Goal: Task Accomplishment & Management: Manage account settings

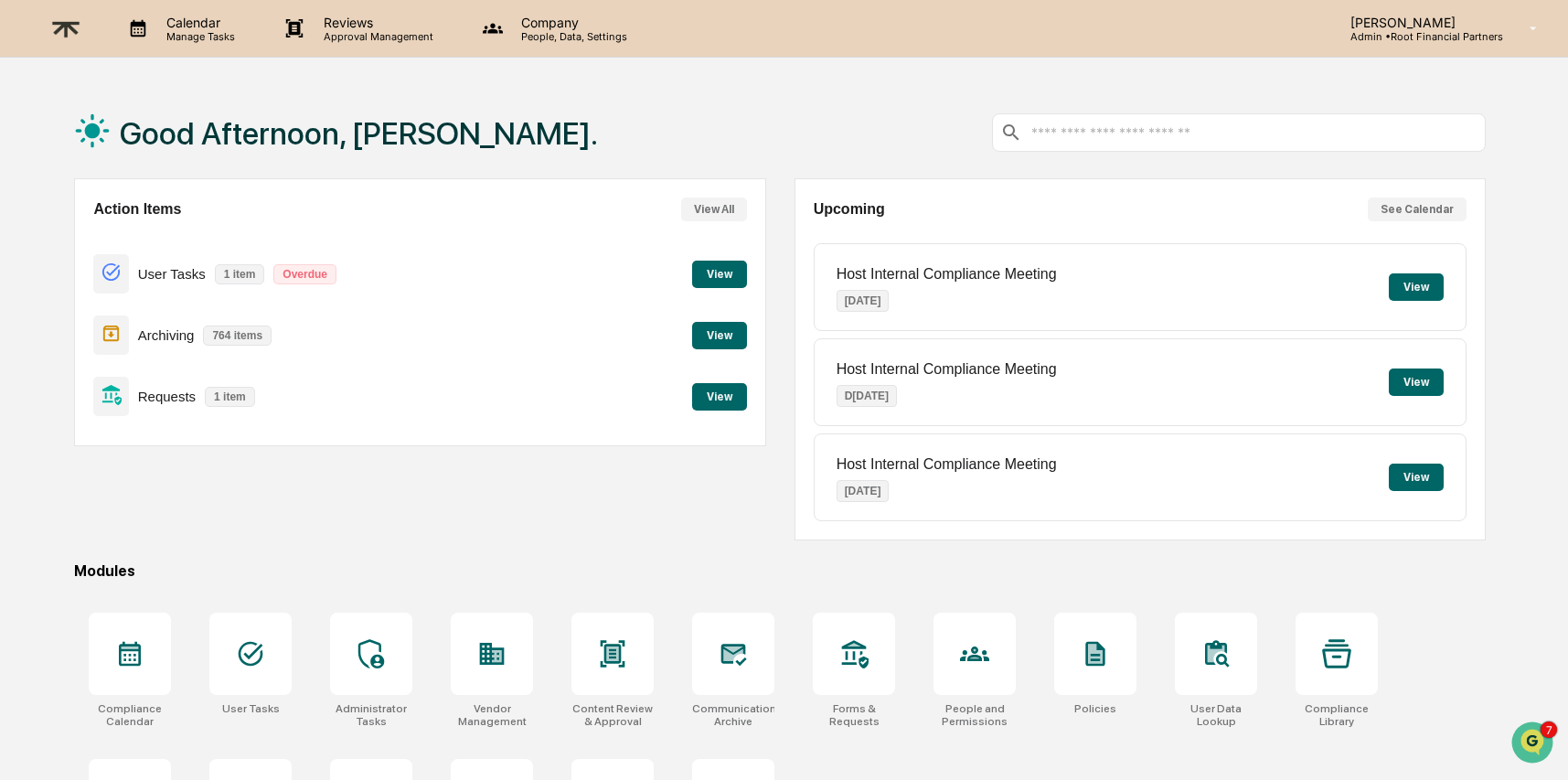
click at [1421, 41] on p "Admin • Root Financial Partners" at bounding box center [1419, 37] width 168 height 13
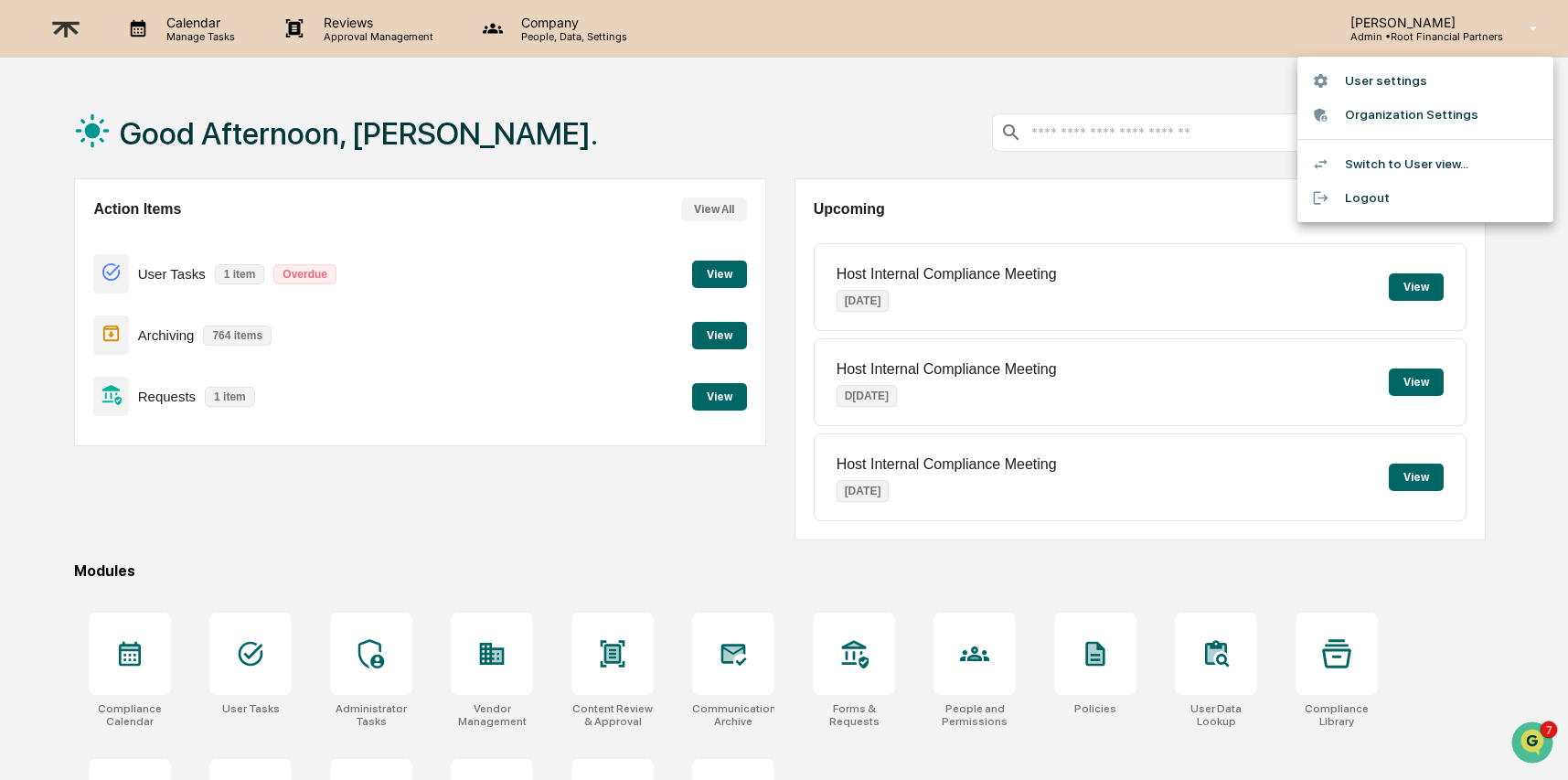
click at [752, 120] on div at bounding box center [784, 390] width 1568 height 780
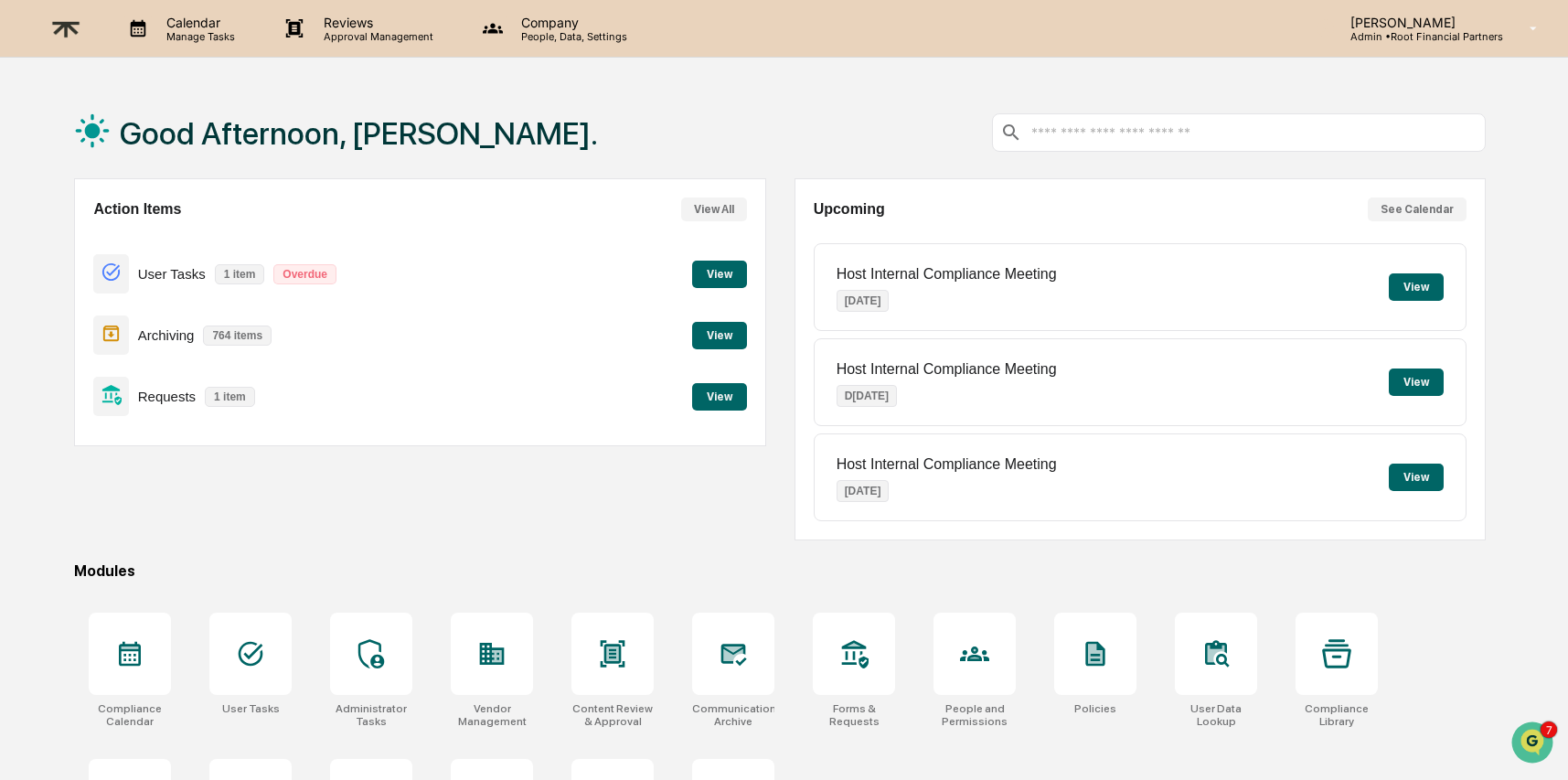
click at [551, 25] on p "Company" at bounding box center [572, 23] width 130 height 15
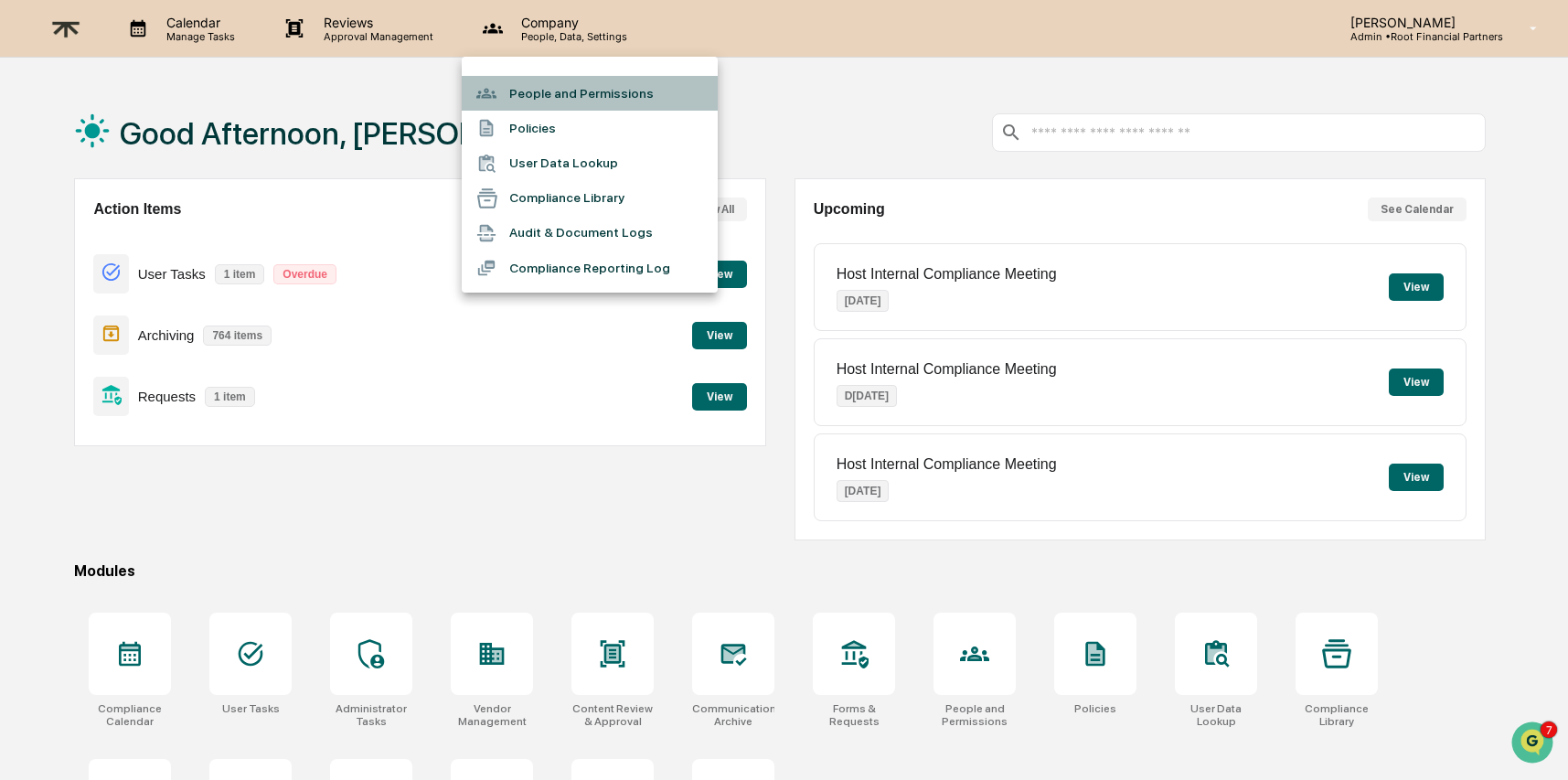
click at [557, 93] on li "People and Permissions" at bounding box center [590, 93] width 256 height 35
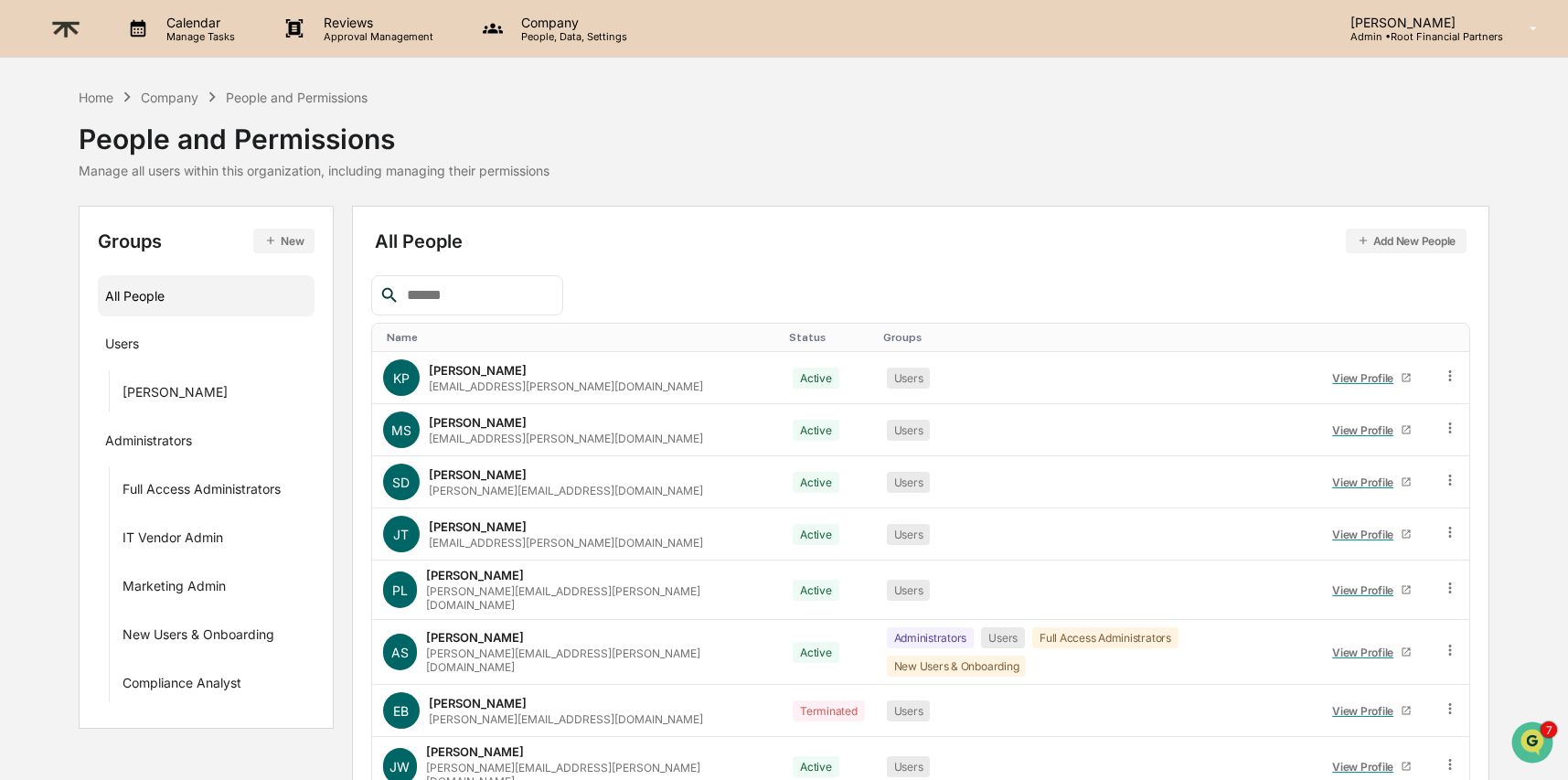
click at [482, 292] on input "text" at bounding box center [477, 295] width 155 height 24
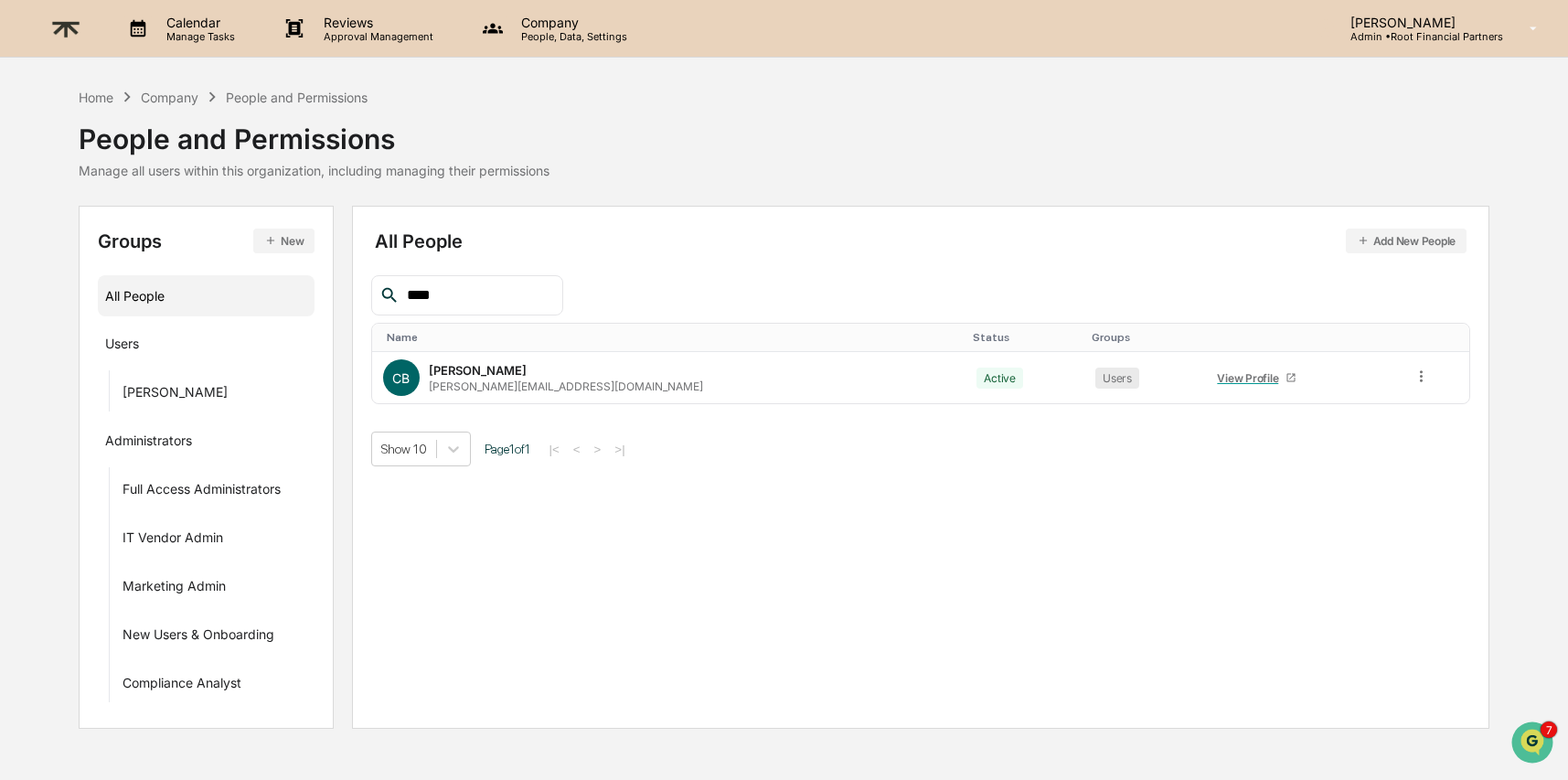
type input "****"
click at [1395, 183] on div "Home Company People and Permissions People and Permissions Manage all users wit…" at bounding box center [784, 146] width 1412 height 119
click at [1399, 236] on button "Add New People" at bounding box center [1406, 241] width 121 height 24
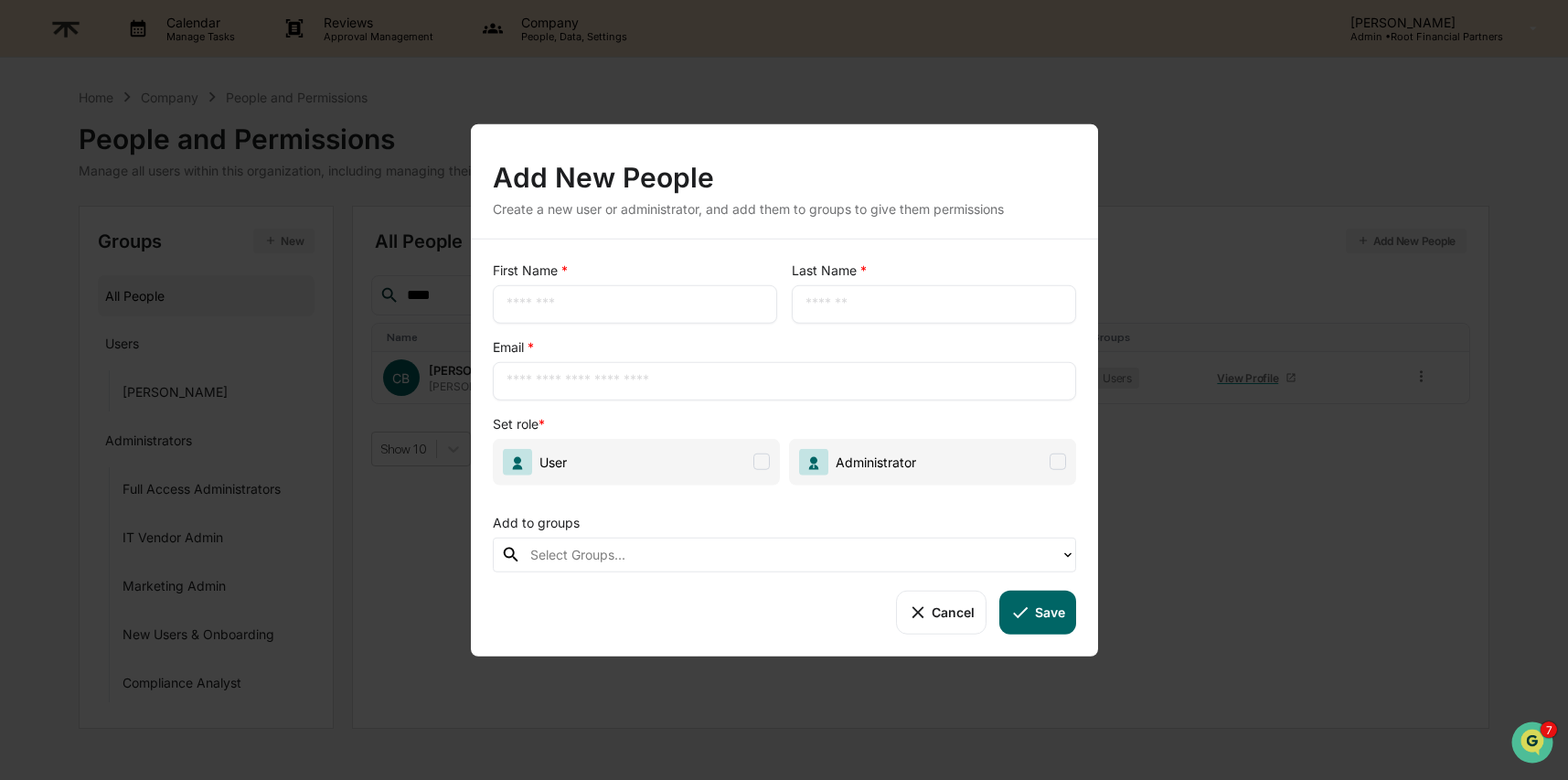
click at [705, 453] on span "User" at bounding box center [636, 461] width 287 height 46
click at [716, 462] on span "User" at bounding box center [636, 461] width 287 height 46
click at [724, 555] on div at bounding box center [790, 554] width 521 height 21
click at [698, 463] on span "User" at bounding box center [636, 461] width 287 height 46
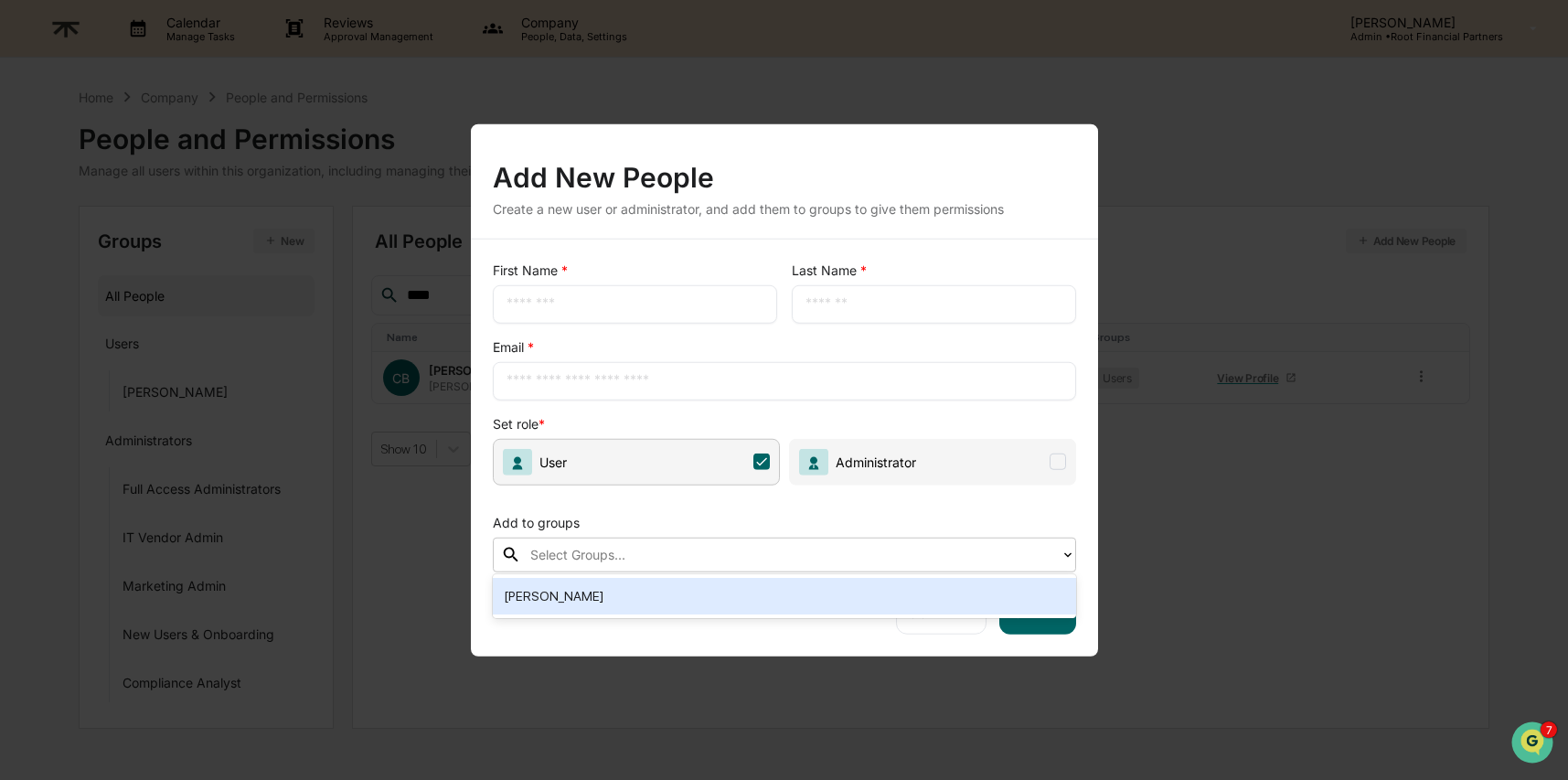
click at [759, 548] on div at bounding box center [790, 554] width 521 height 21
click at [770, 461] on span "User" at bounding box center [636, 461] width 287 height 46
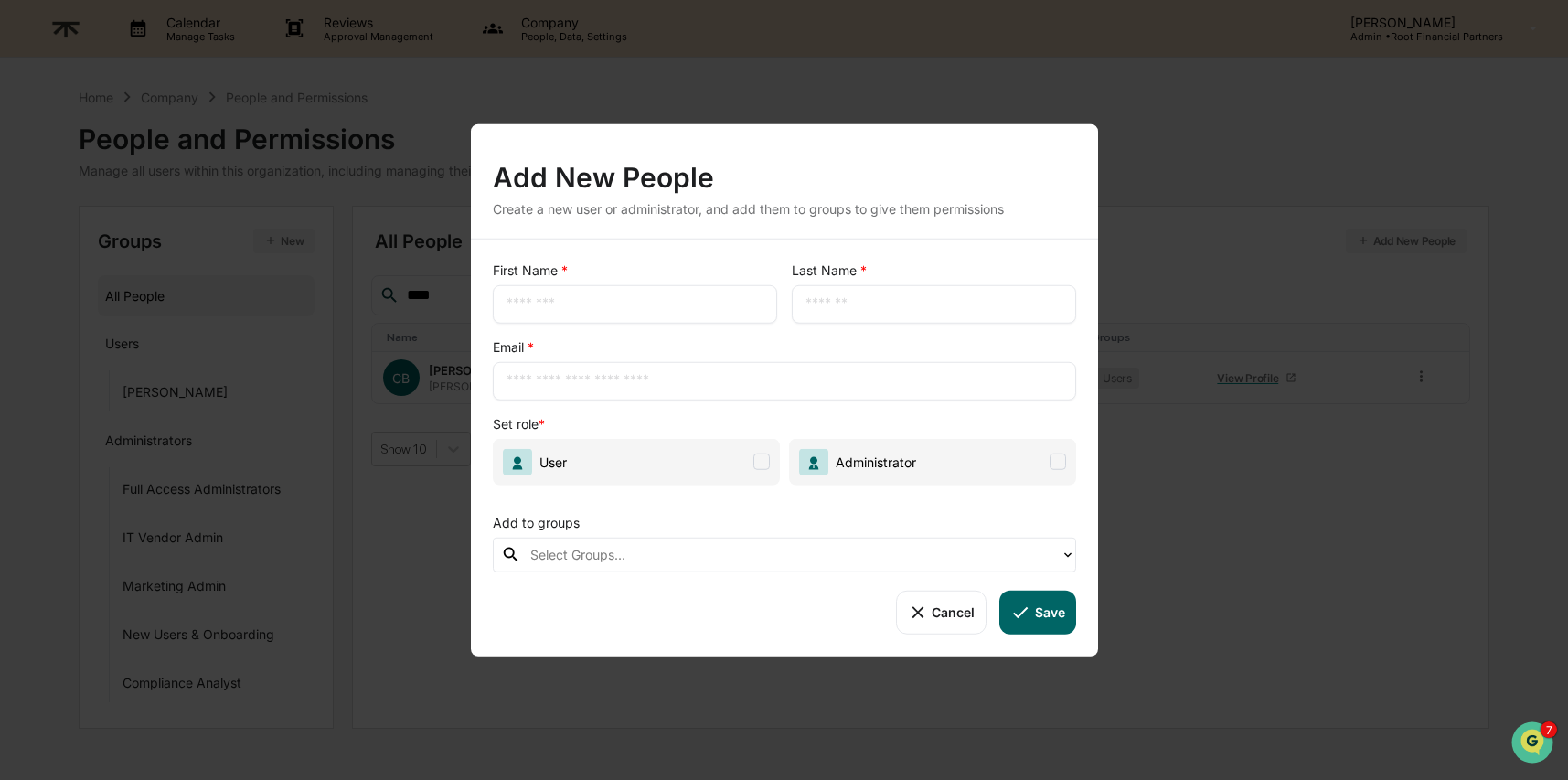
click at [853, 133] on div "Add New People Create a new user or administrator, and add them to groups to gi…" at bounding box center [784, 180] width 627 height 114
click at [935, 600] on button "Cancel" at bounding box center [941, 611] width 90 height 44
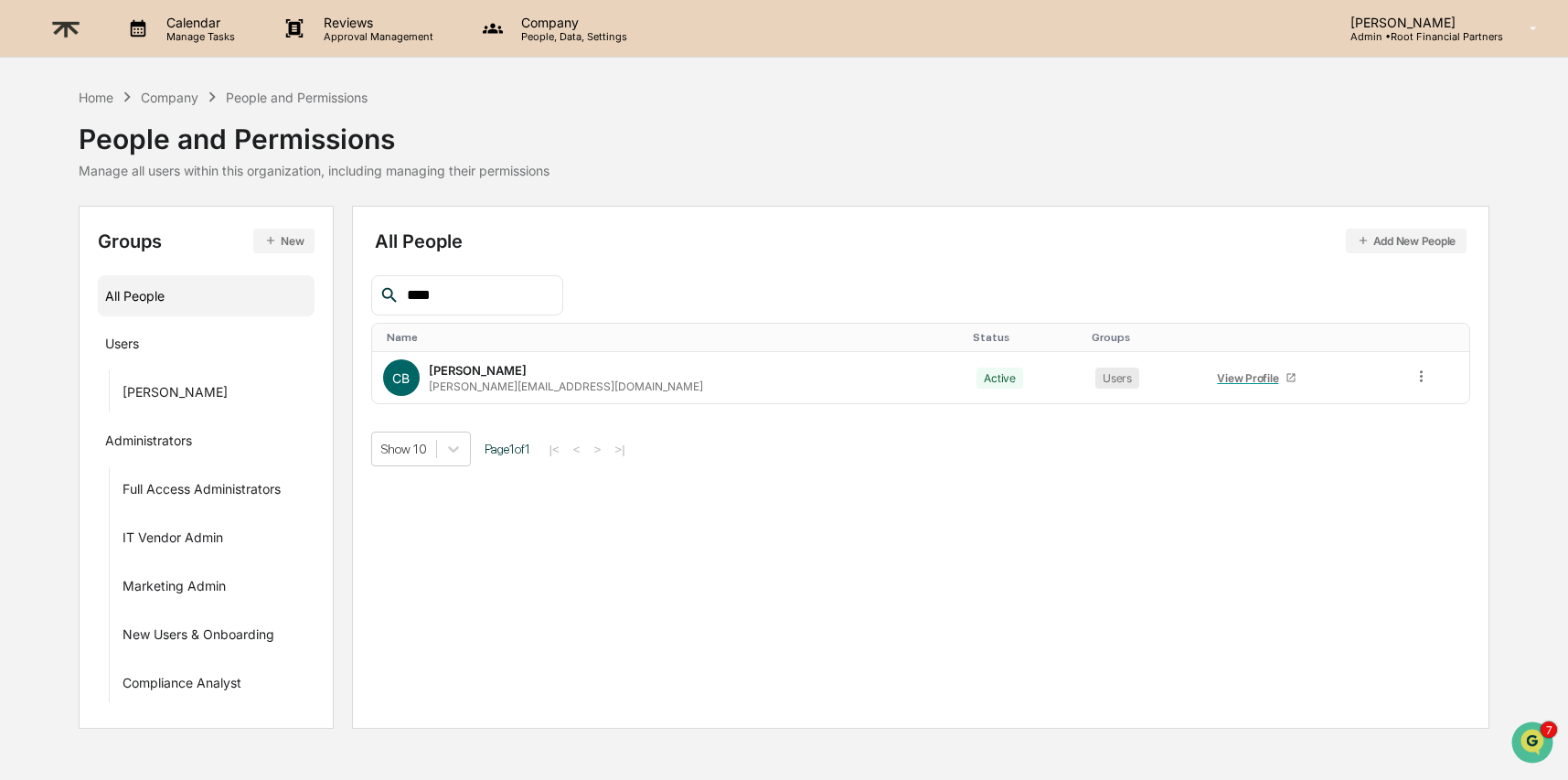
click at [543, 37] on p "People, Data, Settings" at bounding box center [572, 37] width 130 height 13
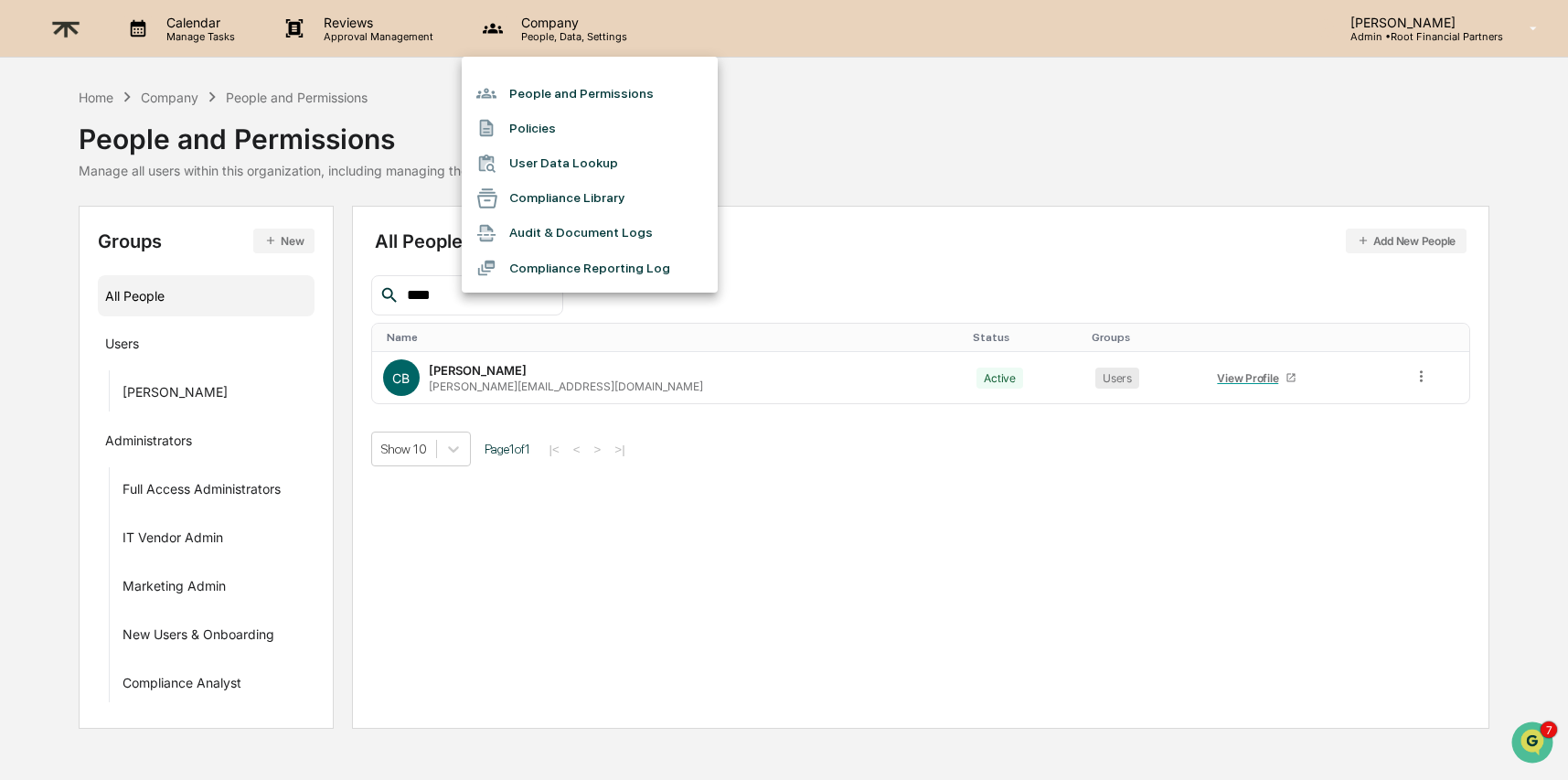
click at [1436, 27] on div at bounding box center [784, 390] width 1568 height 780
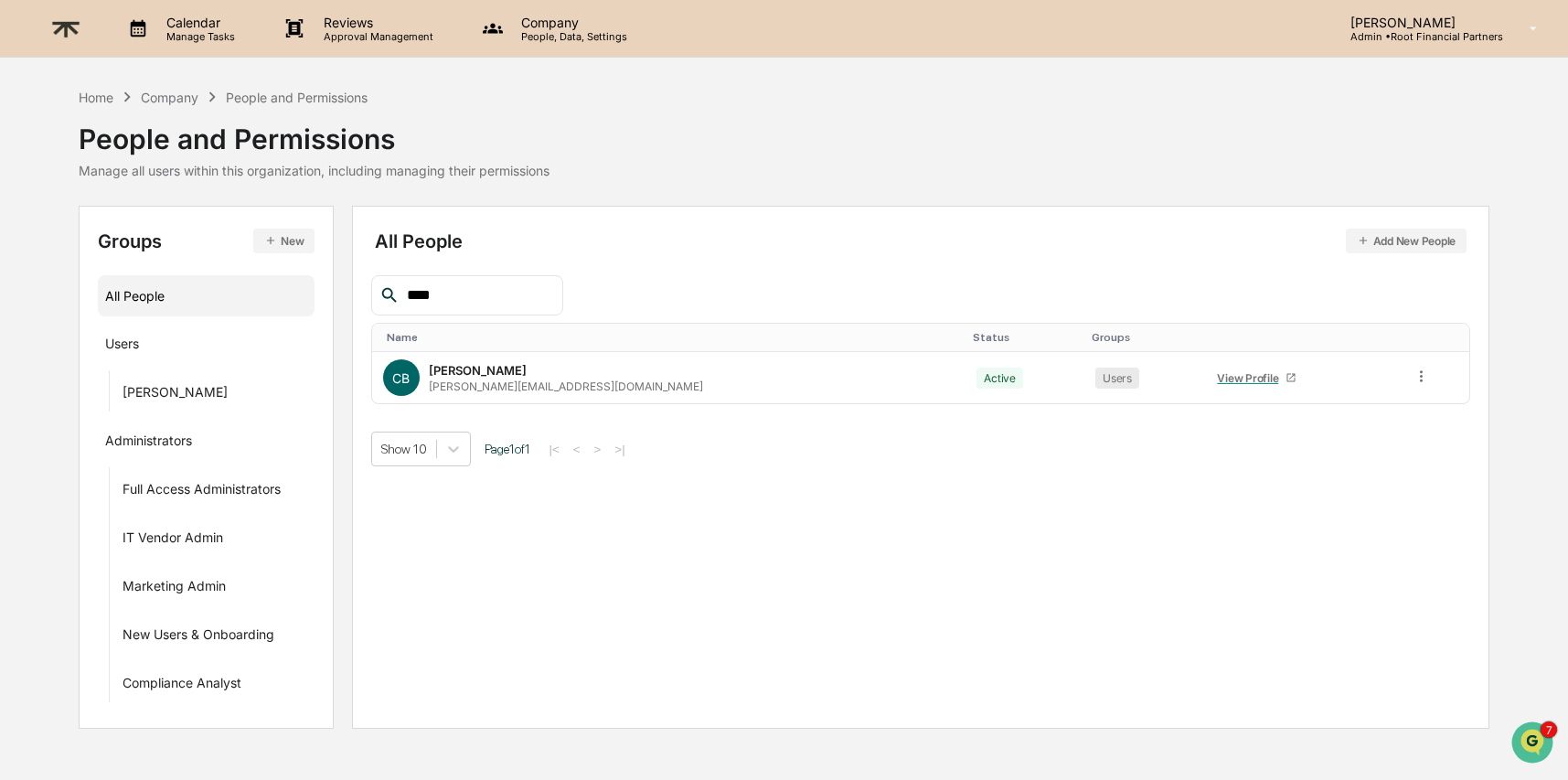
click at [1485, 22] on p "[PERSON_NAME]" at bounding box center [1419, 23] width 168 height 15
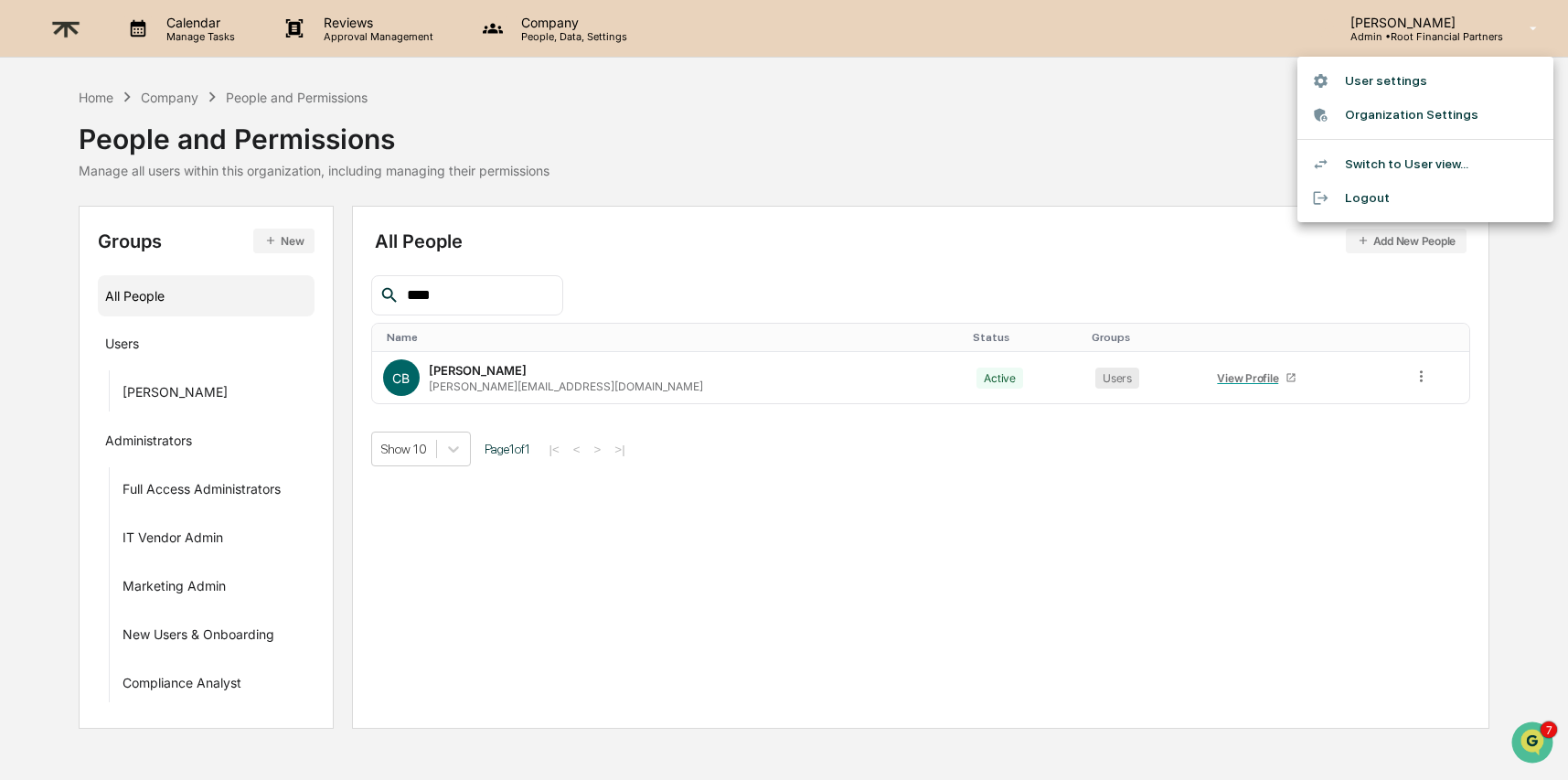
click at [591, 34] on div at bounding box center [784, 390] width 1568 height 780
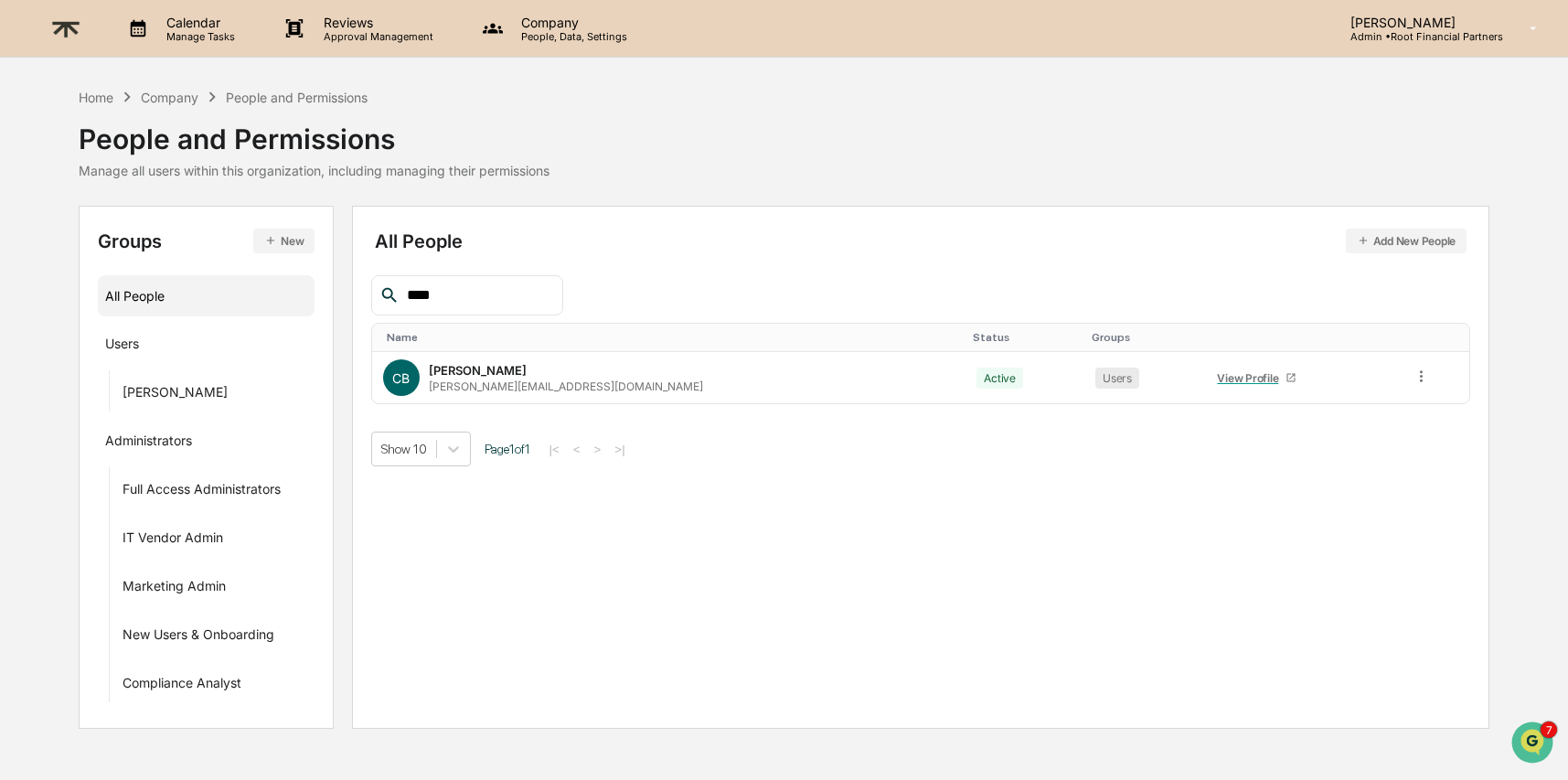
click at [559, 30] on p "People, Data, Settings" at bounding box center [572, 37] width 130 height 13
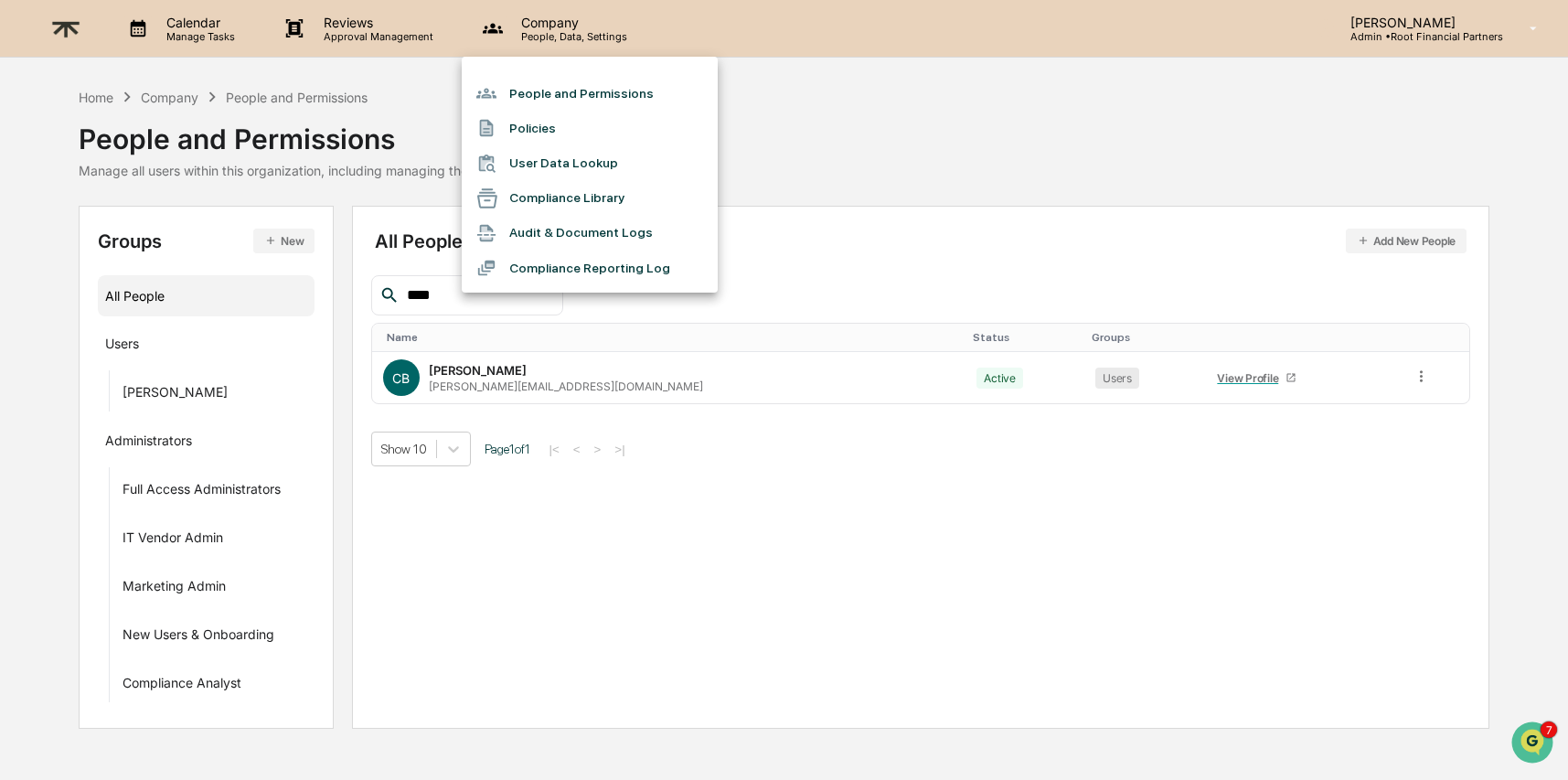
click at [583, 93] on li "People and Permissions" at bounding box center [590, 93] width 256 height 35
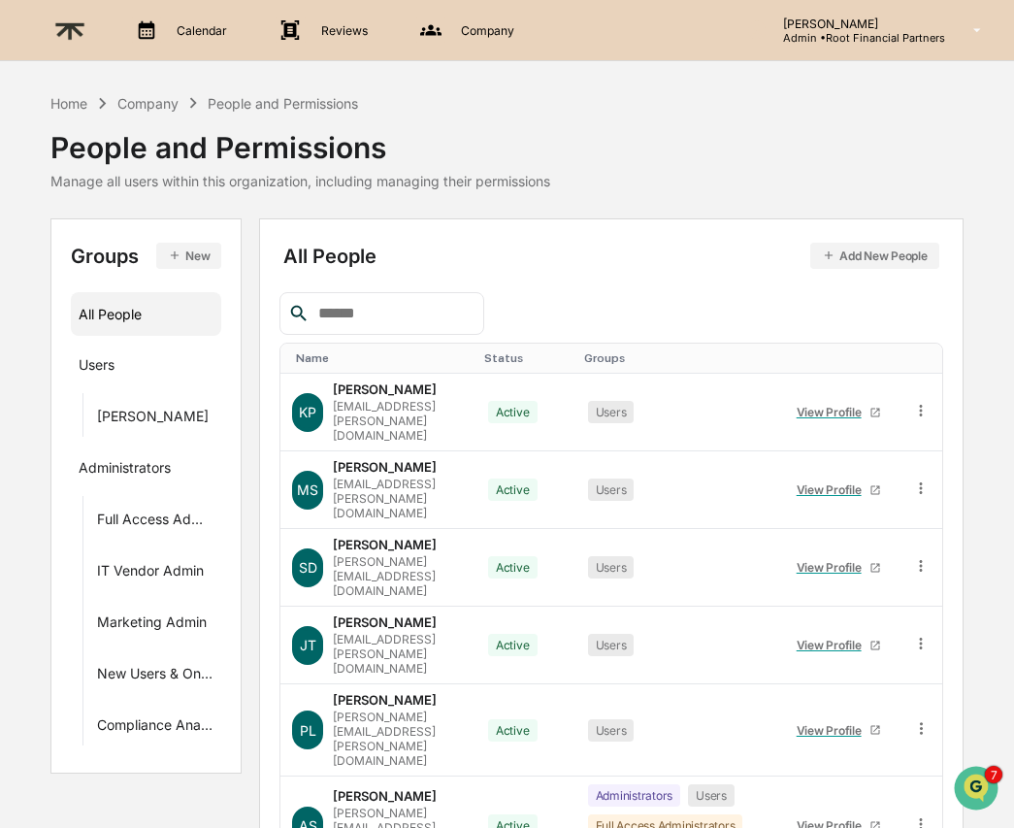
click at [67, 27] on img at bounding box center [70, 31] width 47 height 48
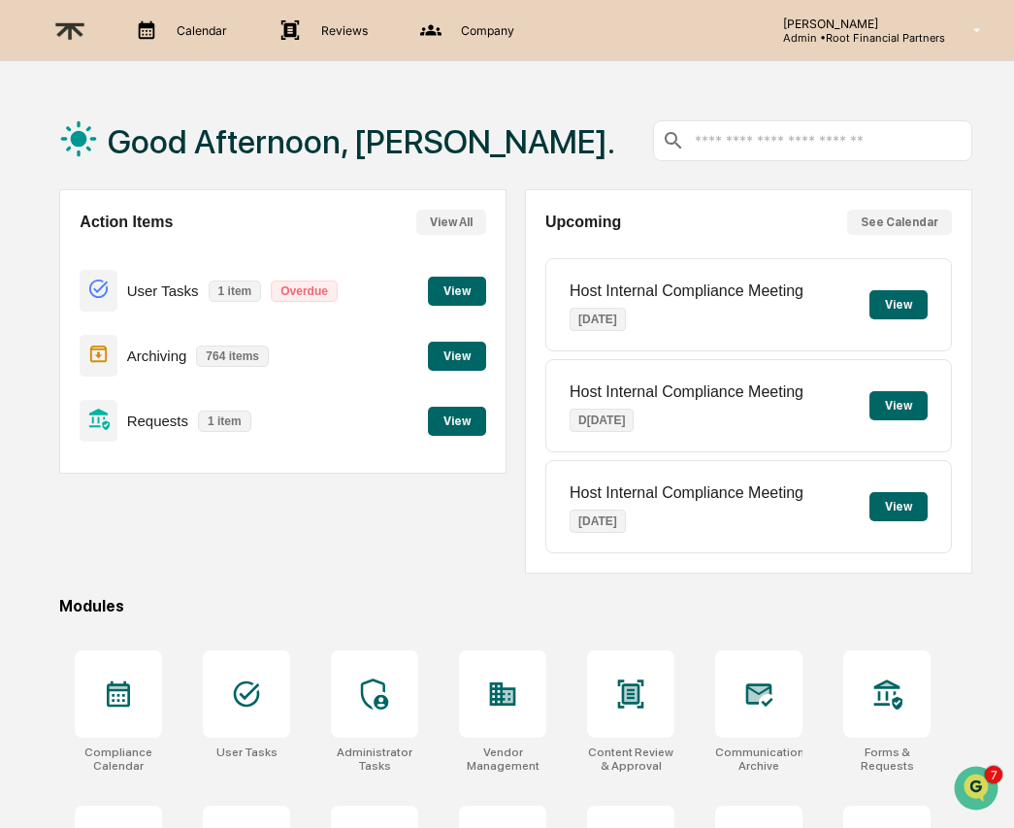
click at [457, 357] on button "View" at bounding box center [457, 356] width 58 height 29
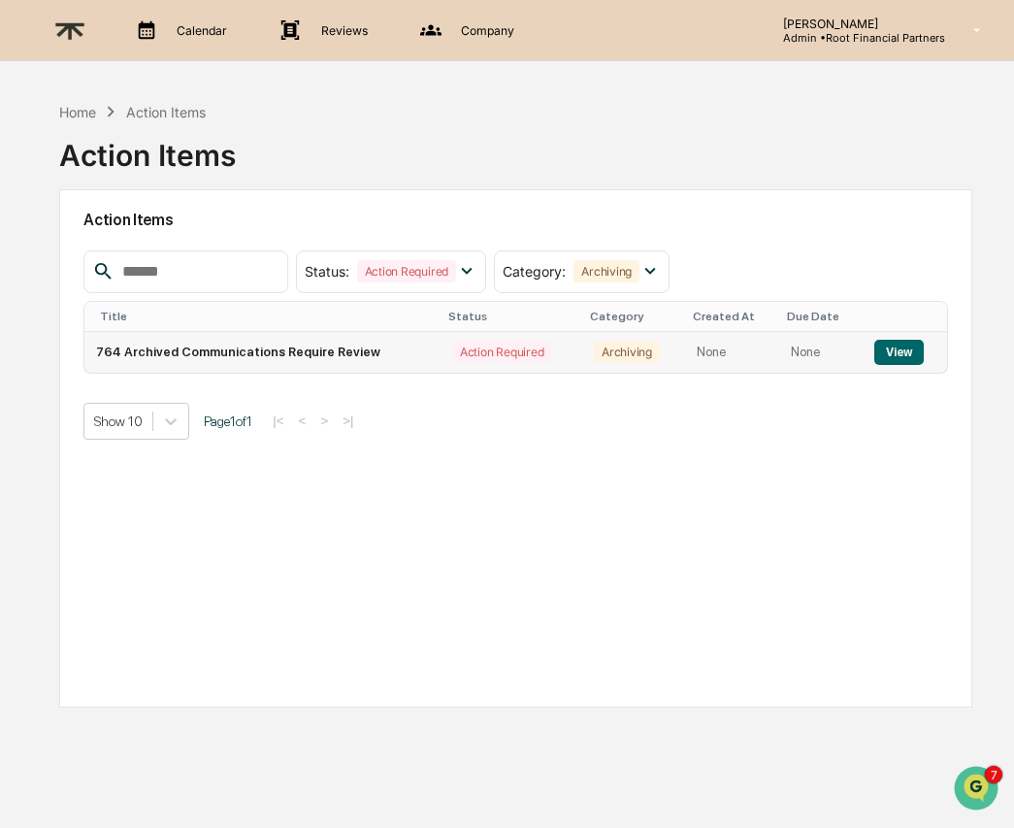
click at [890, 356] on button "View" at bounding box center [898, 352] width 49 height 25
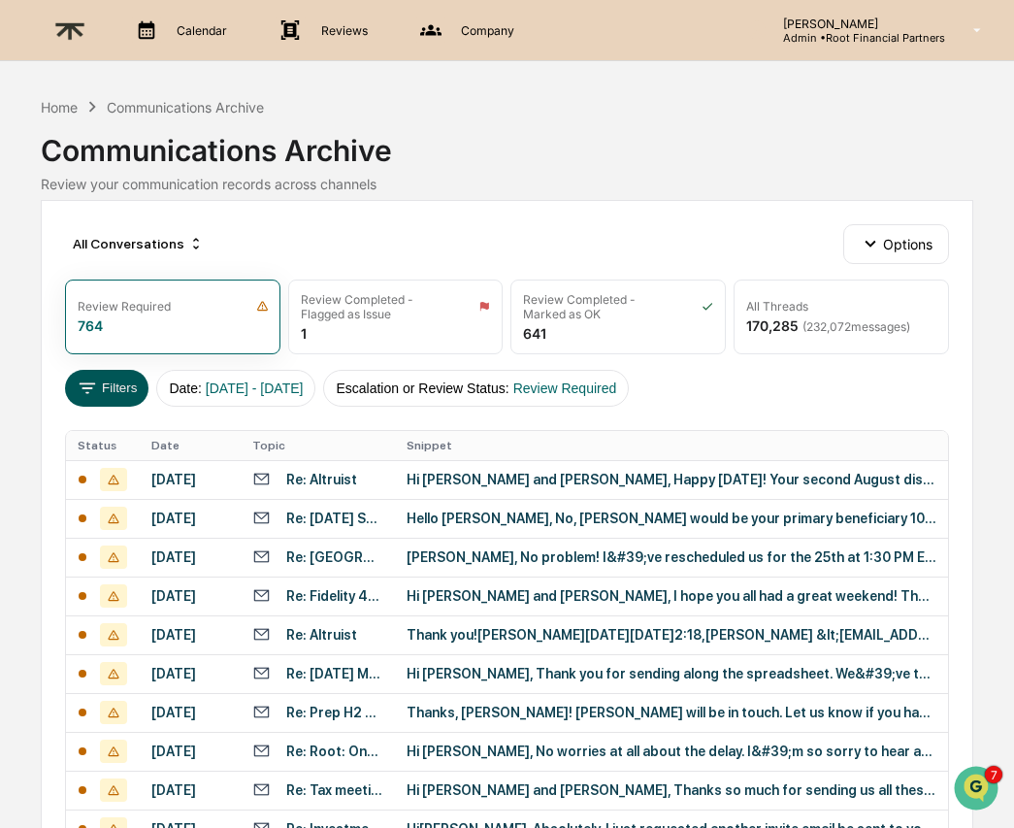
click at [118, 379] on button "Filters" at bounding box center [107, 388] width 84 height 37
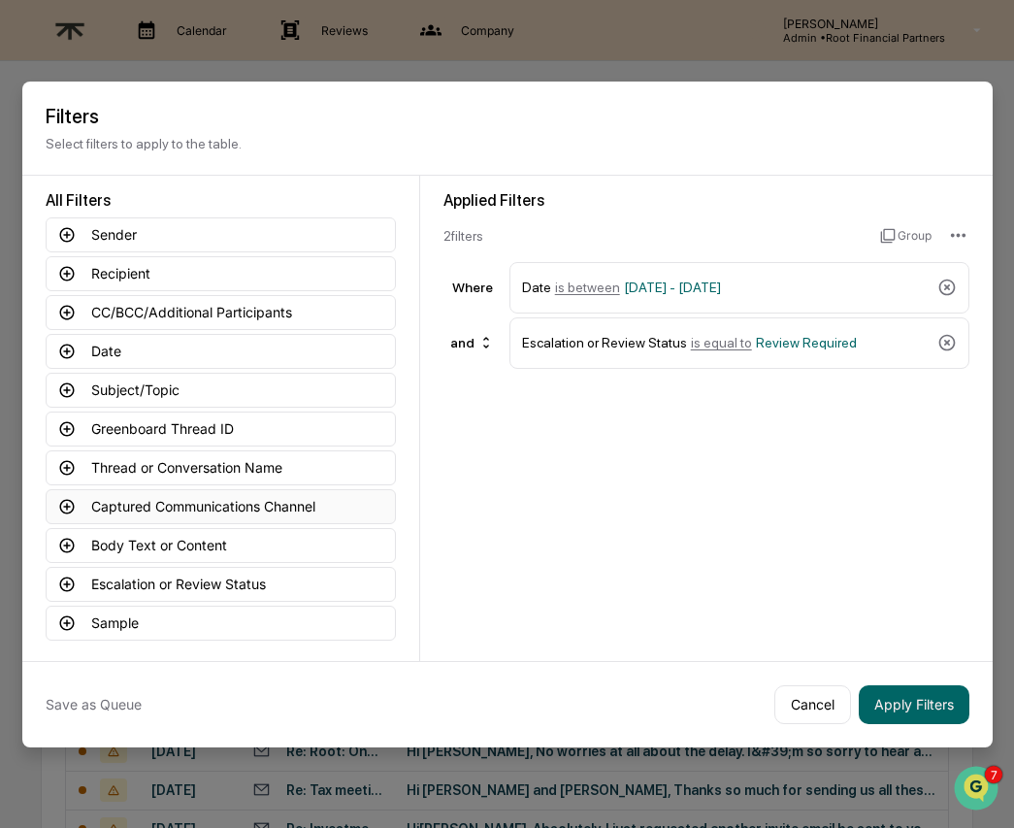
click at [148, 506] on button "Captured Communications Channel" at bounding box center [221, 506] width 350 height 35
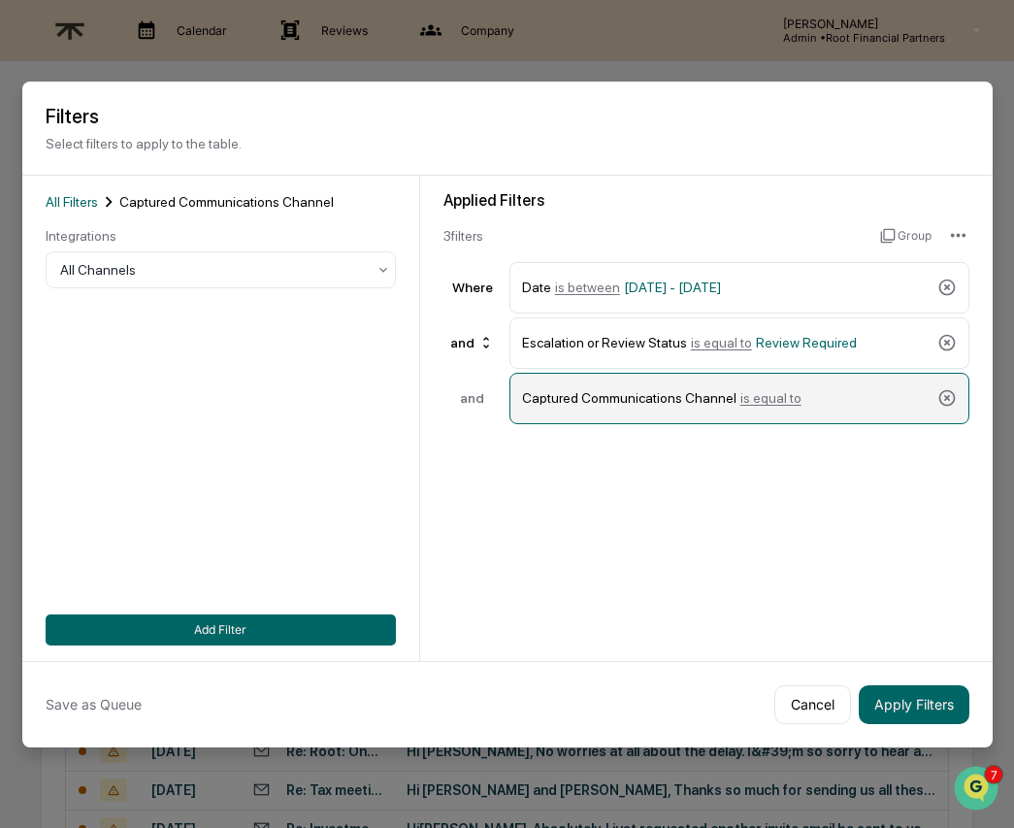
click at [903, 395] on div "Captured Communications Channel is equal to" at bounding box center [726, 398] width 408 height 34
click at [773, 395] on span "is equal to" at bounding box center [771, 398] width 61 height 16
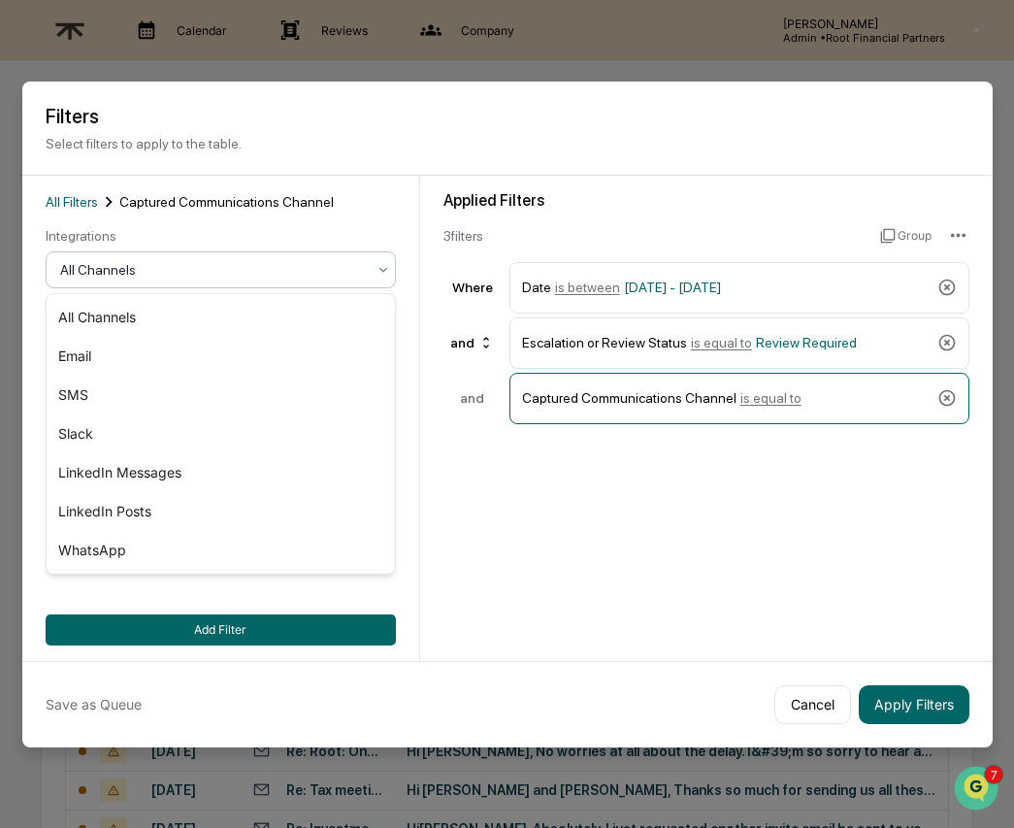
click at [109, 276] on div at bounding box center [213, 269] width 306 height 19
click at [186, 419] on div "Slack" at bounding box center [221, 433] width 348 height 39
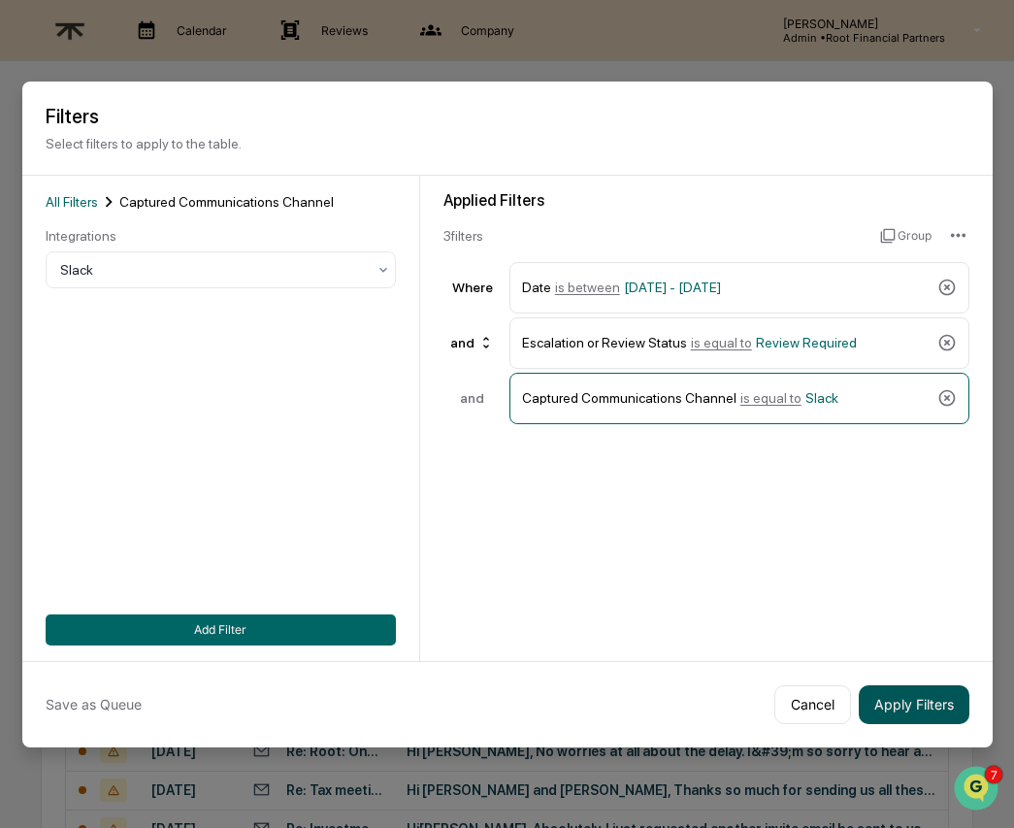
click at [936, 700] on button "Apply Filters" at bounding box center [914, 704] width 111 height 39
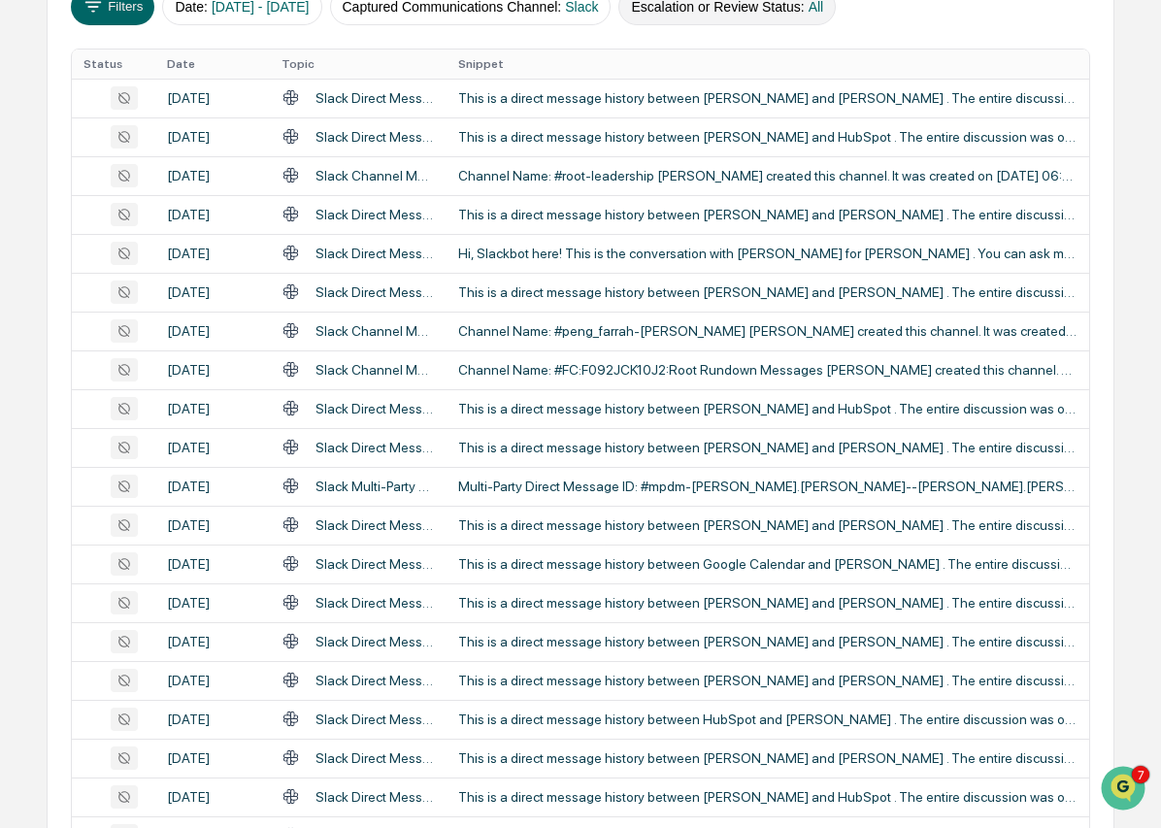
scroll to position [10, 0]
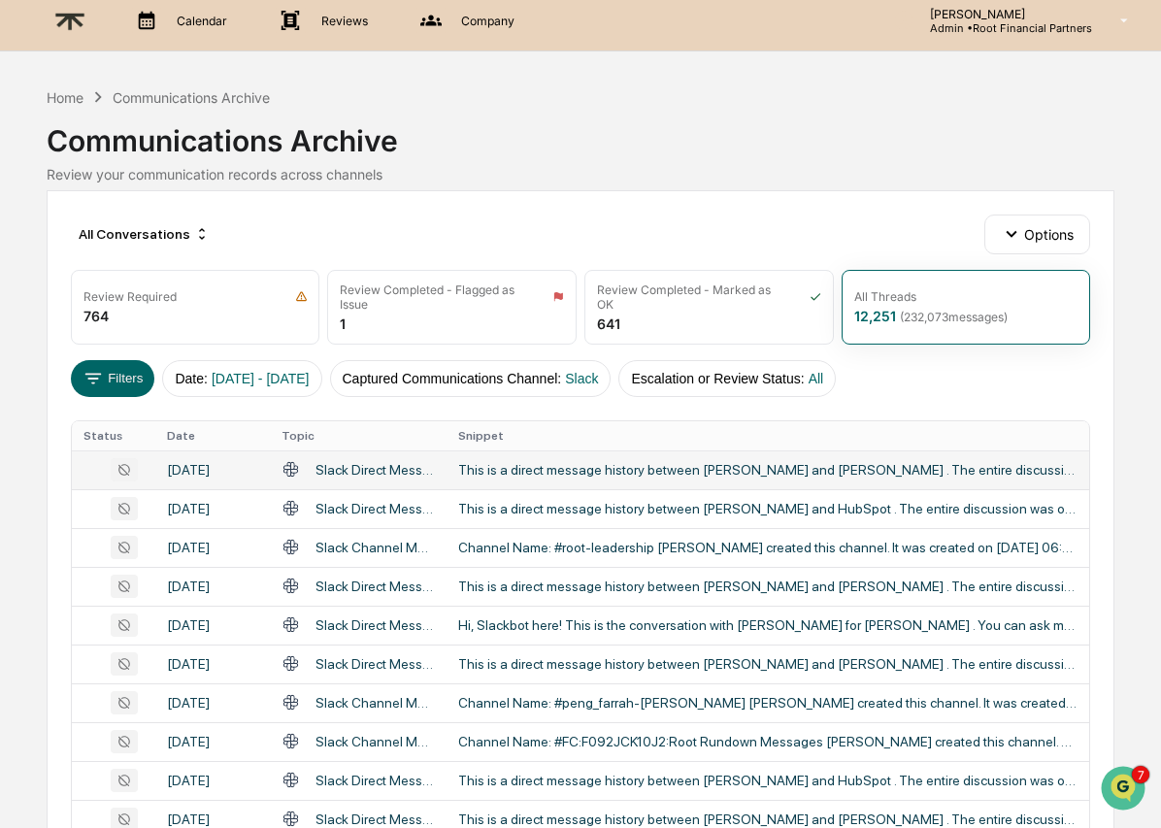
click at [777, 476] on div "This is a direct message history between [PERSON_NAME] and [PERSON_NAME] . The …" at bounding box center [767, 470] width 619 height 16
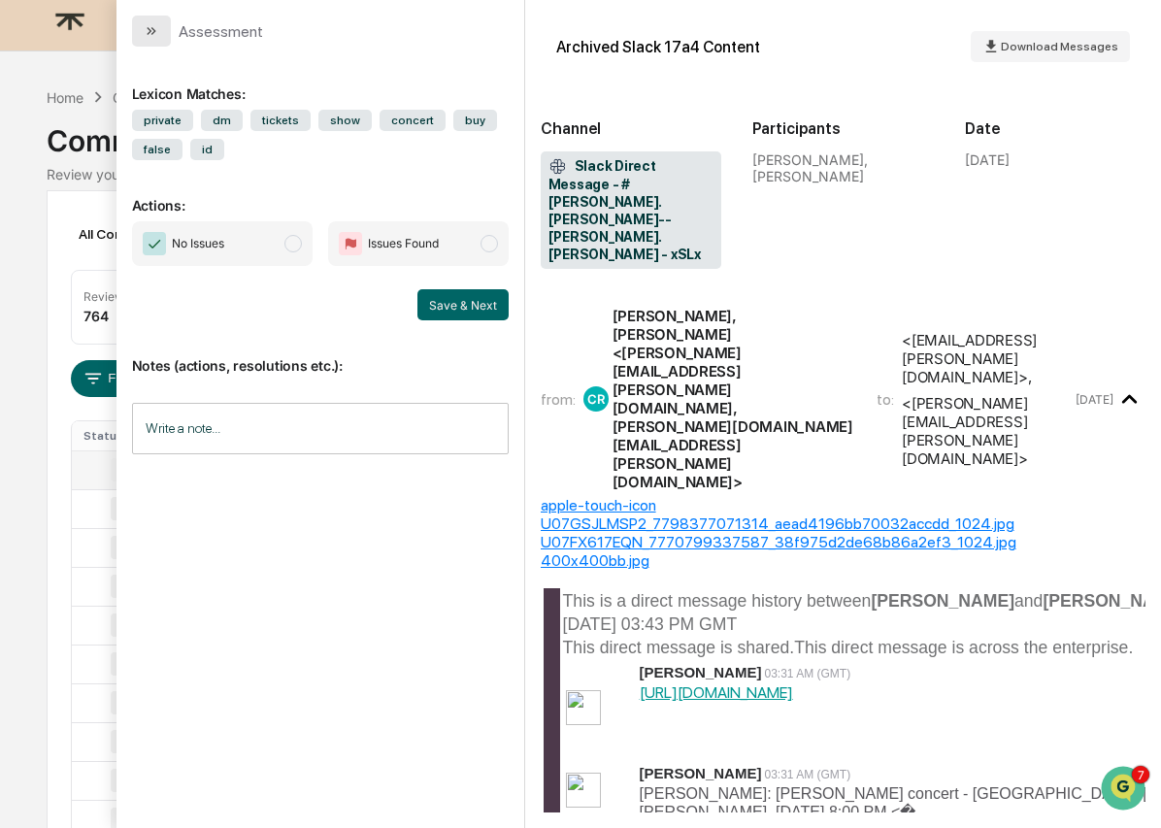
click at [149, 25] on icon "modal" at bounding box center [152, 31] width 16 height 16
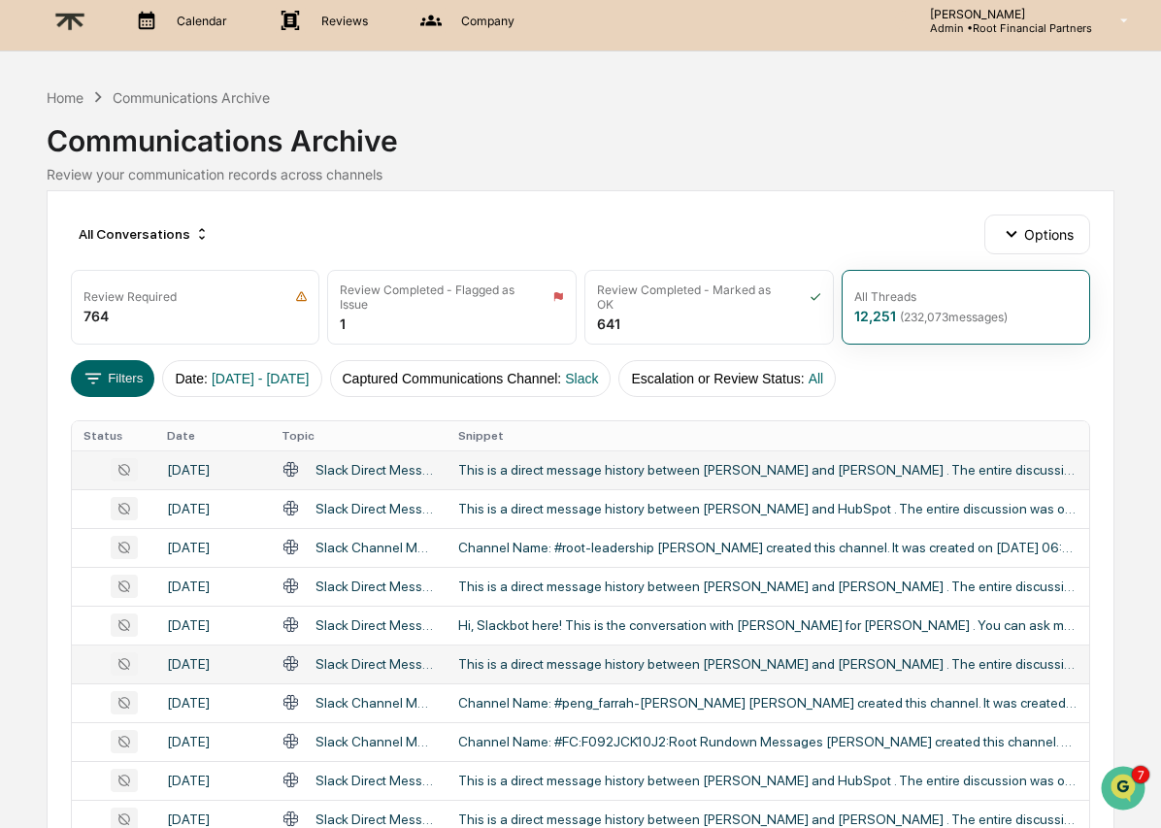
scroll to position [699, 0]
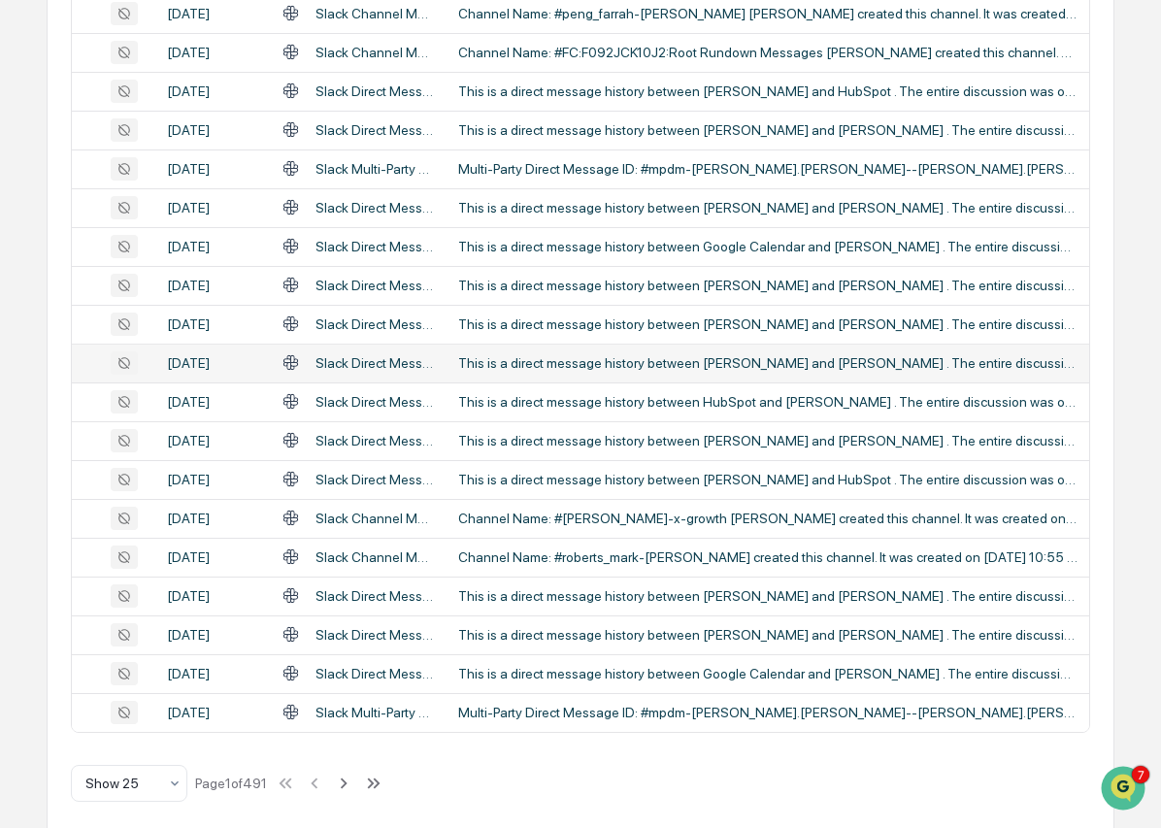
click at [735, 382] on td "This is a direct message history between [PERSON_NAME] and [PERSON_NAME] . The …" at bounding box center [767, 363] width 643 height 39
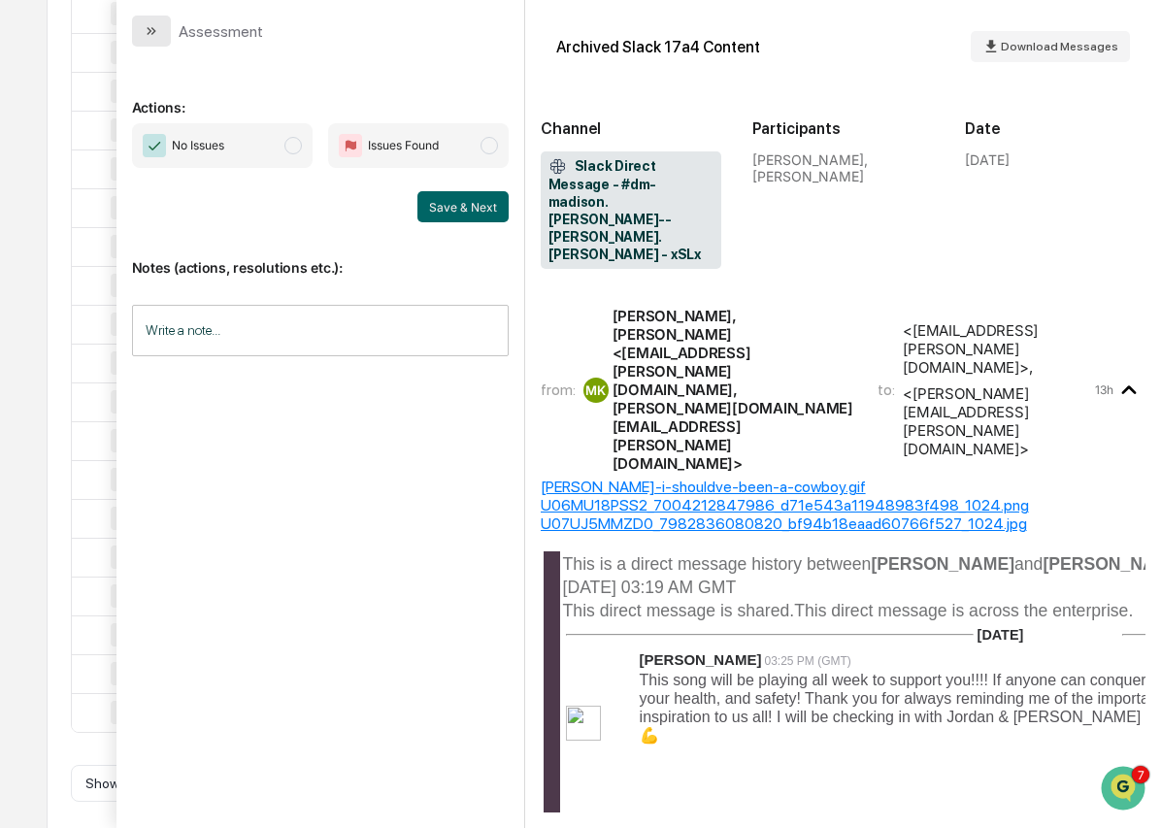
click at [163, 23] on button "modal" at bounding box center [151, 31] width 39 height 31
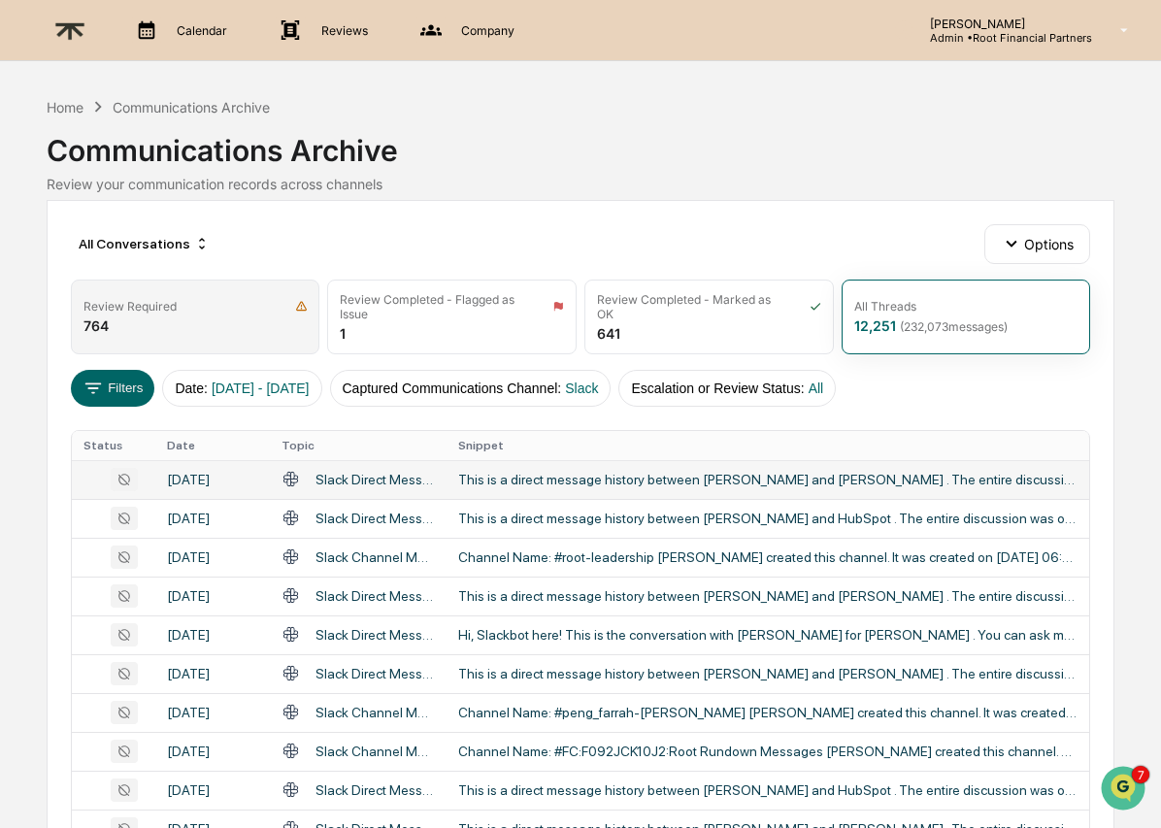
click at [130, 321] on div "Review Required 764" at bounding box center [195, 317] width 249 height 75
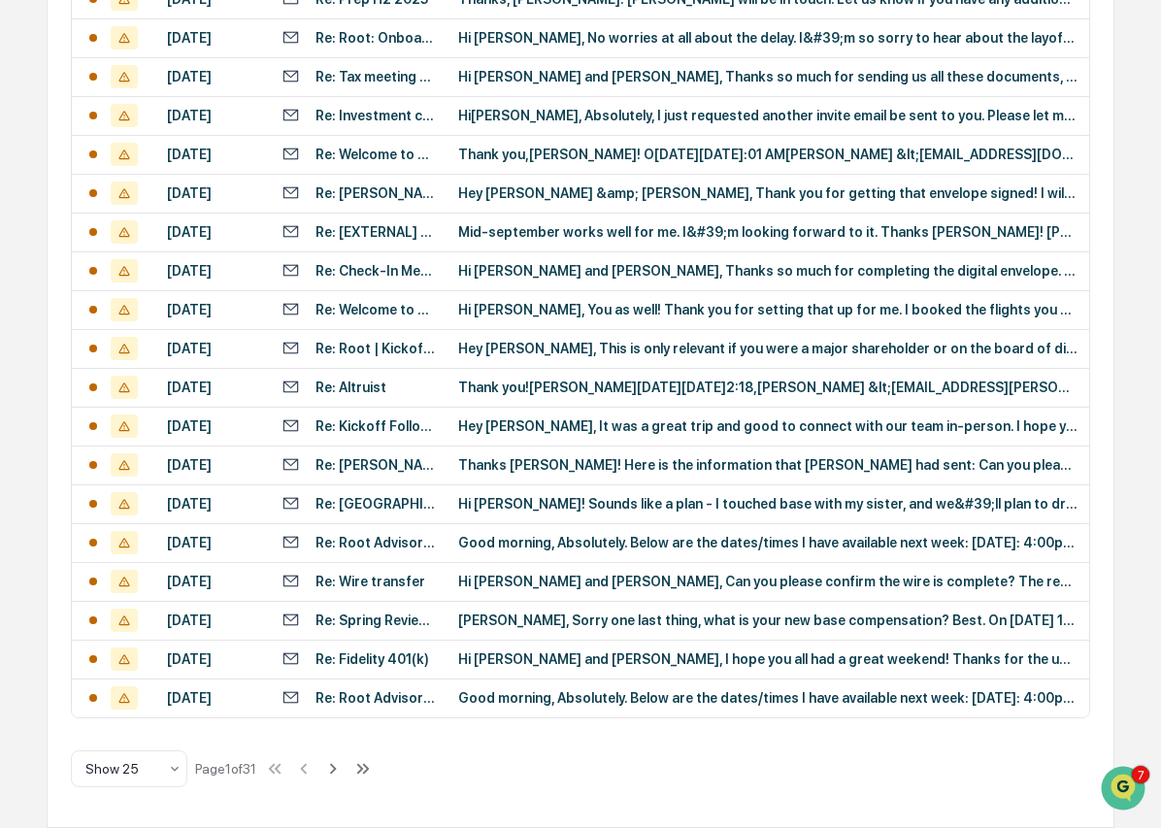
scroll to position [957, 0]
click at [643, 341] on div "Hey [PERSON_NAME], This is only relevant if you were a major shareholder or on …" at bounding box center [767, 349] width 619 height 16
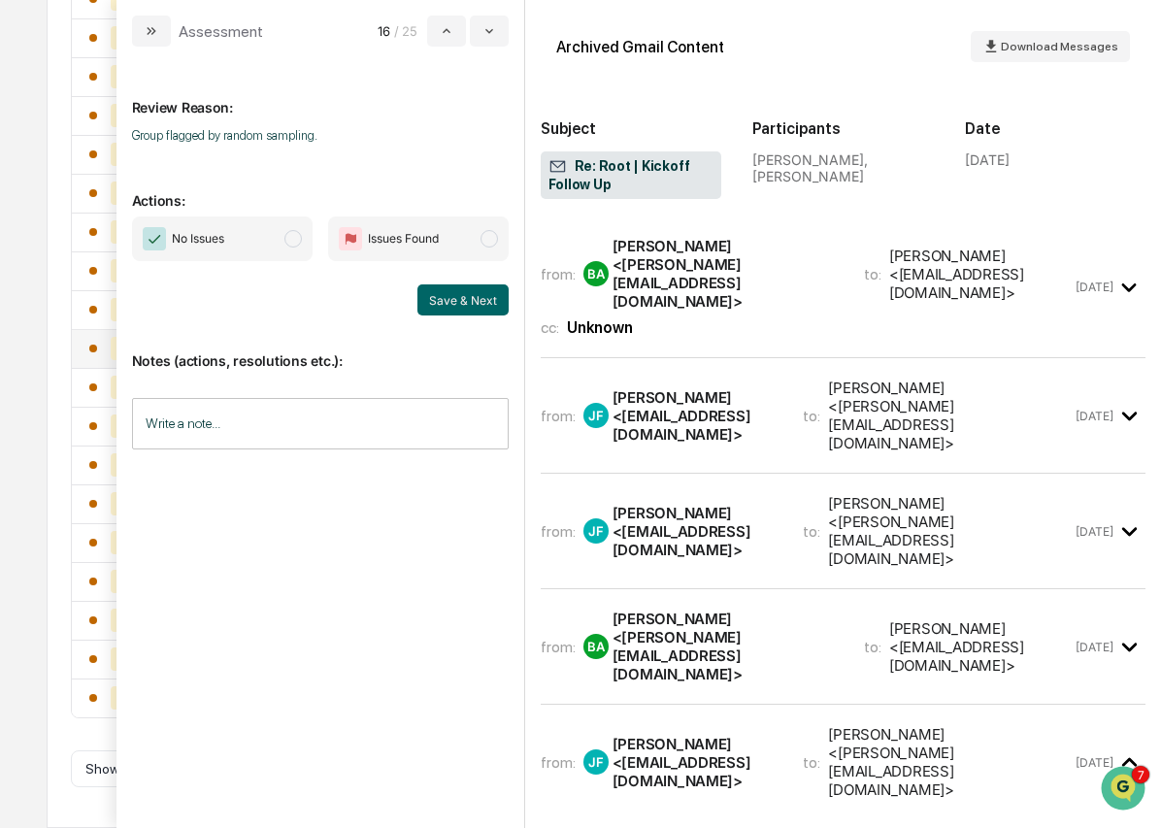
scroll to position [235, 0]
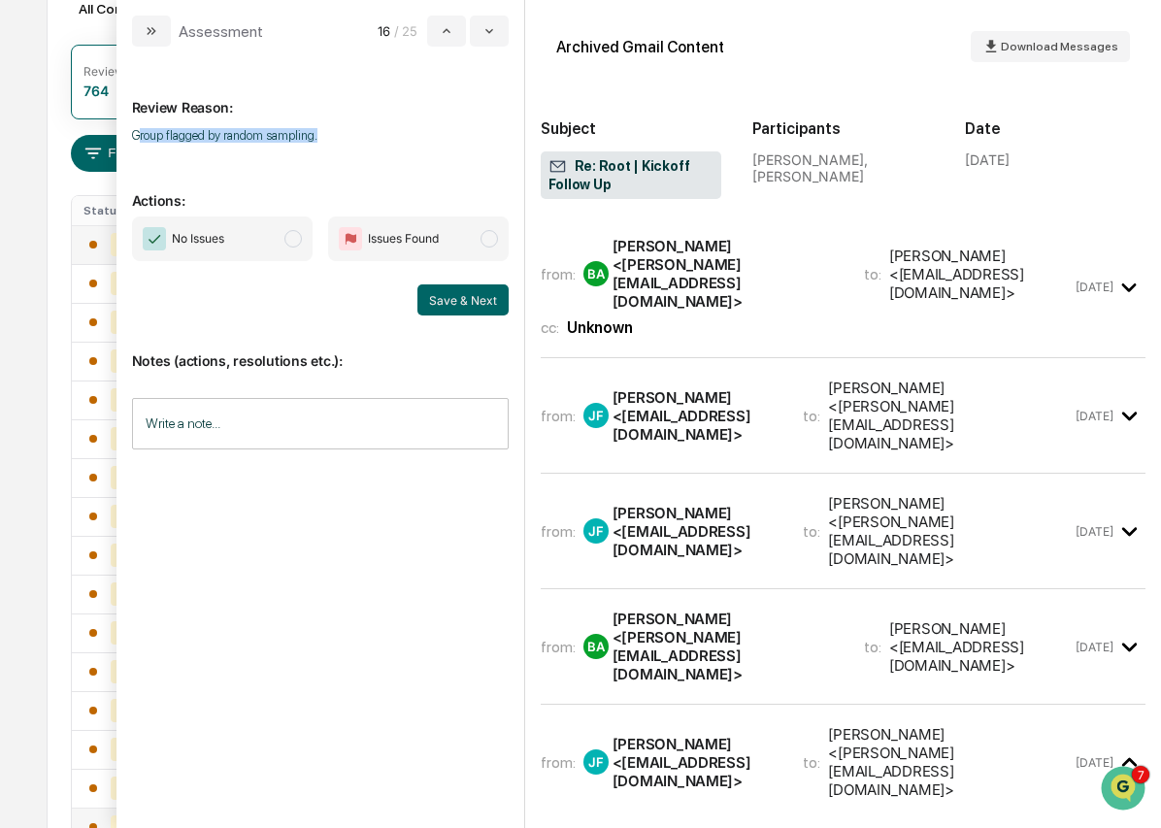
drag, startPoint x: 142, startPoint y: 134, endPoint x: 355, endPoint y: 137, distance: 213.5
click at [353, 137] on p "Group flagged by random sampling." at bounding box center [320, 135] width 377 height 15
click at [392, 148] on div "Review Reason: Group flagged by random sampling." at bounding box center [320, 108] width 377 height 93
click at [149, 30] on icon "modal" at bounding box center [149, 31] width 5 height 8
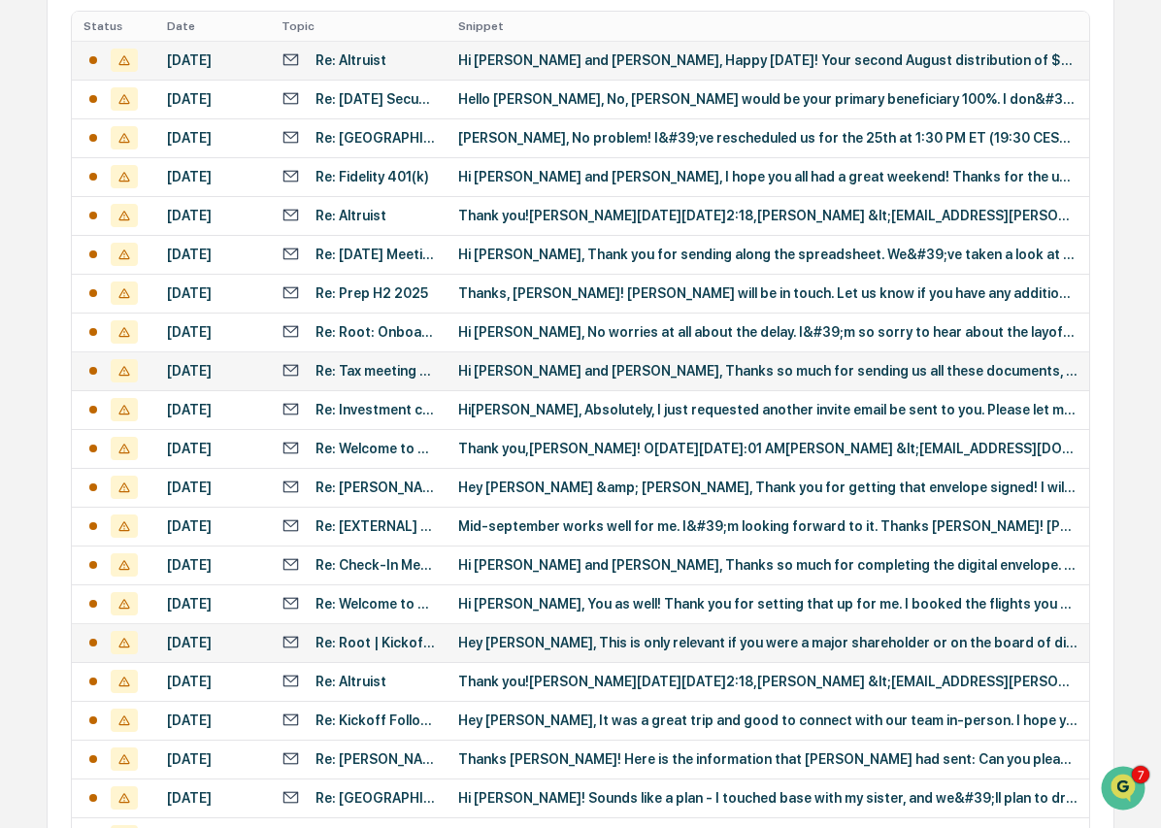
scroll to position [890, 0]
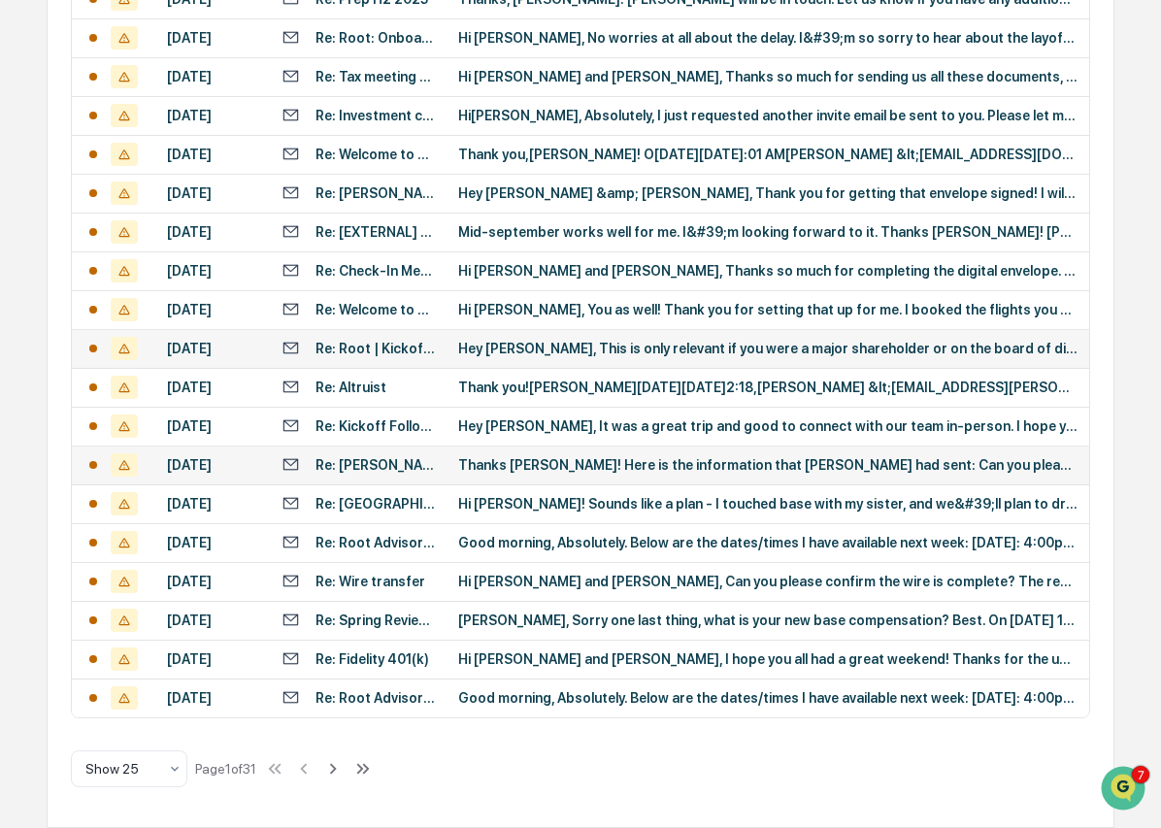
click at [657, 471] on div "Thanks [PERSON_NAME]! Here is the information that [PERSON_NAME] had sent: Can …" at bounding box center [767, 465] width 619 height 16
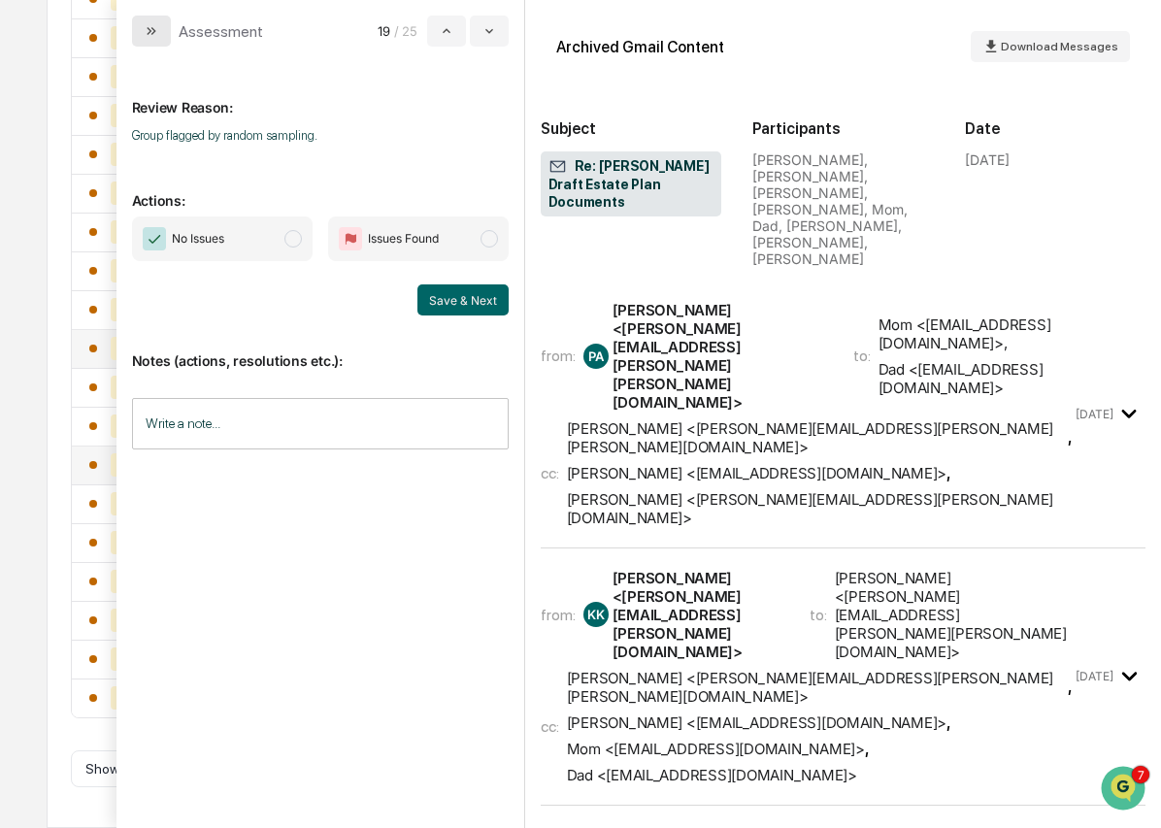
click at [146, 16] on button "modal" at bounding box center [151, 31] width 39 height 31
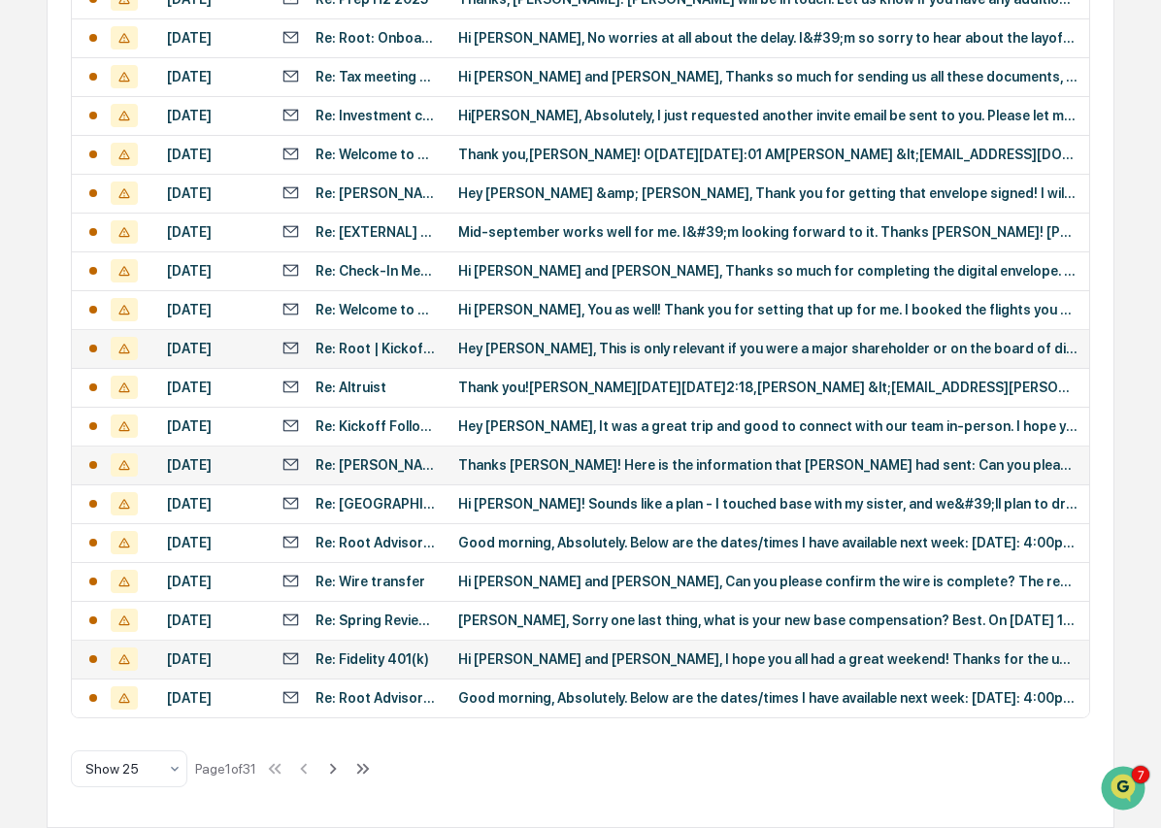
click at [645, 667] on div "Hi [PERSON_NAME] and [PERSON_NAME], I hope you all had a great weekend! Thanks …" at bounding box center [767, 659] width 619 height 16
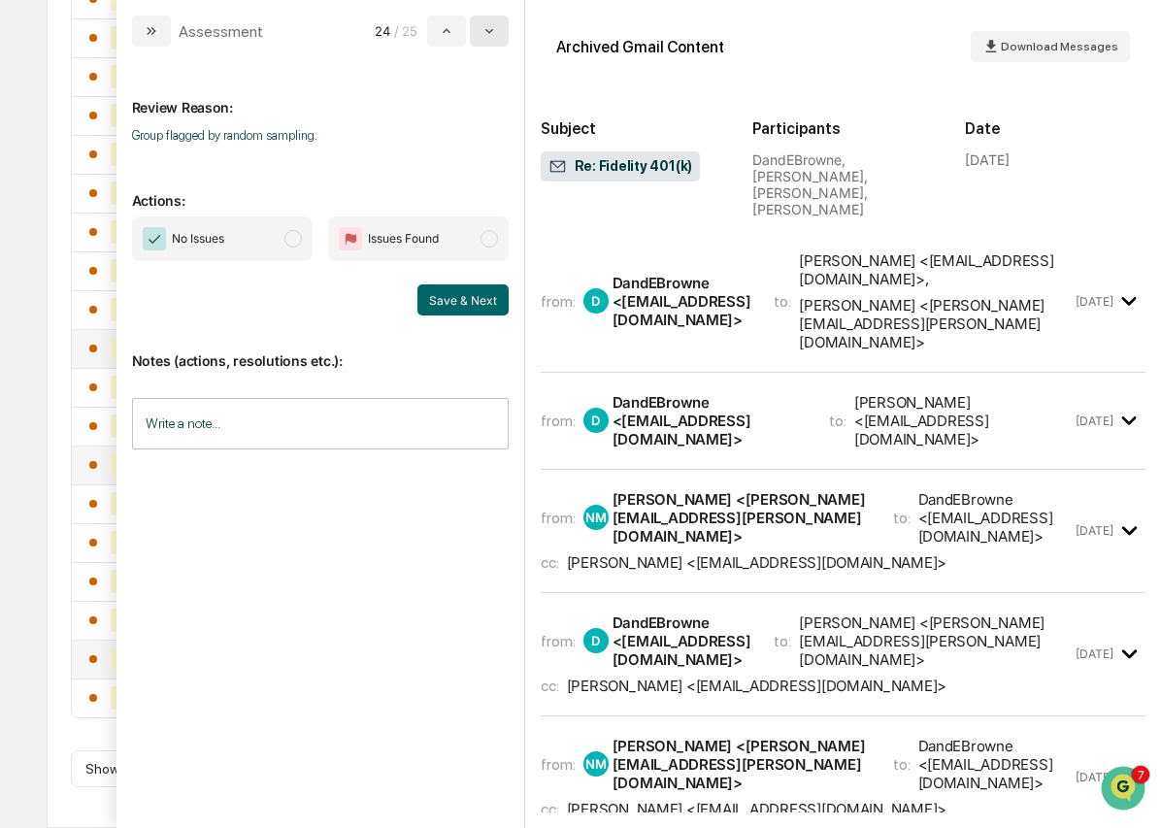
click at [491, 30] on icon "modal" at bounding box center [489, 31] width 16 height 16
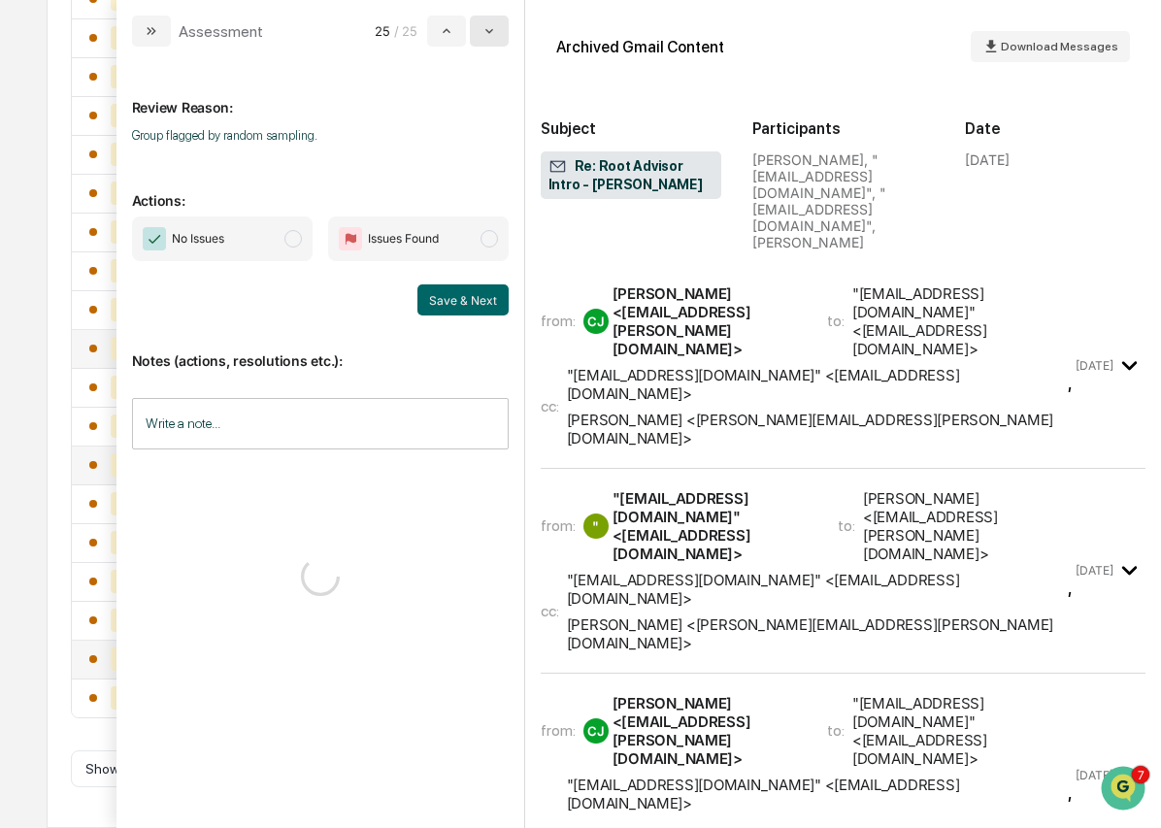
click at [491, 30] on icon "modal" at bounding box center [489, 31] width 16 height 16
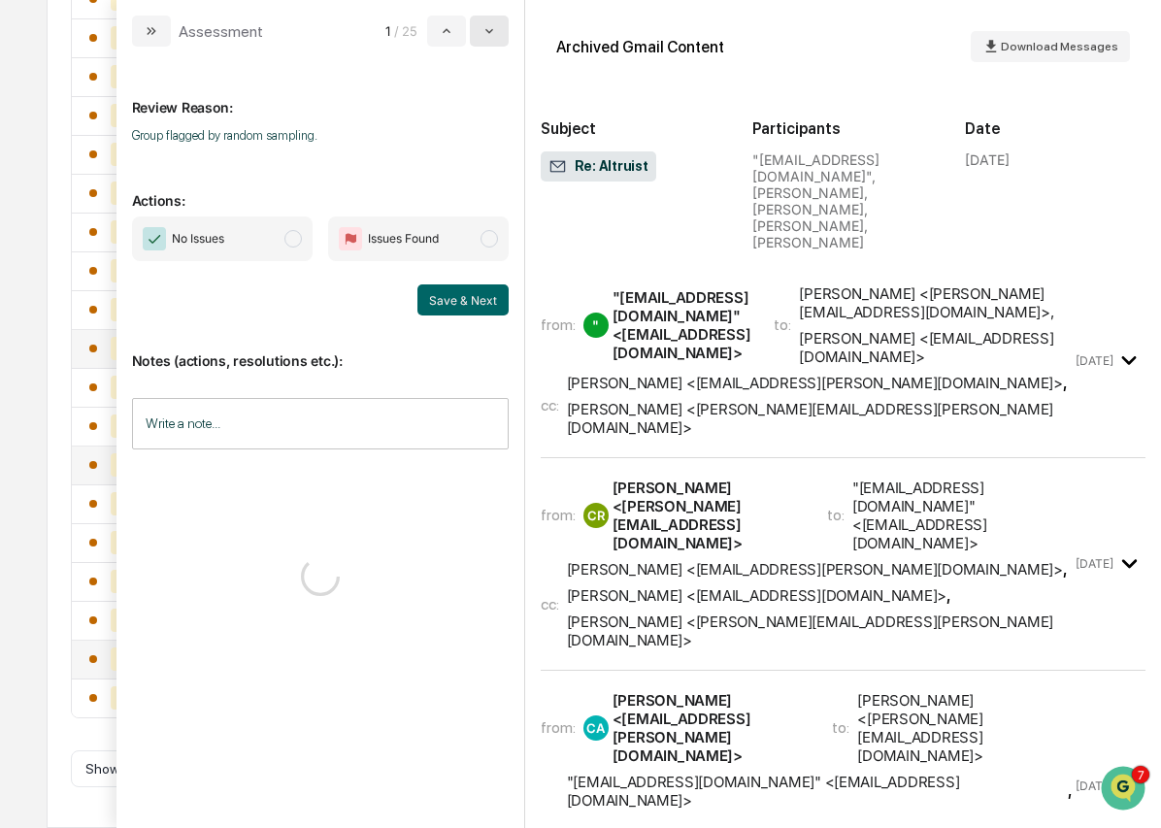
click at [491, 30] on icon "modal" at bounding box center [489, 31] width 16 height 16
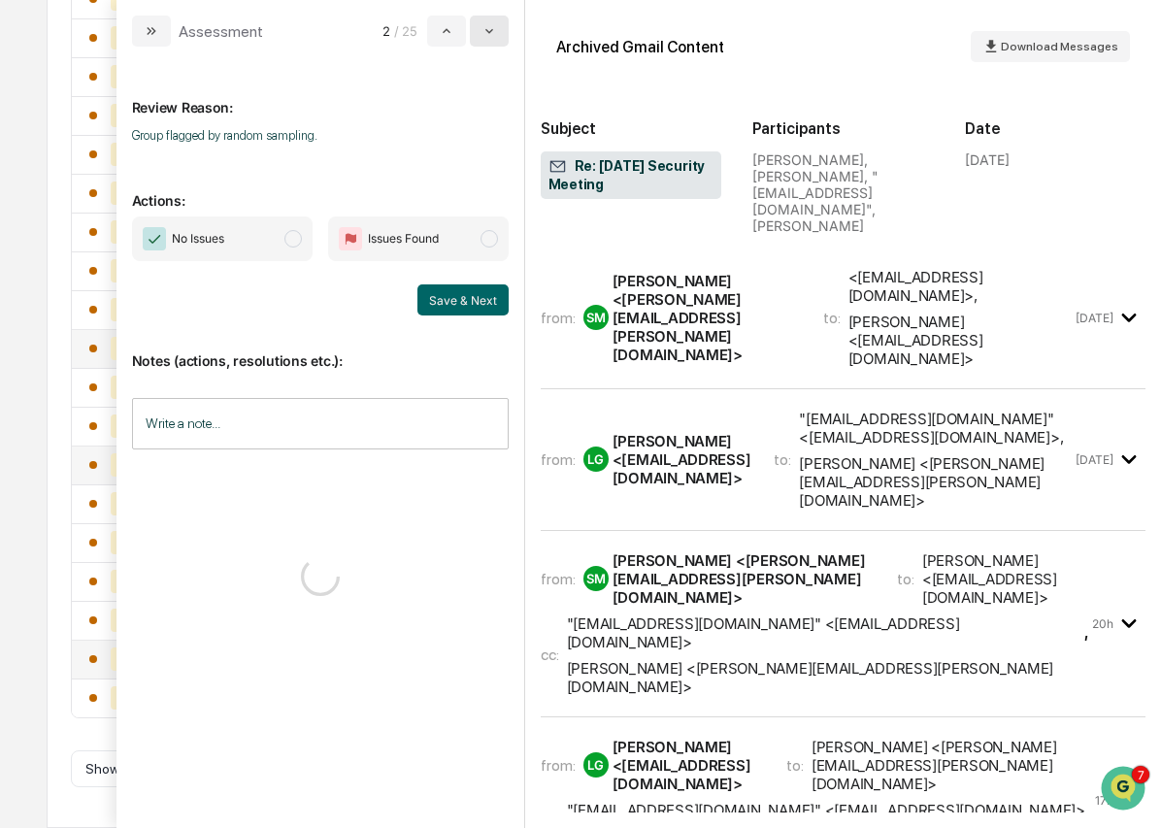
click at [491, 30] on icon "modal" at bounding box center [489, 31] width 16 height 16
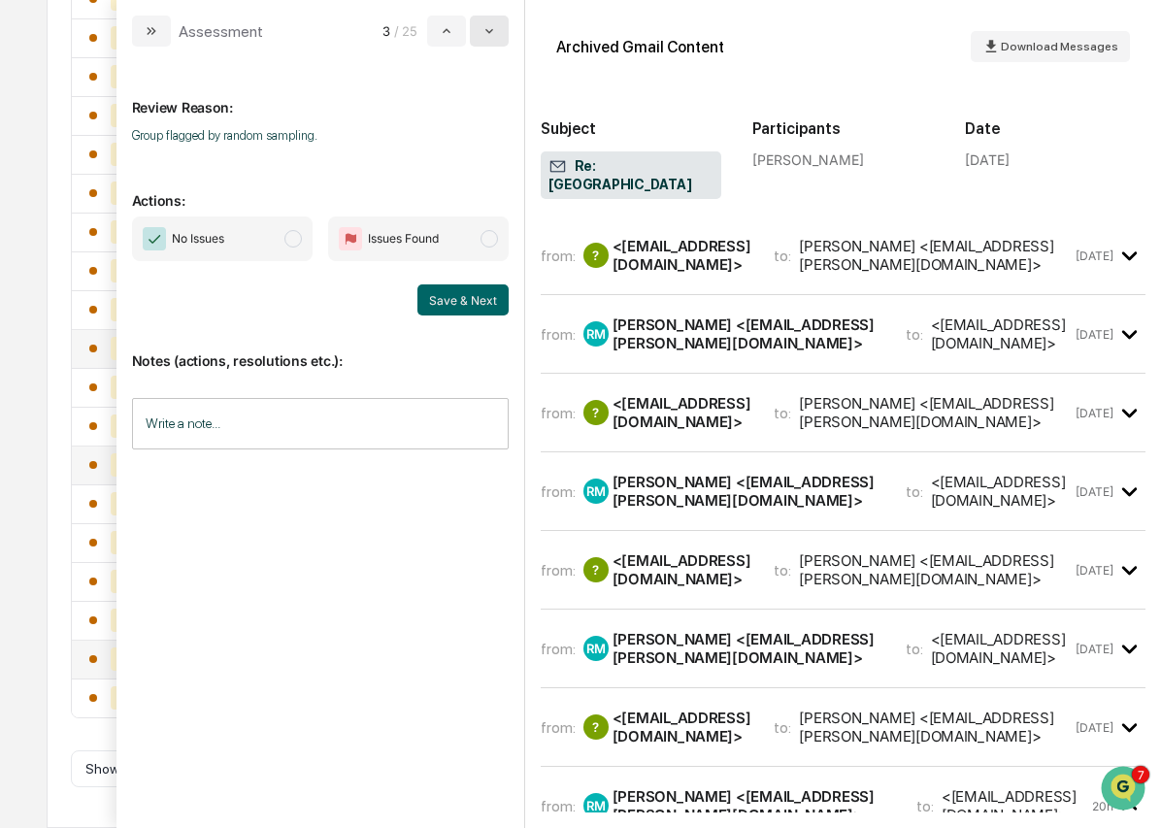
click at [491, 30] on icon "modal" at bounding box center [489, 31] width 16 height 16
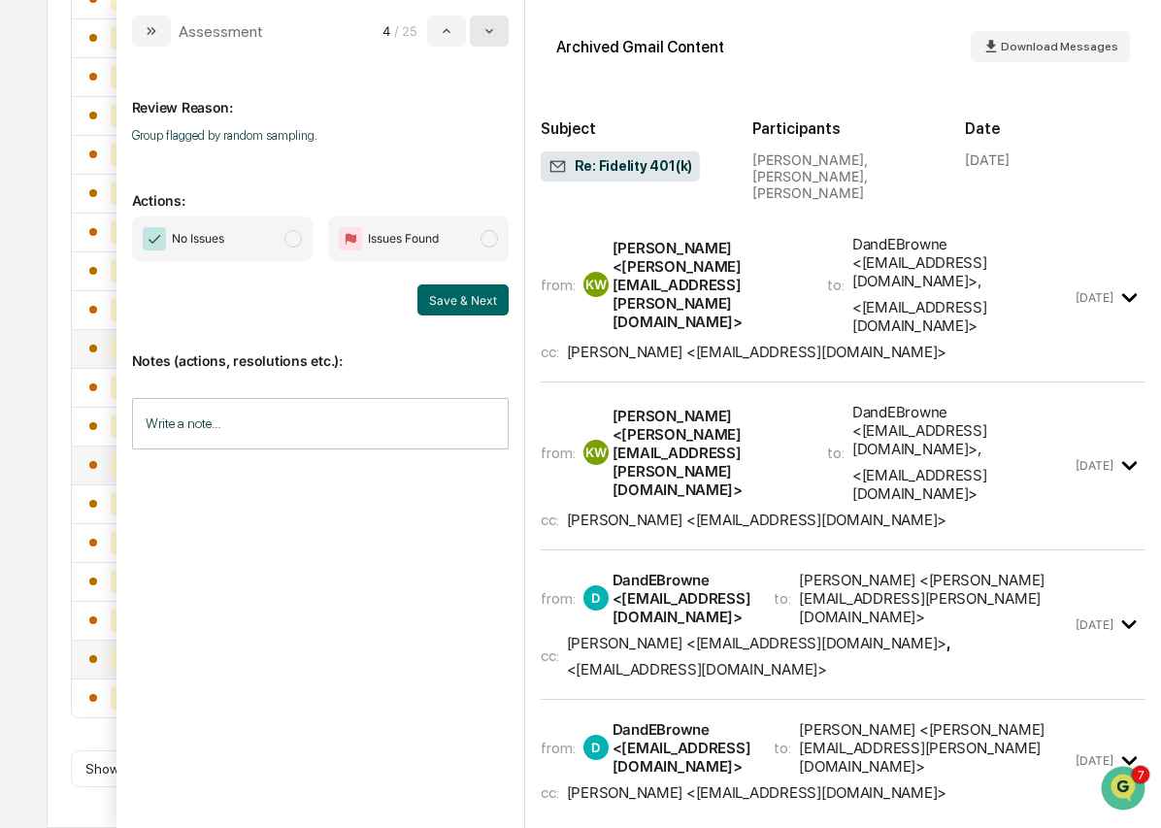
click at [491, 30] on icon "modal" at bounding box center [489, 31] width 16 height 16
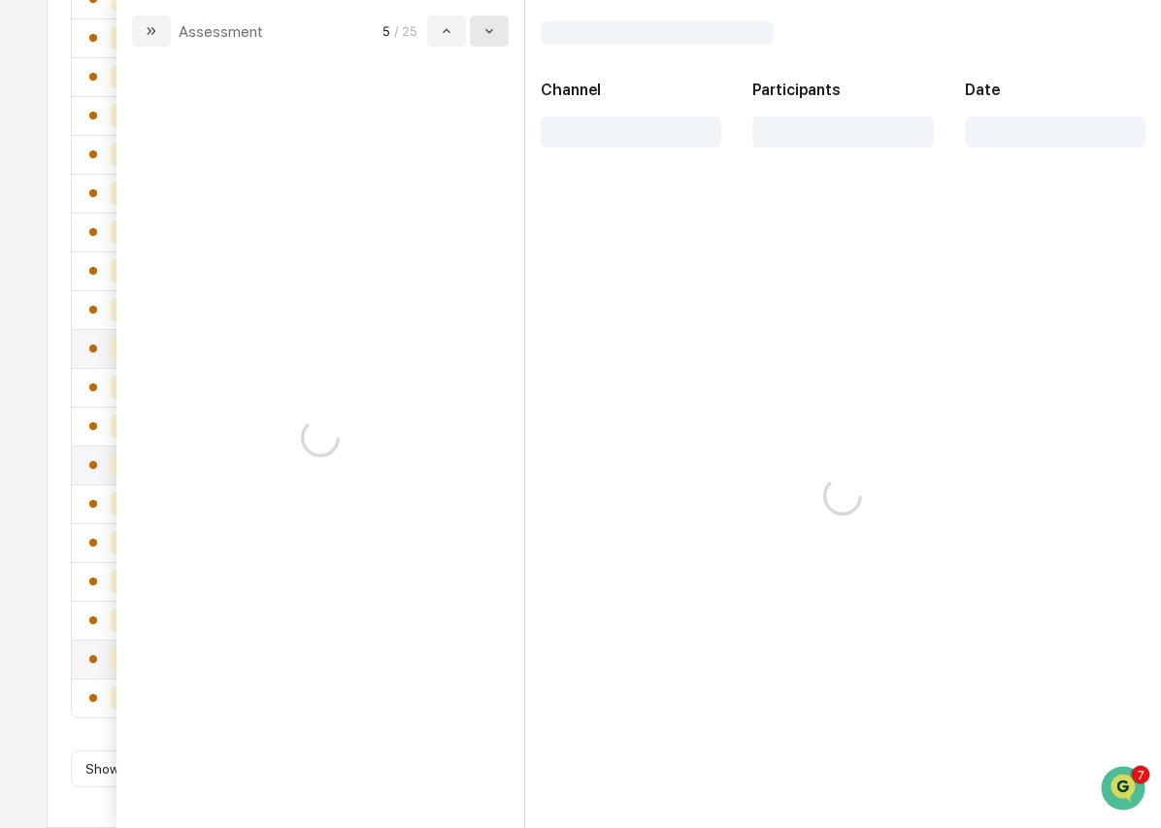
click at [491, 30] on icon "modal" at bounding box center [489, 31] width 16 height 16
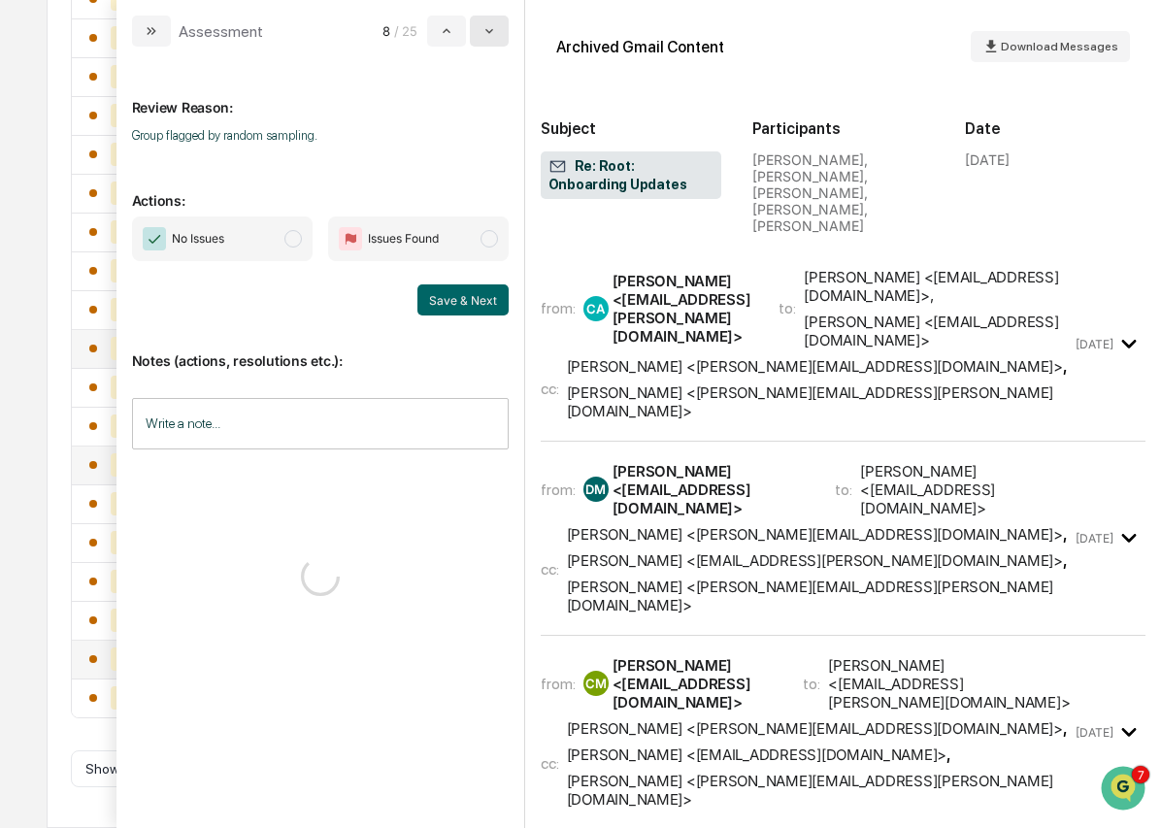
click at [491, 30] on icon "modal" at bounding box center [489, 31] width 16 height 16
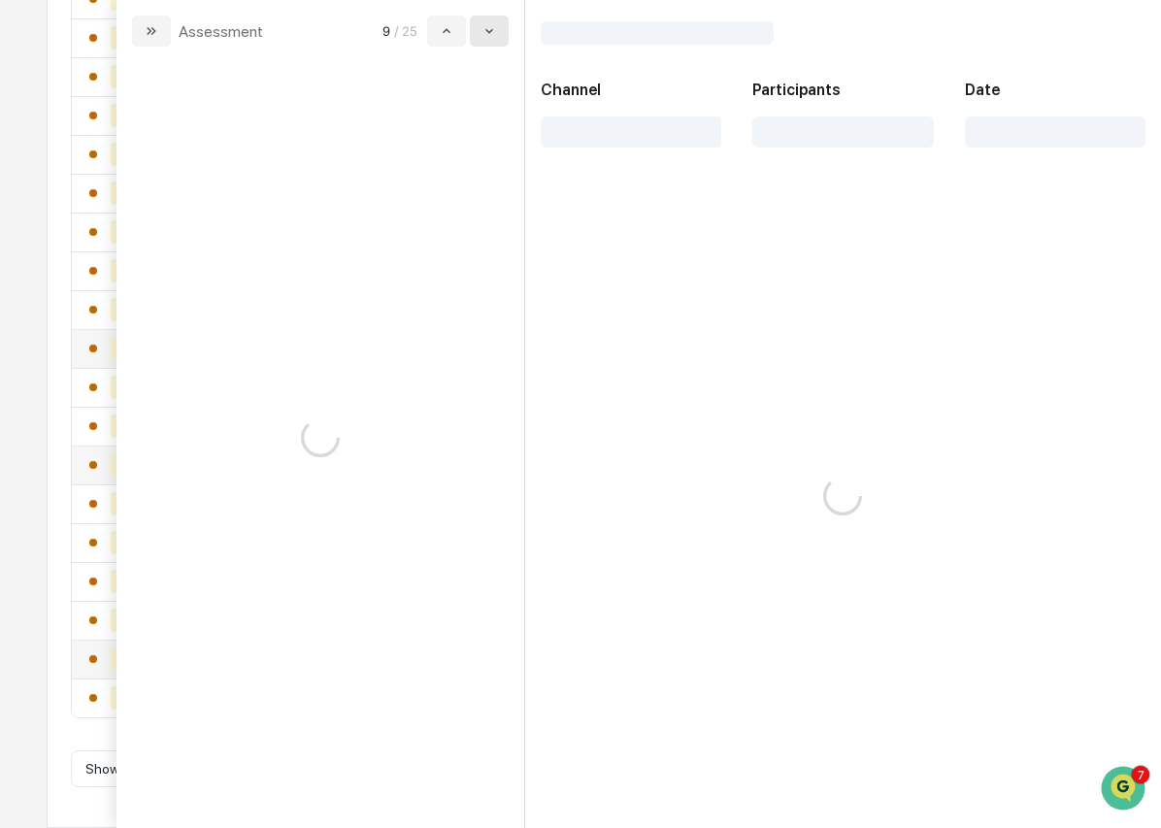
click at [491, 30] on icon "modal" at bounding box center [489, 31] width 16 height 16
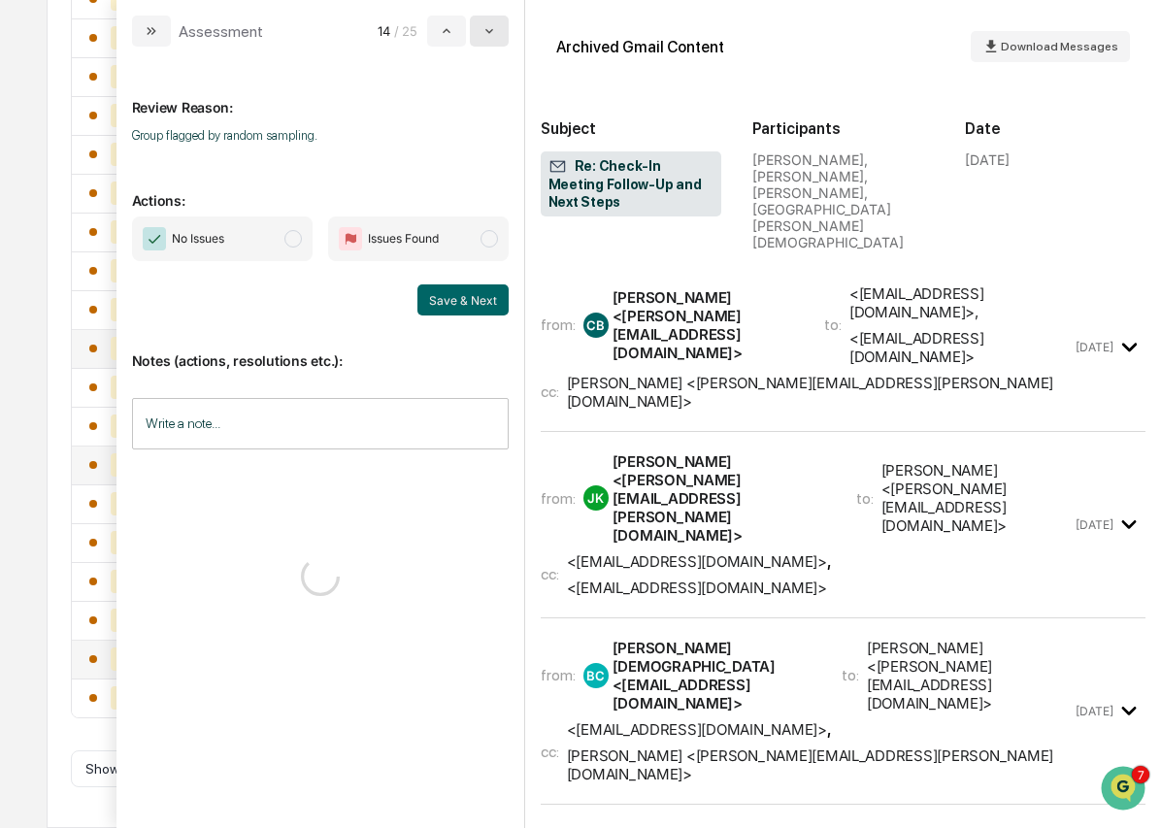
click at [491, 30] on icon "modal" at bounding box center [489, 31] width 16 height 16
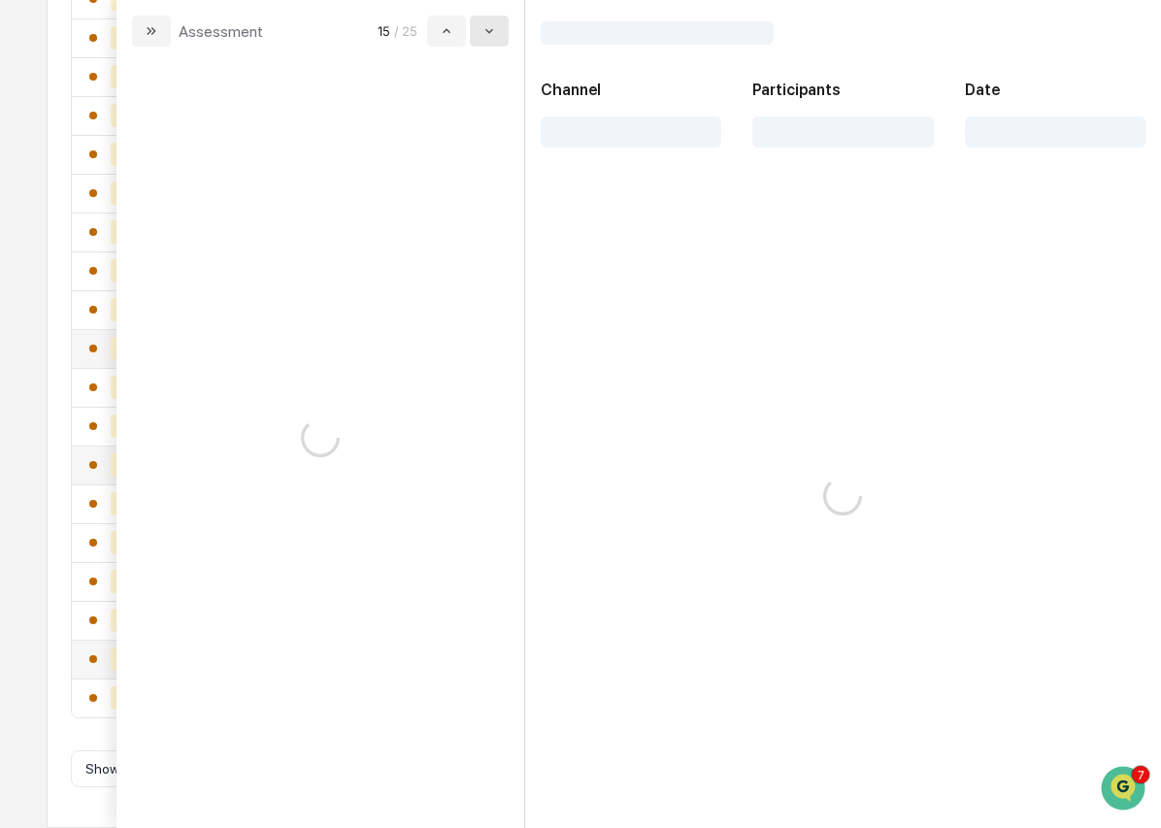
click at [491, 30] on icon "modal" at bounding box center [489, 31] width 16 height 16
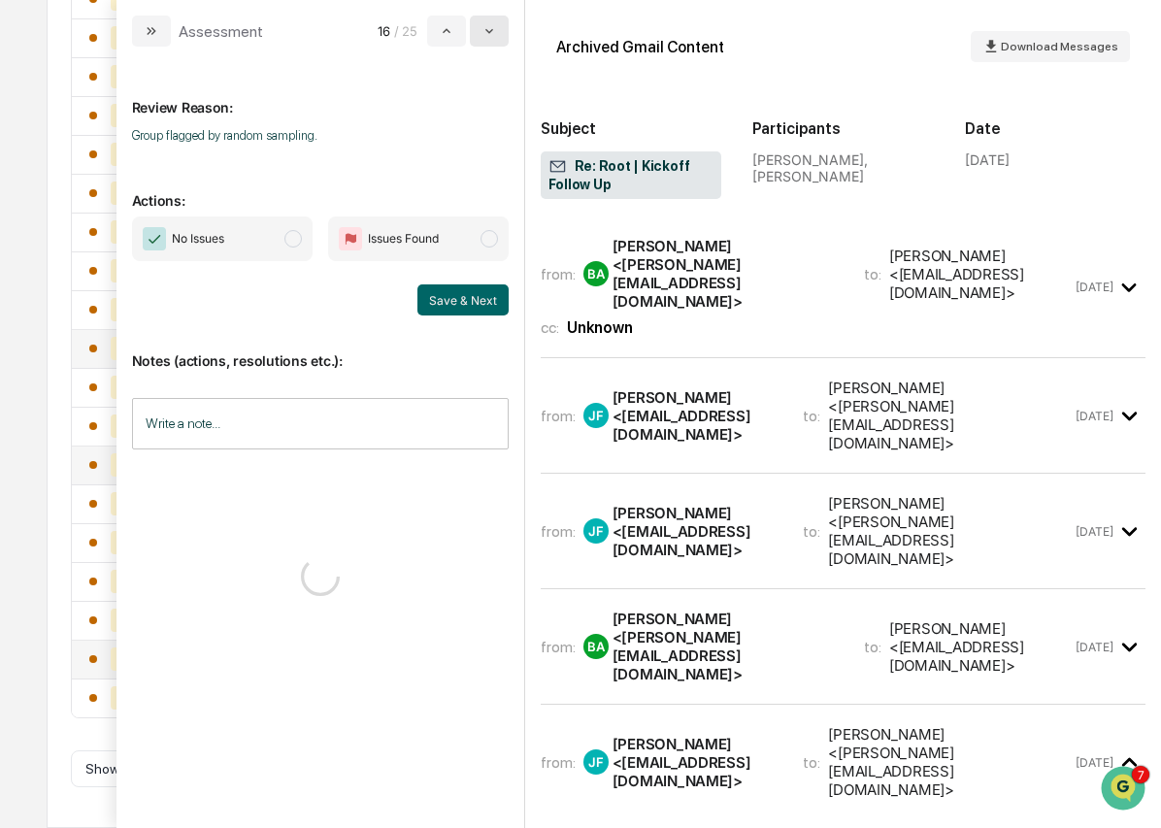
click at [491, 30] on icon "modal" at bounding box center [489, 31] width 16 height 16
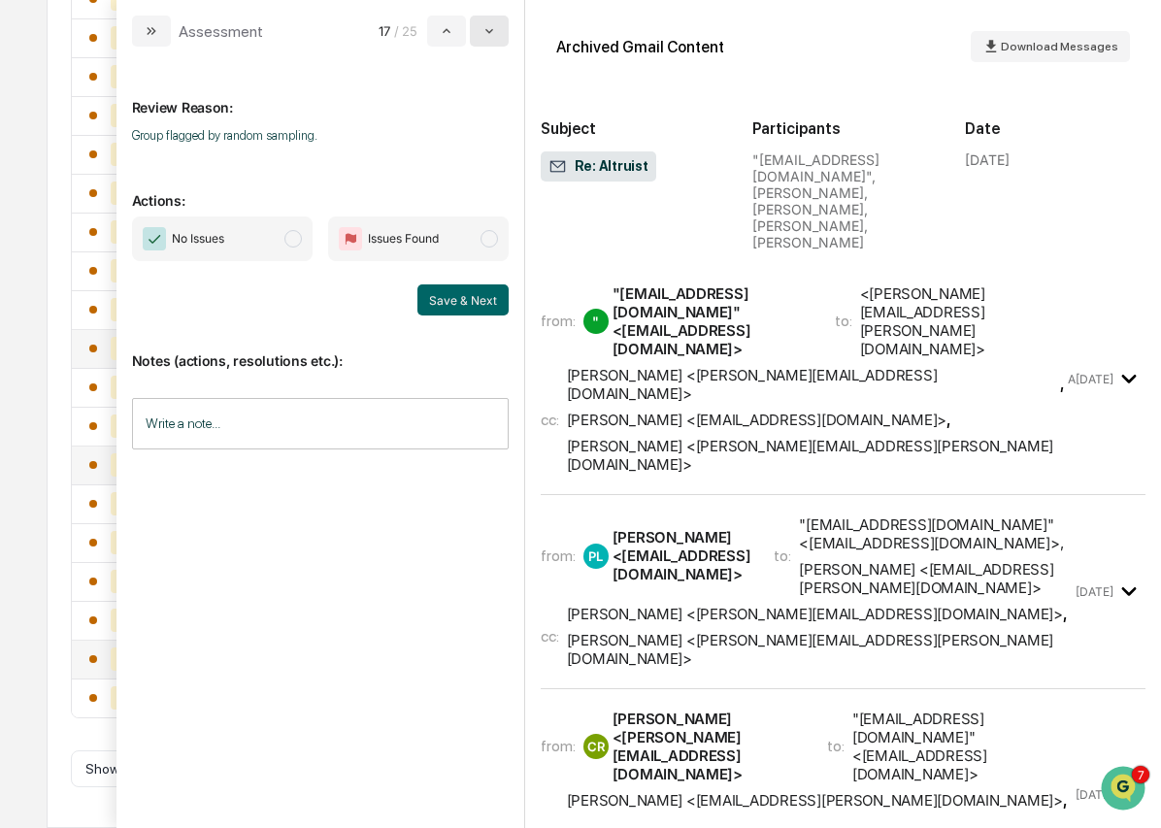
click at [491, 30] on icon "modal" at bounding box center [489, 31] width 16 height 16
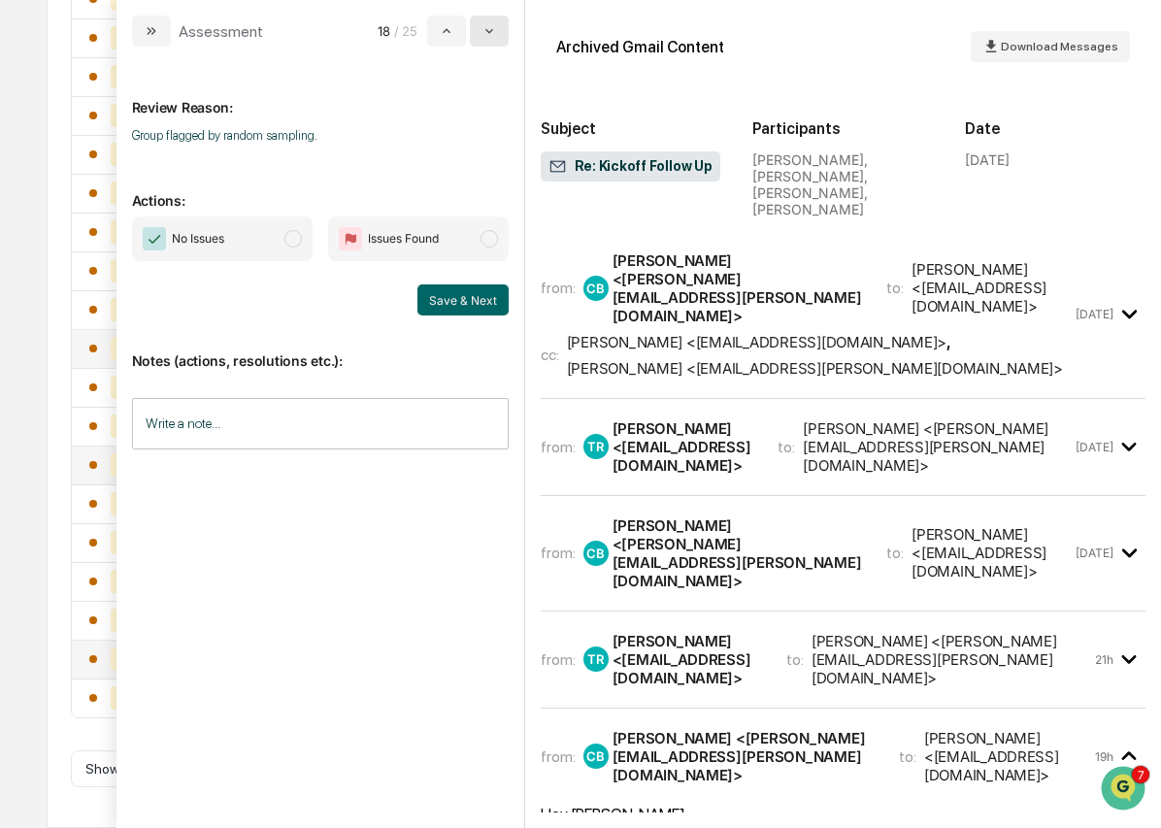
click at [491, 30] on icon "modal" at bounding box center [489, 31] width 16 height 16
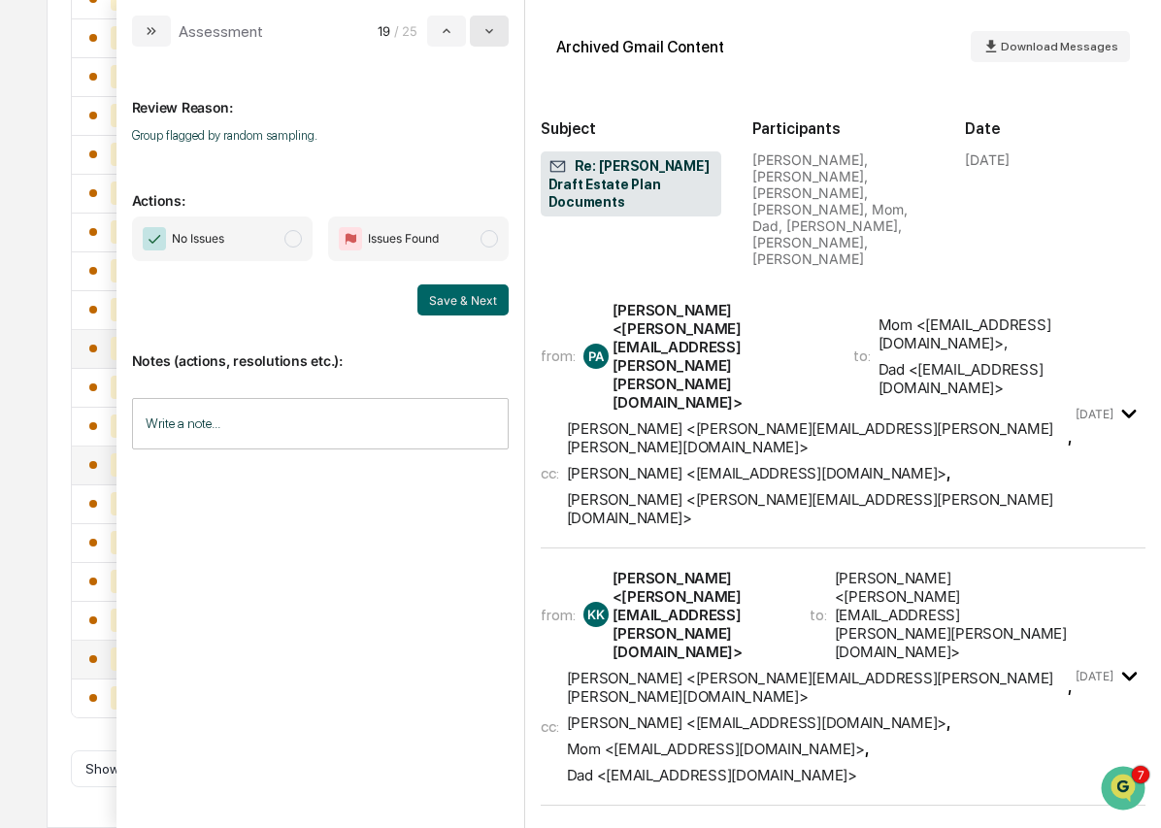
click at [491, 30] on icon "modal" at bounding box center [489, 31] width 16 height 16
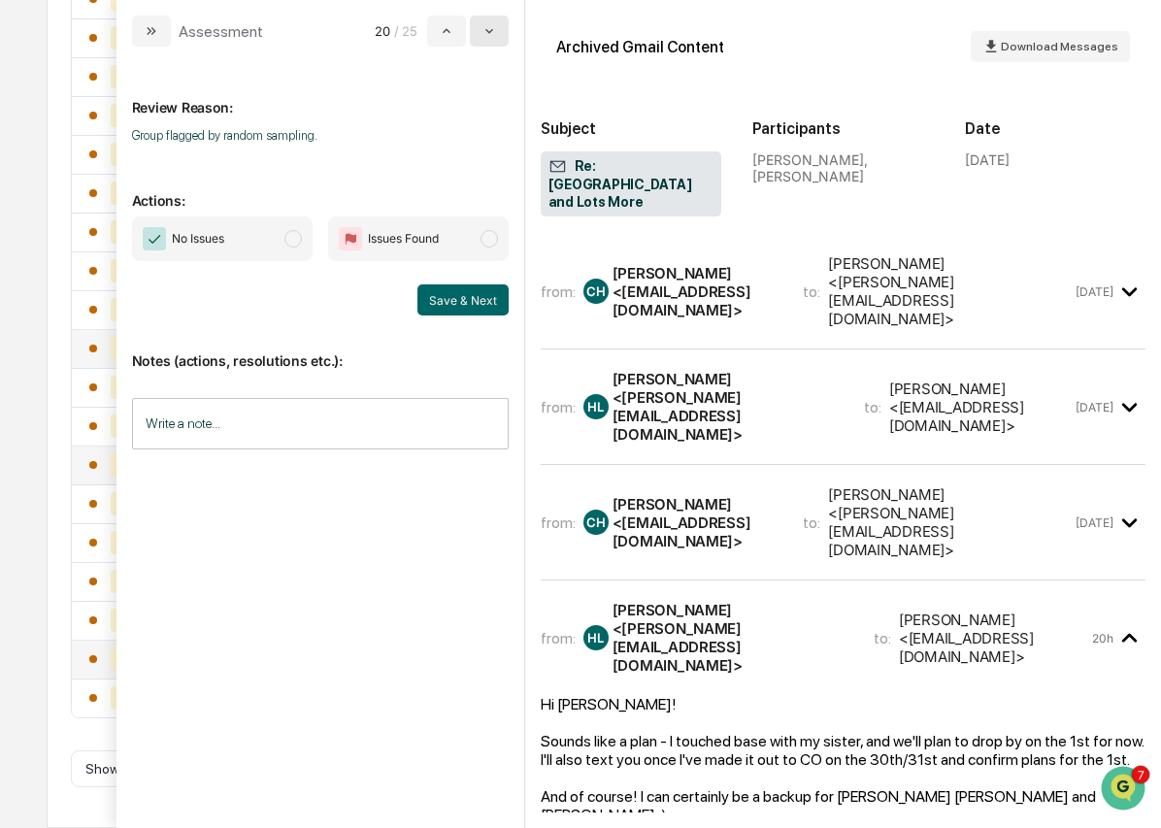
click at [491, 30] on icon "modal" at bounding box center [489, 31] width 16 height 16
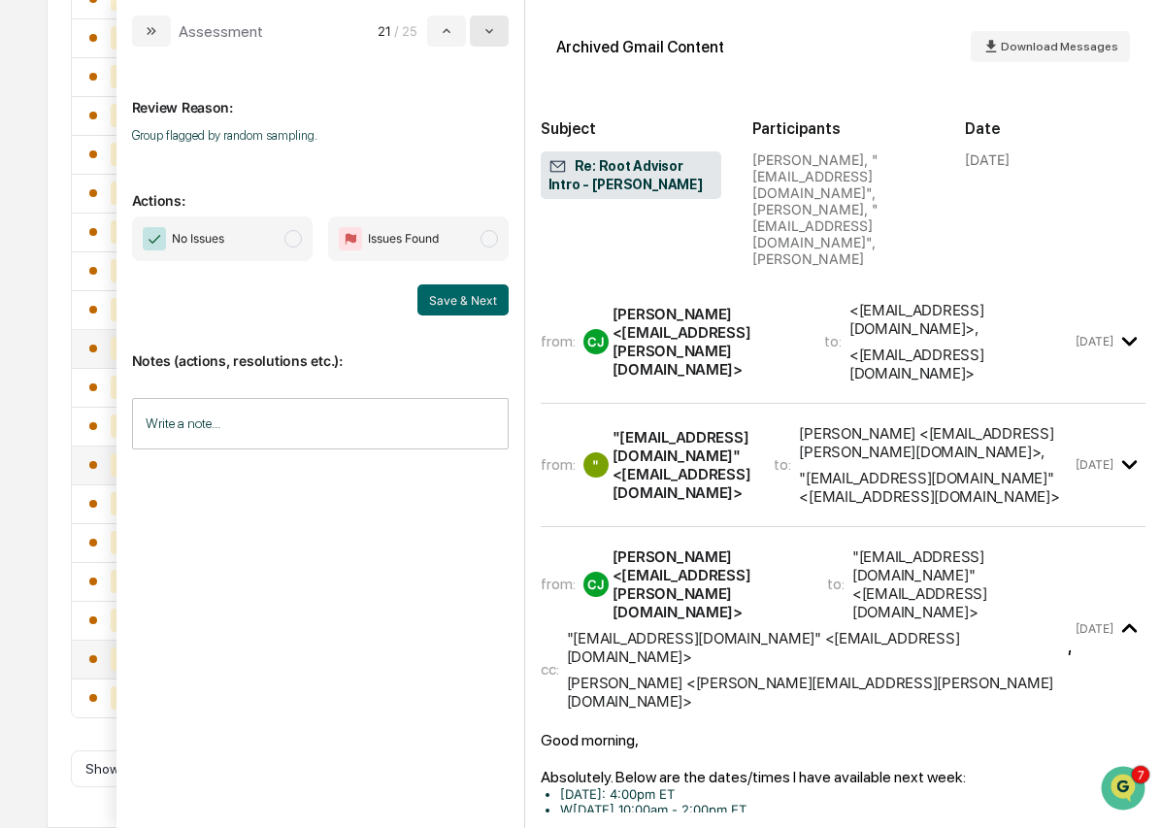
click at [491, 30] on icon "modal" at bounding box center [489, 31] width 16 height 16
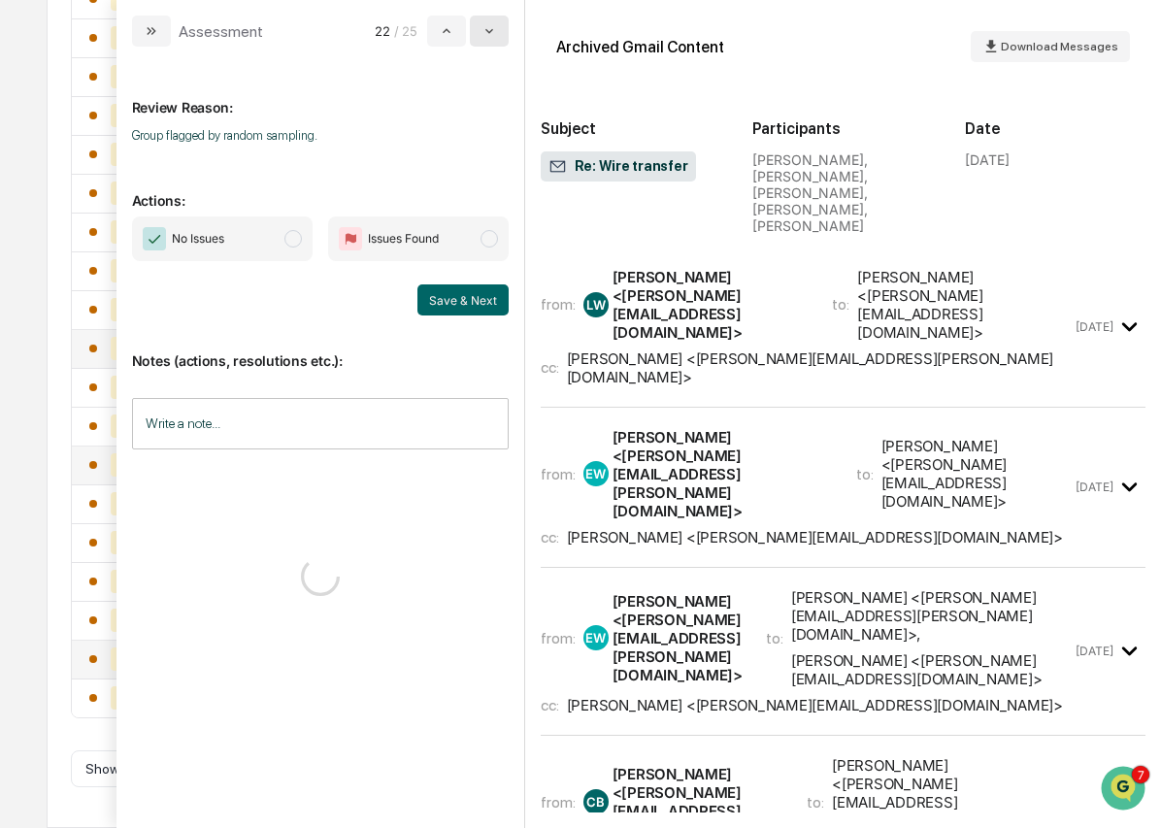
click at [491, 30] on icon "modal" at bounding box center [489, 31] width 16 height 16
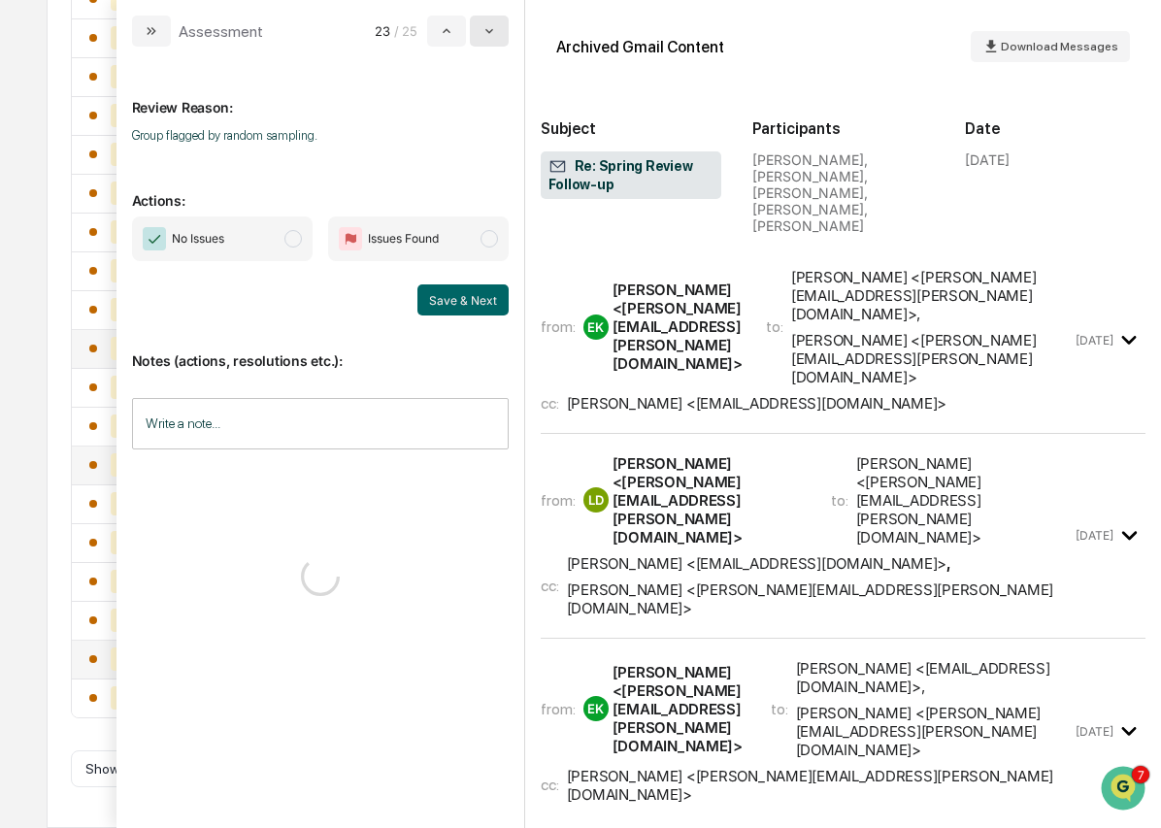
click at [491, 30] on icon "modal" at bounding box center [489, 31] width 16 height 16
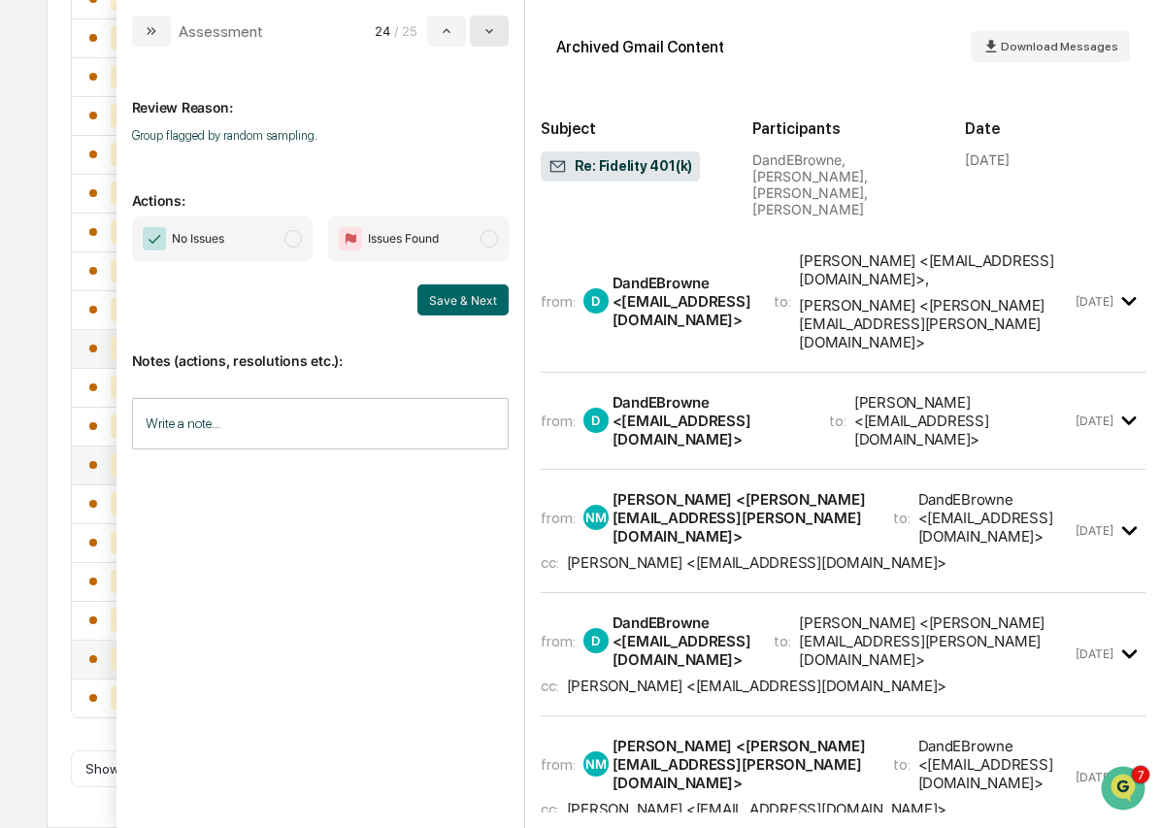
click at [491, 30] on icon "modal" at bounding box center [489, 31] width 16 height 16
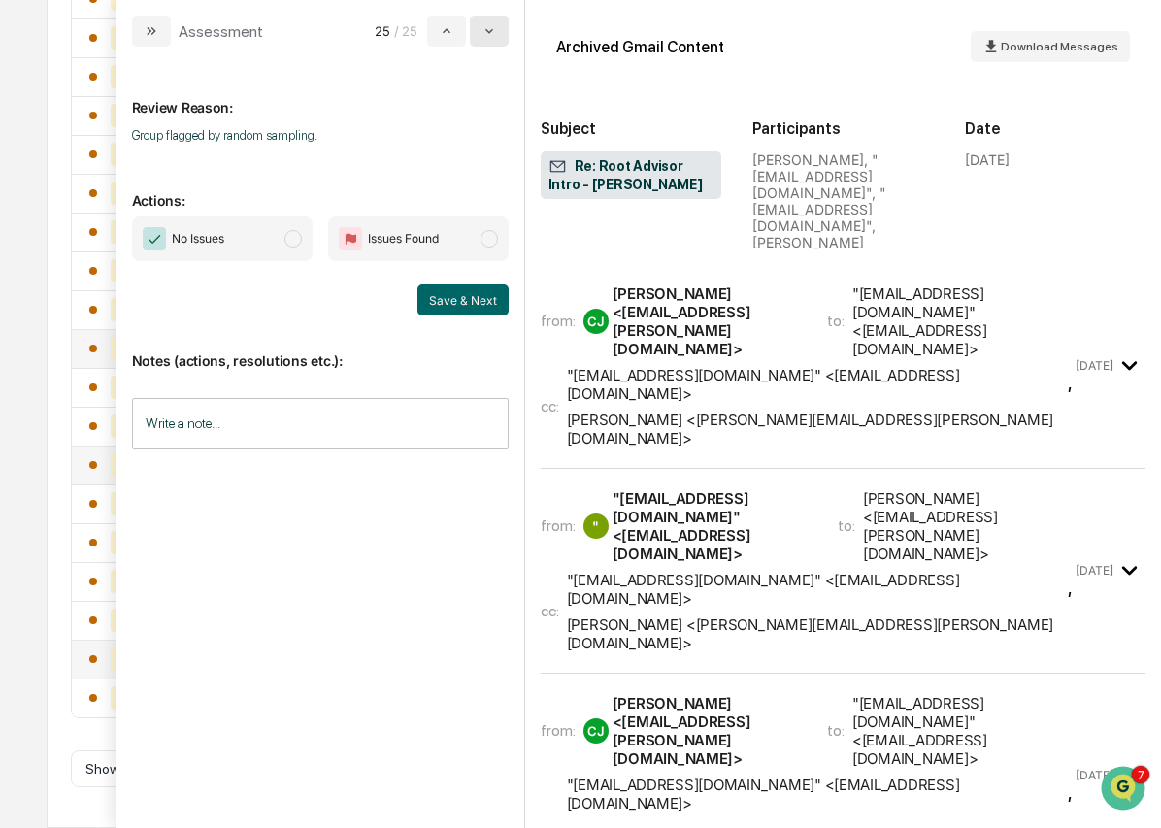
click at [491, 30] on icon "modal" at bounding box center [489, 31] width 16 height 16
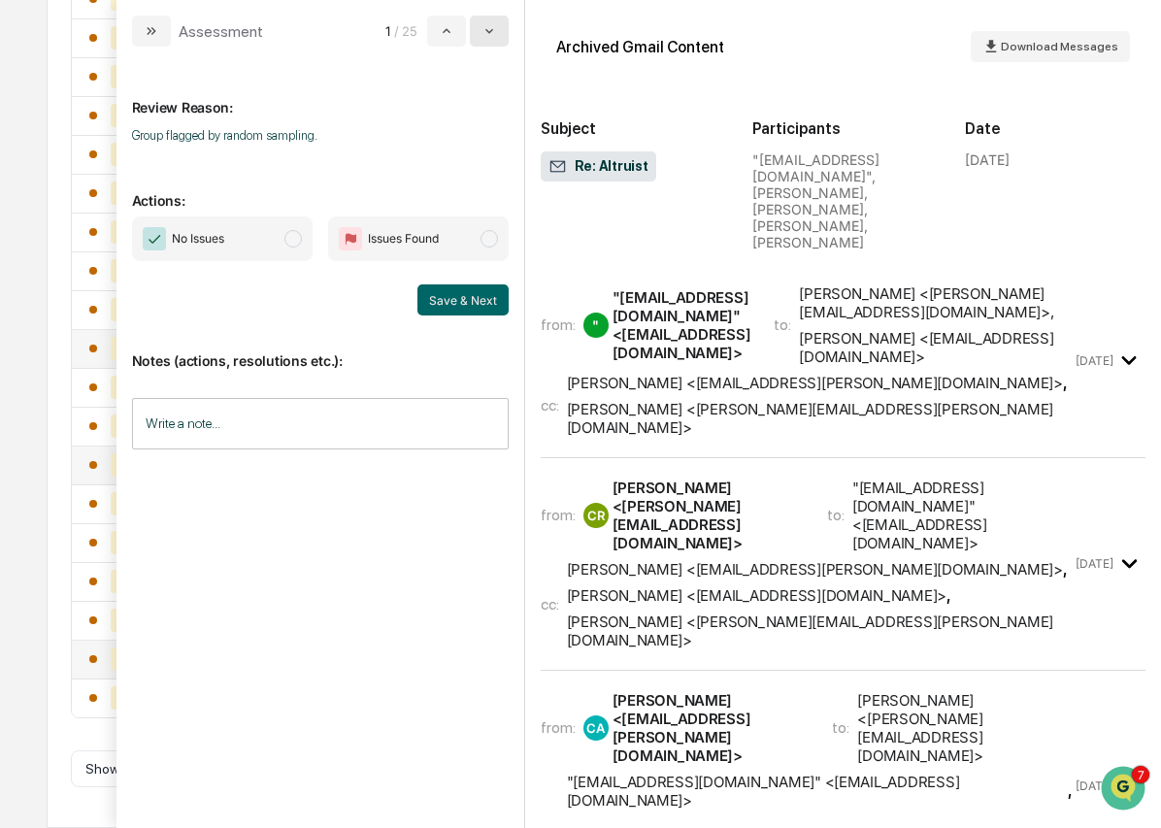
click at [491, 30] on icon "modal" at bounding box center [489, 31] width 16 height 16
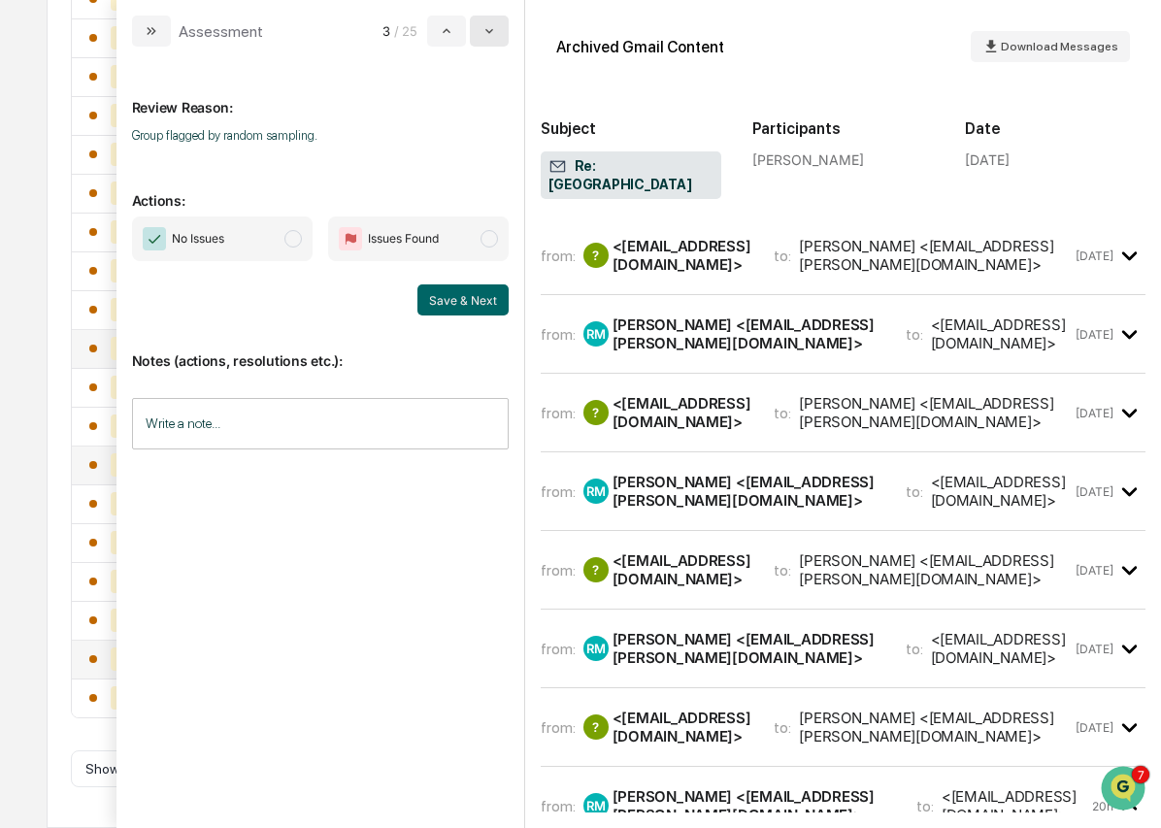
click at [491, 30] on icon "modal" at bounding box center [489, 31] width 16 height 16
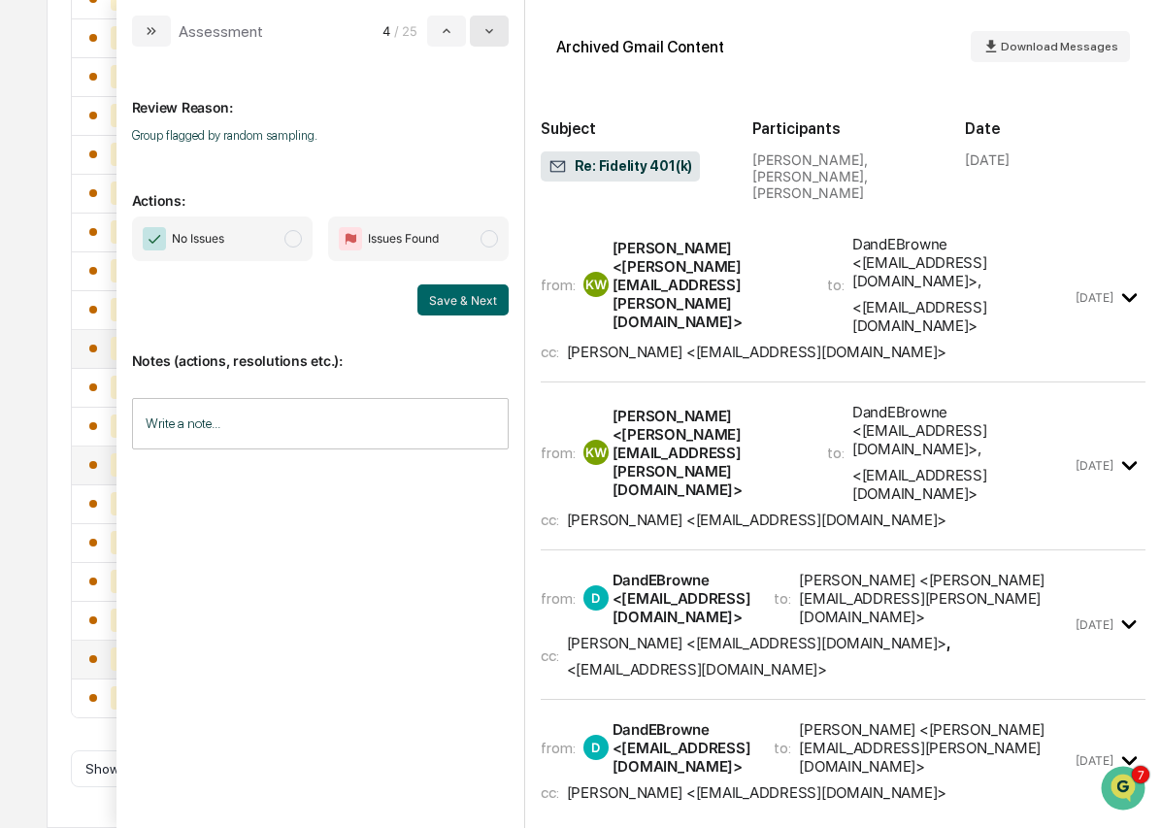
click at [491, 30] on icon "modal" at bounding box center [489, 31] width 16 height 16
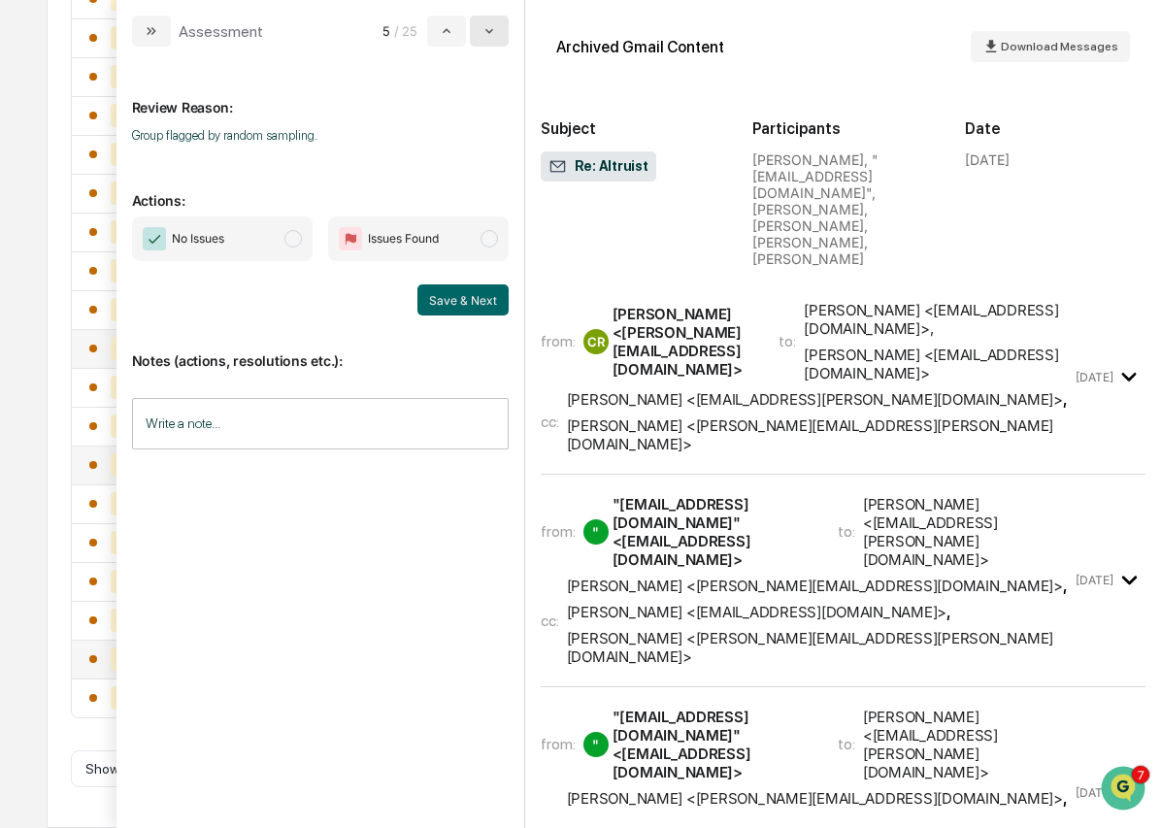
click at [491, 30] on icon "modal" at bounding box center [489, 31] width 16 height 16
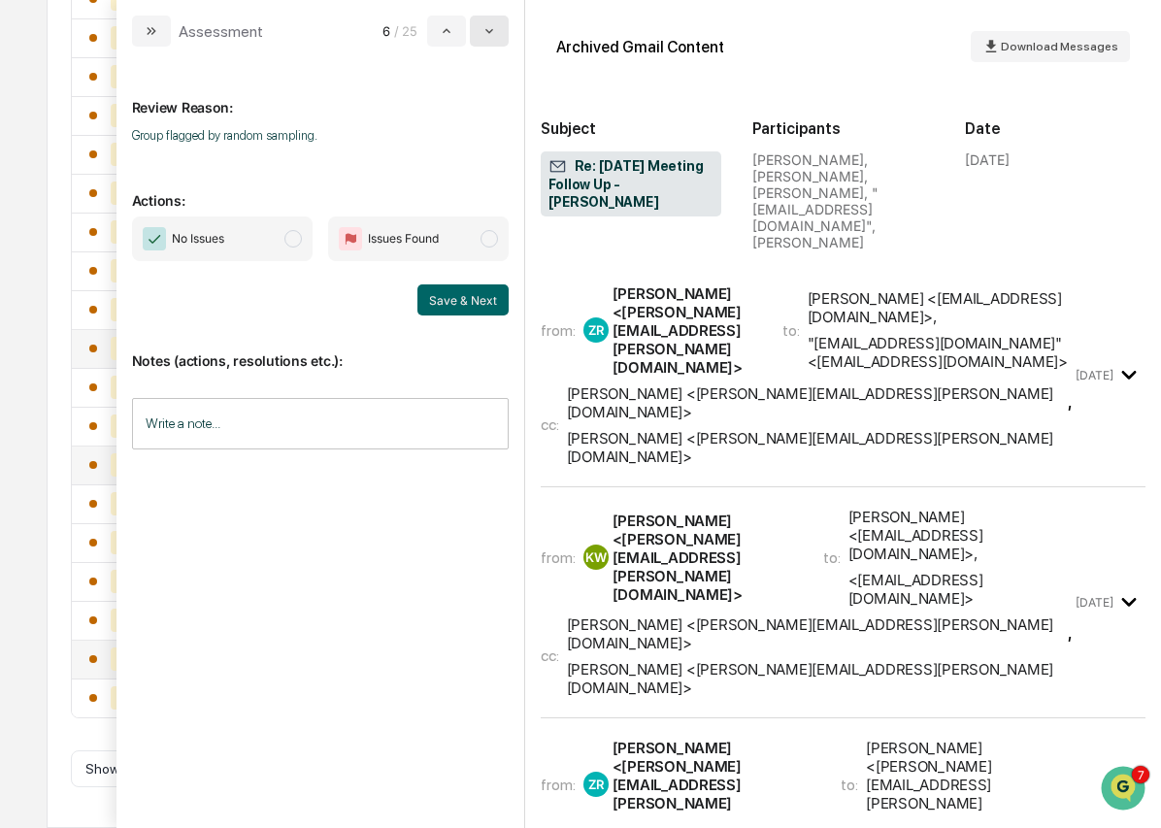
click at [491, 30] on icon "modal" at bounding box center [489, 31] width 16 height 16
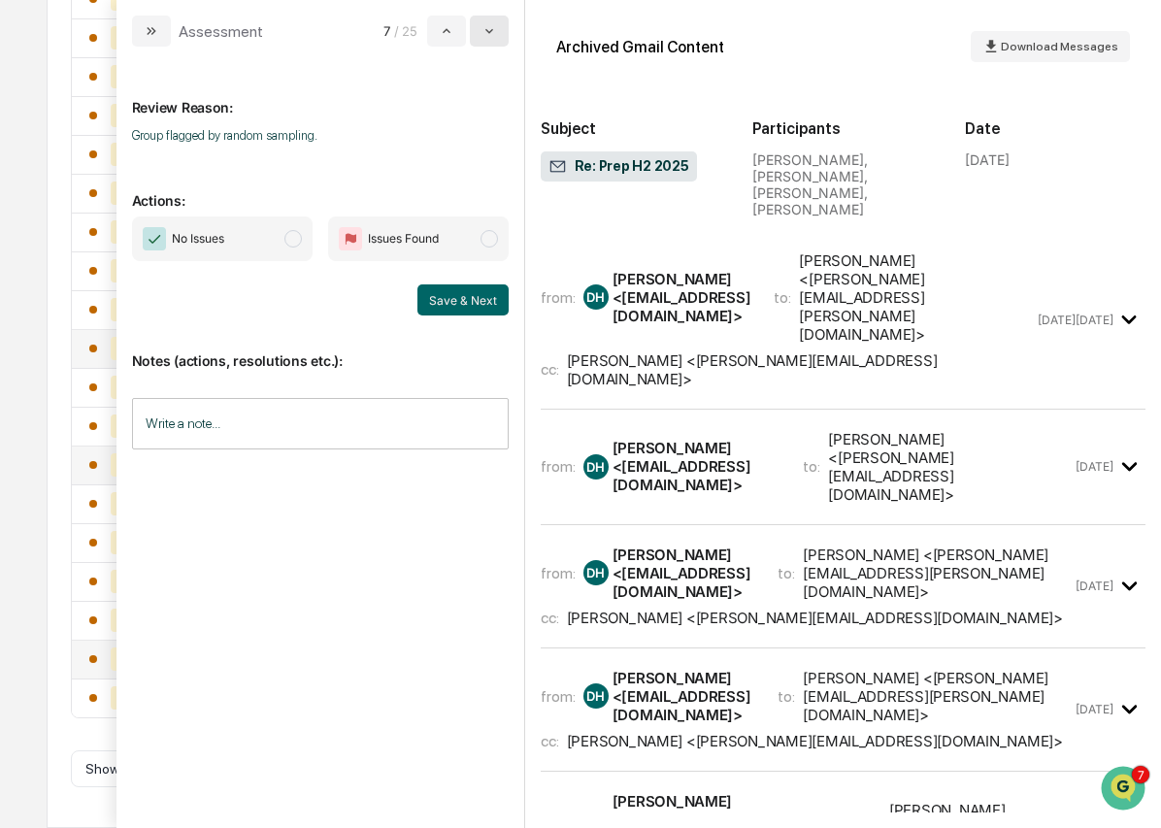
click at [491, 30] on icon "modal" at bounding box center [489, 31] width 16 height 16
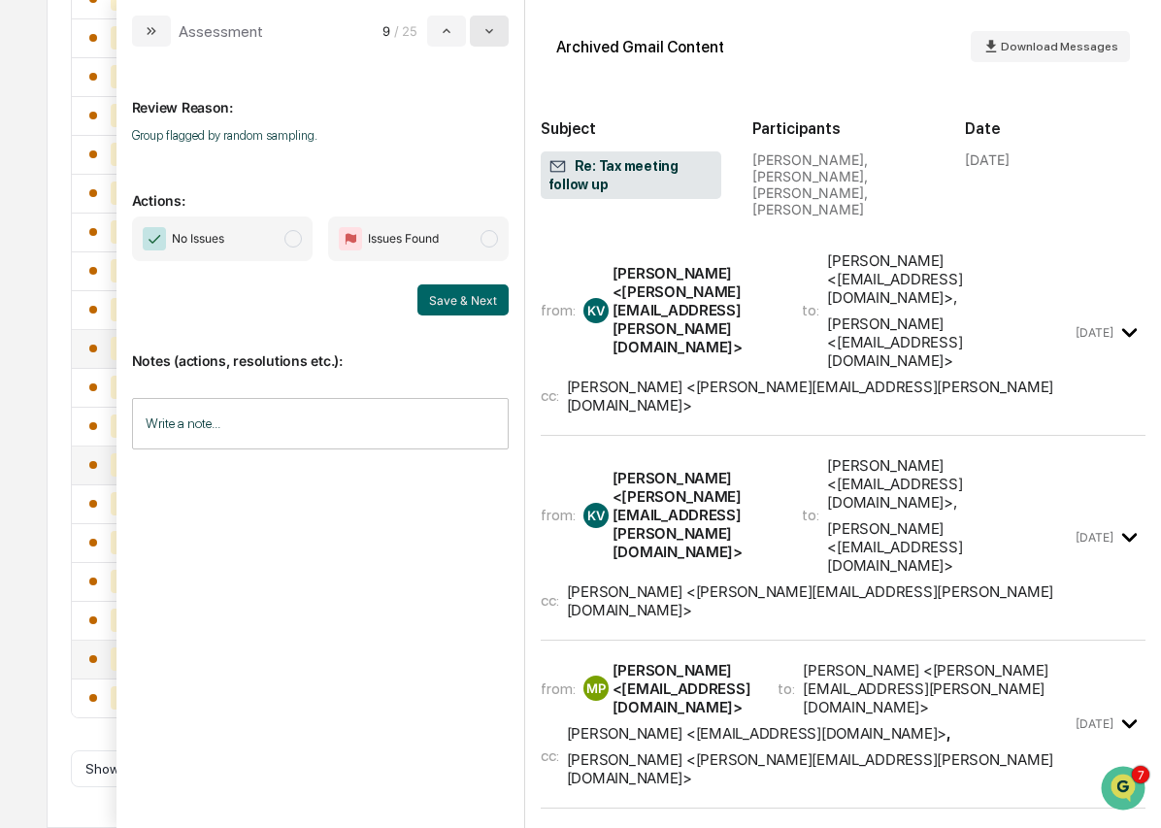
click at [491, 30] on icon "modal" at bounding box center [489, 31] width 16 height 16
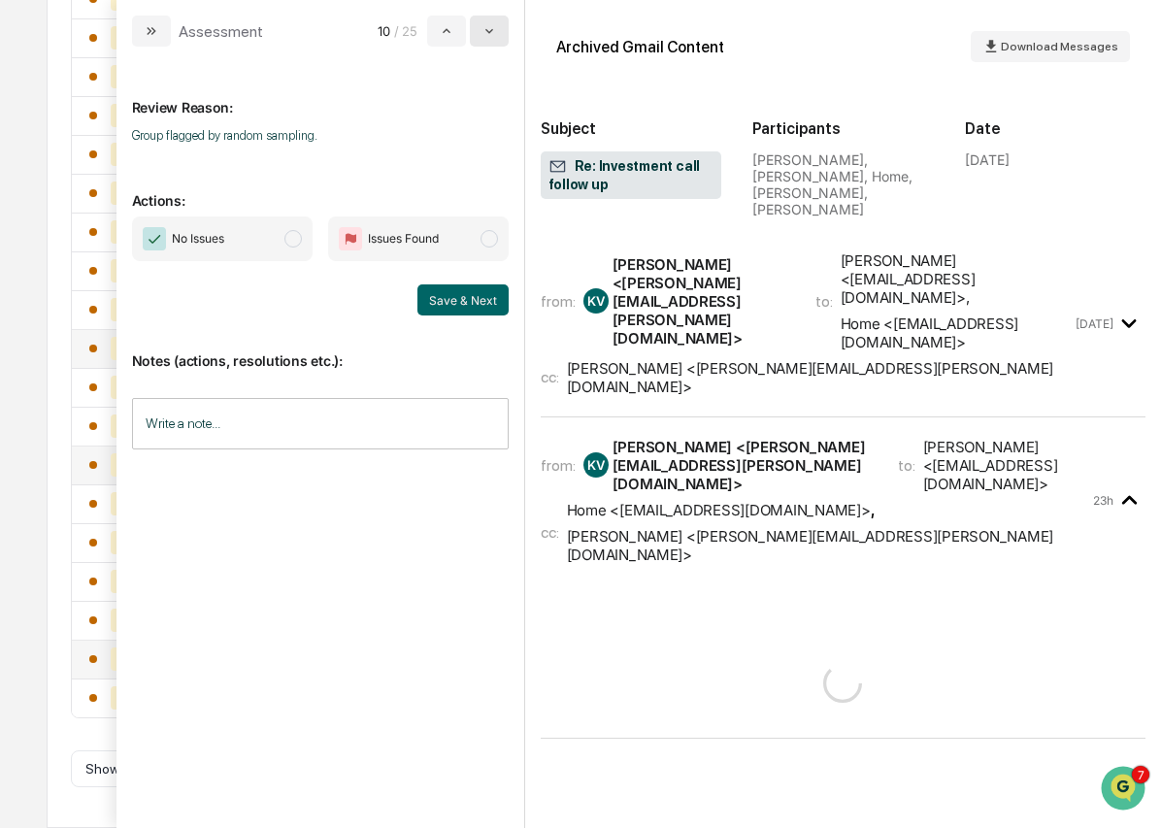
click at [491, 30] on icon "modal" at bounding box center [489, 31] width 16 height 16
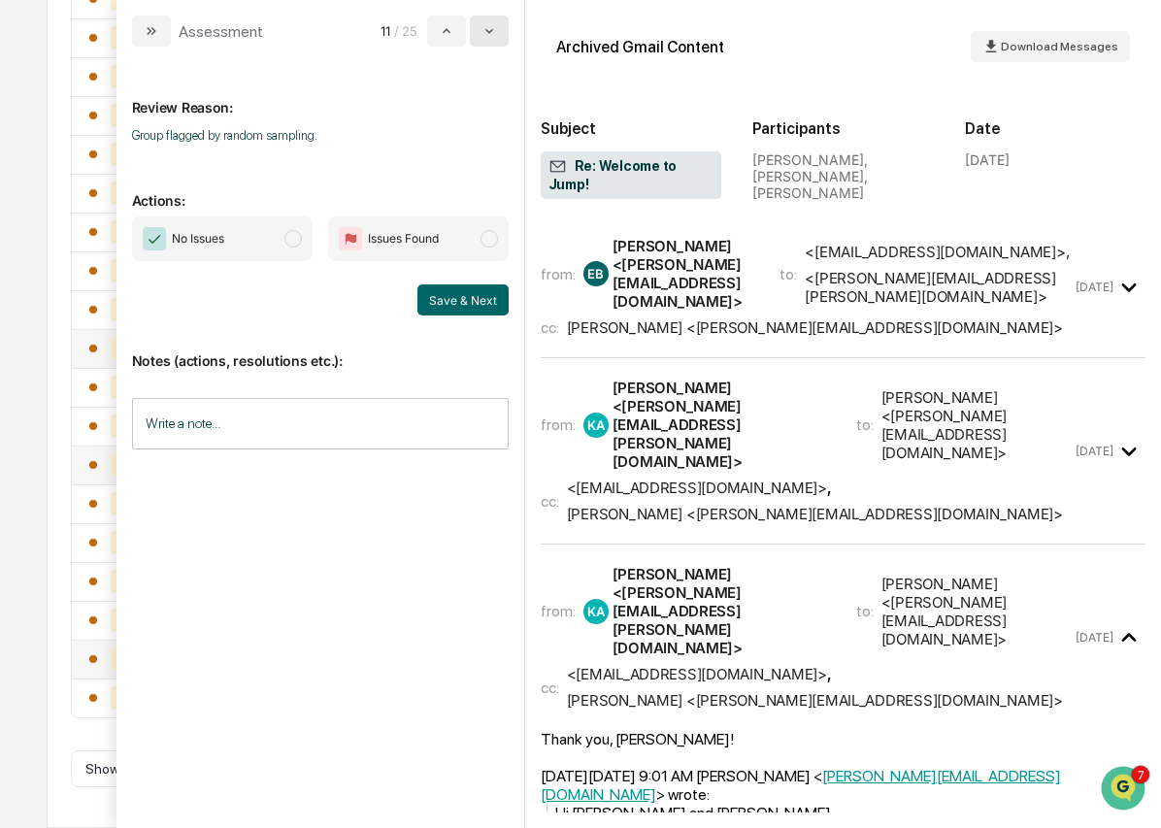
click at [491, 30] on icon "modal" at bounding box center [489, 31] width 16 height 16
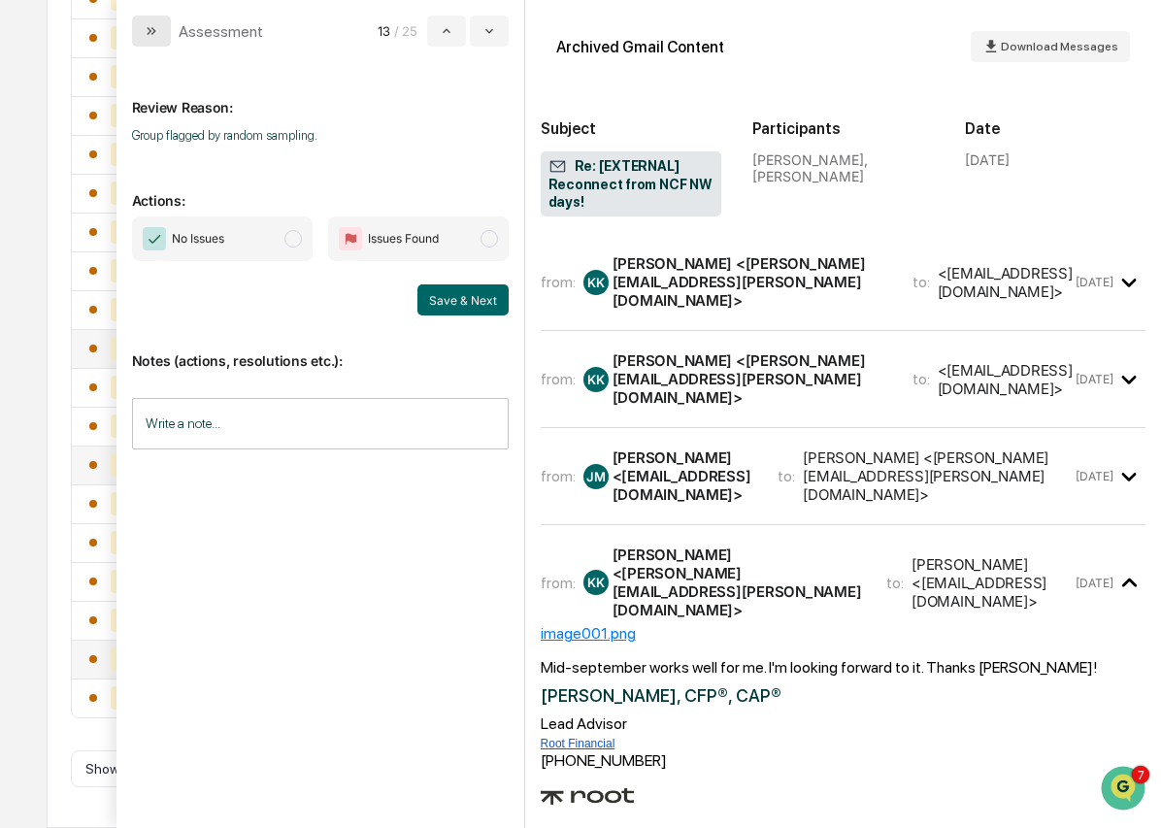
click at [149, 34] on icon "modal" at bounding box center [152, 31] width 16 height 16
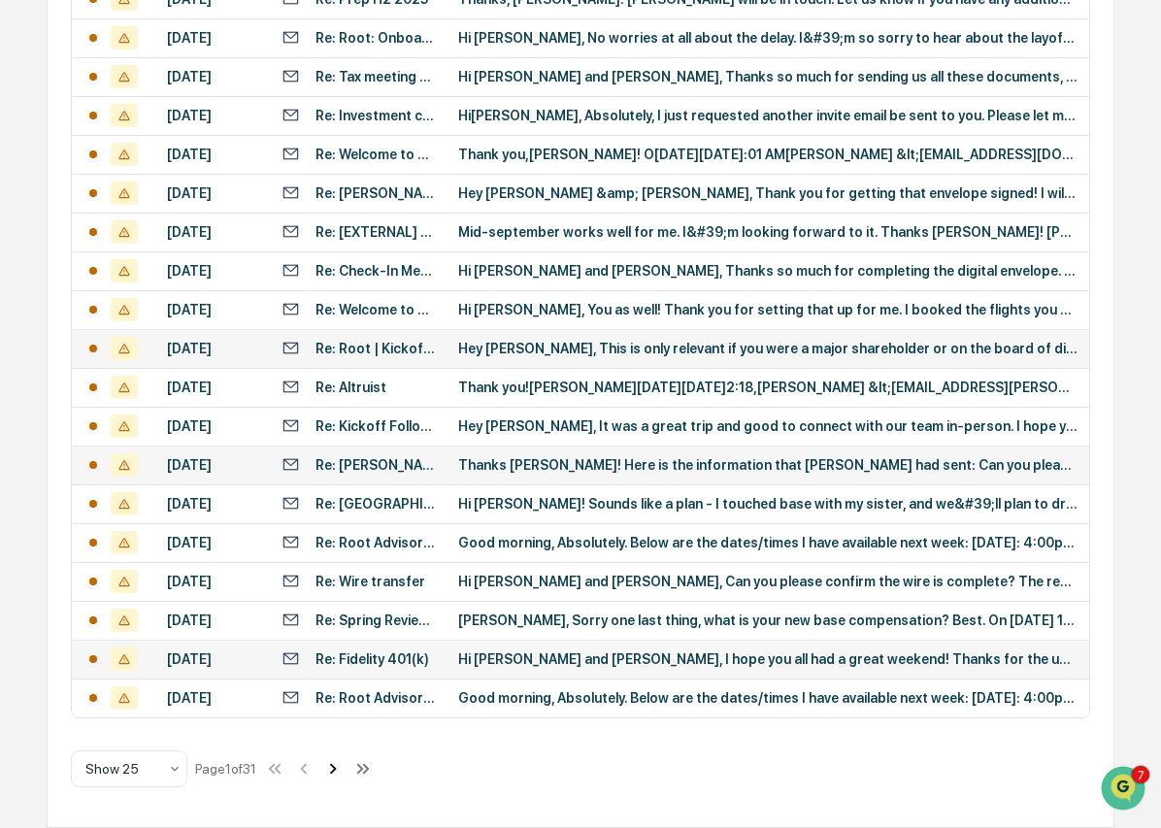
click at [340, 765] on icon at bounding box center [332, 768] width 21 height 21
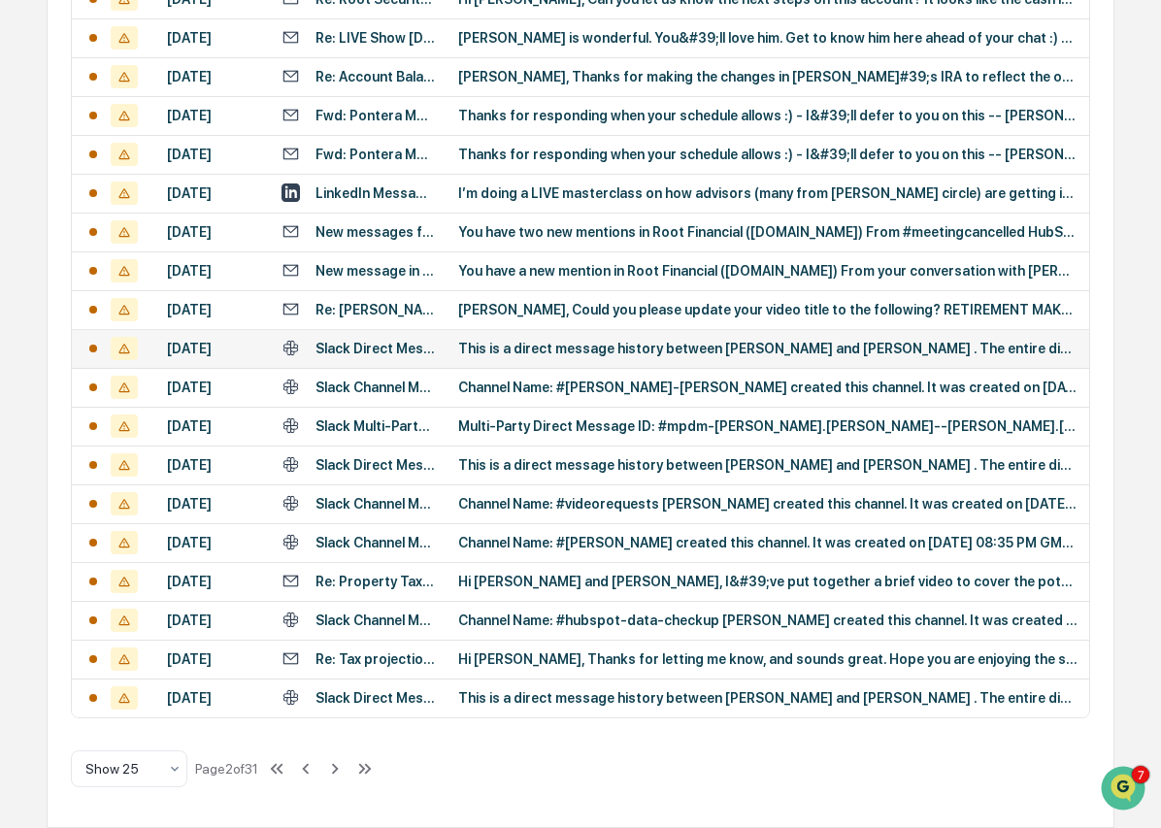
scroll to position [802, 0]
click at [573, 356] on div "This is a direct message history between [PERSON_NAME] and [PERSON_NAME] . The …" at bounding box center [767, 349] width 619 height 16
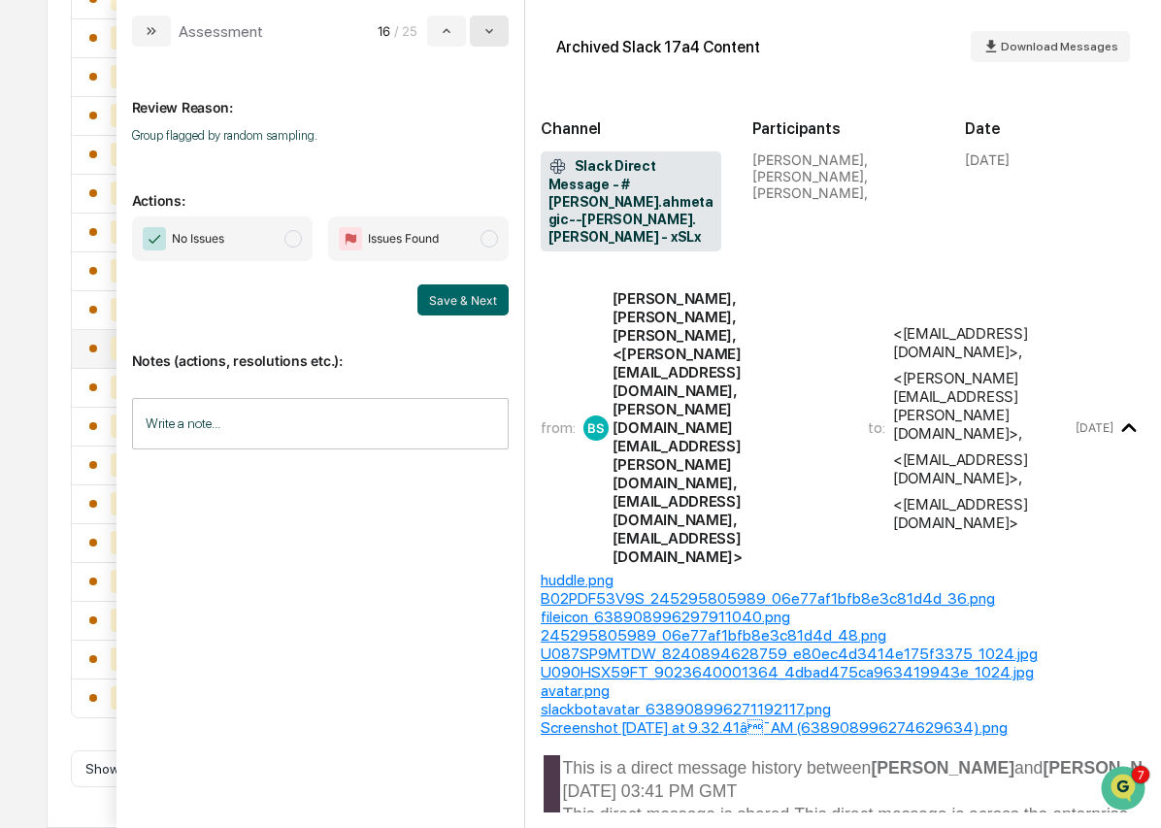
click at [493, 16] on button "modal" at bounding box center [489, 31] width 39 height 31
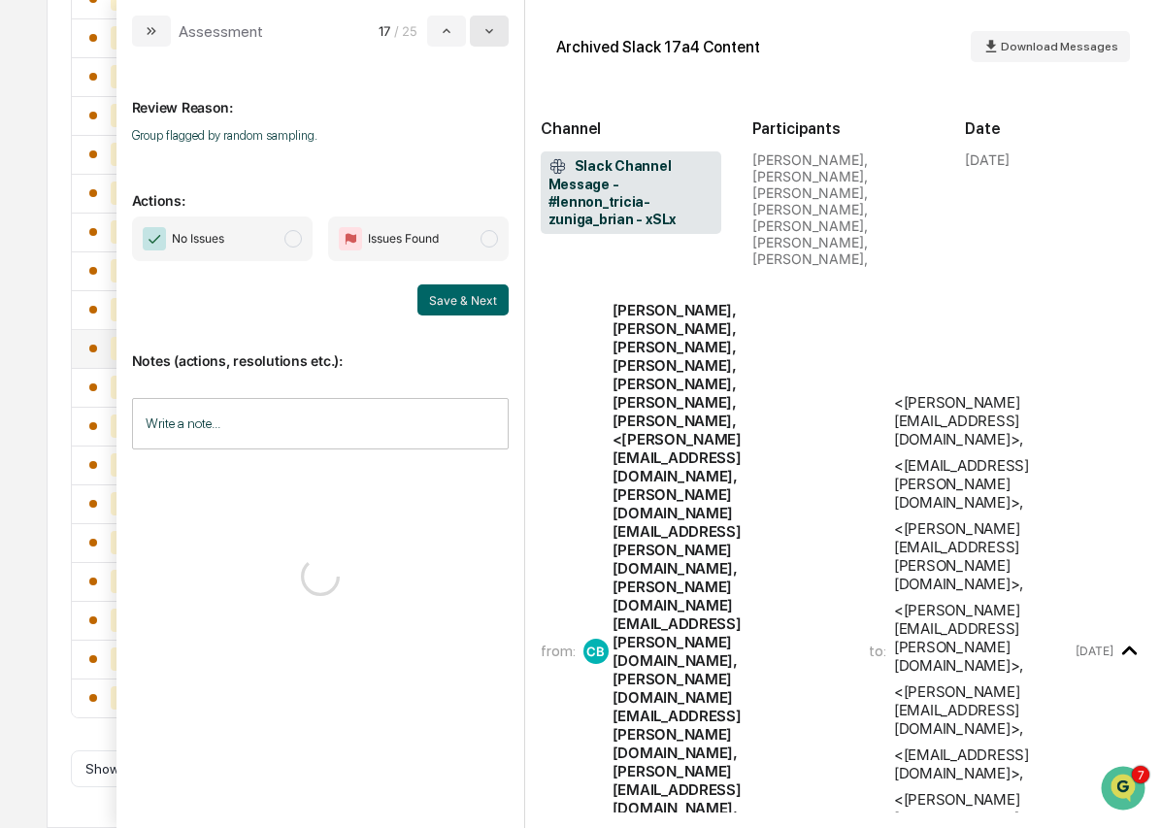
click at [496, 28] on icon "modal" at bounding box center [489, 31] width 16 height 16
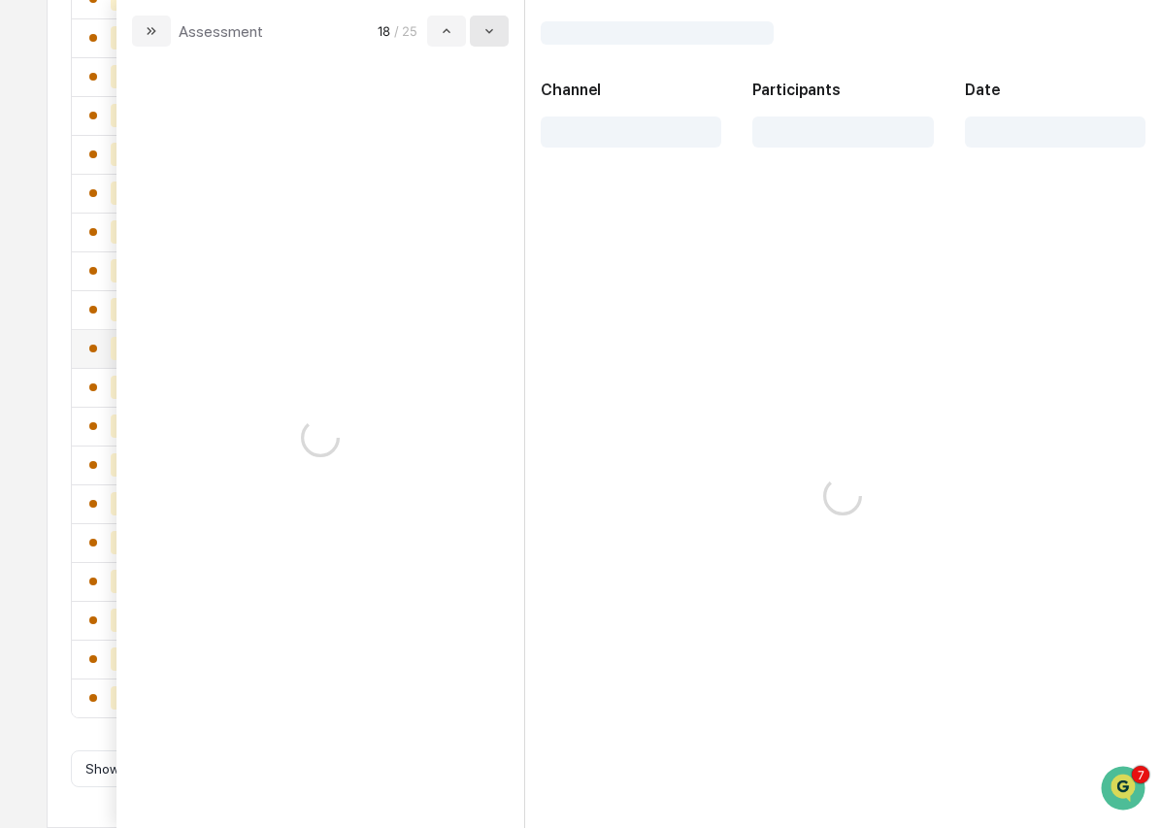
click at [496, 28] on icon "modal" at bounding box center [489, 31] width 16 height 16
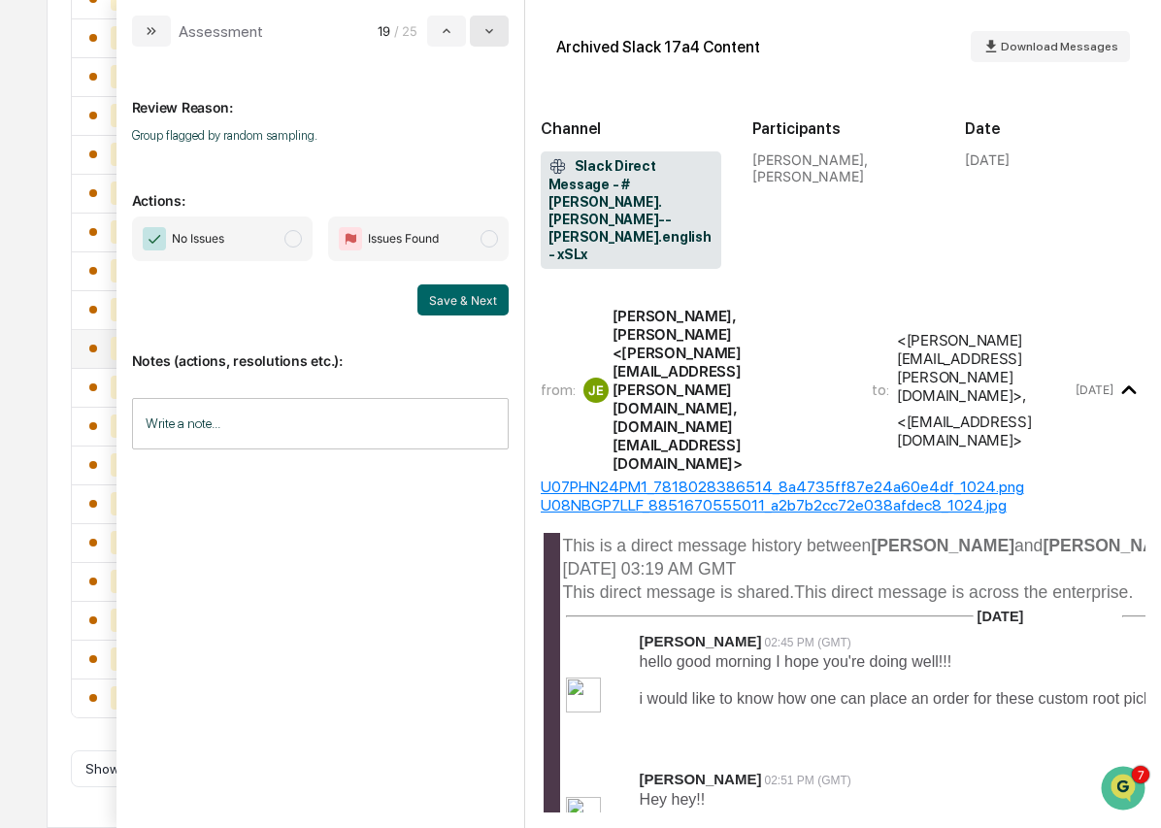
click at [496, 28] on icon "modal" at bounding box center [489, 31] width 16 height 16
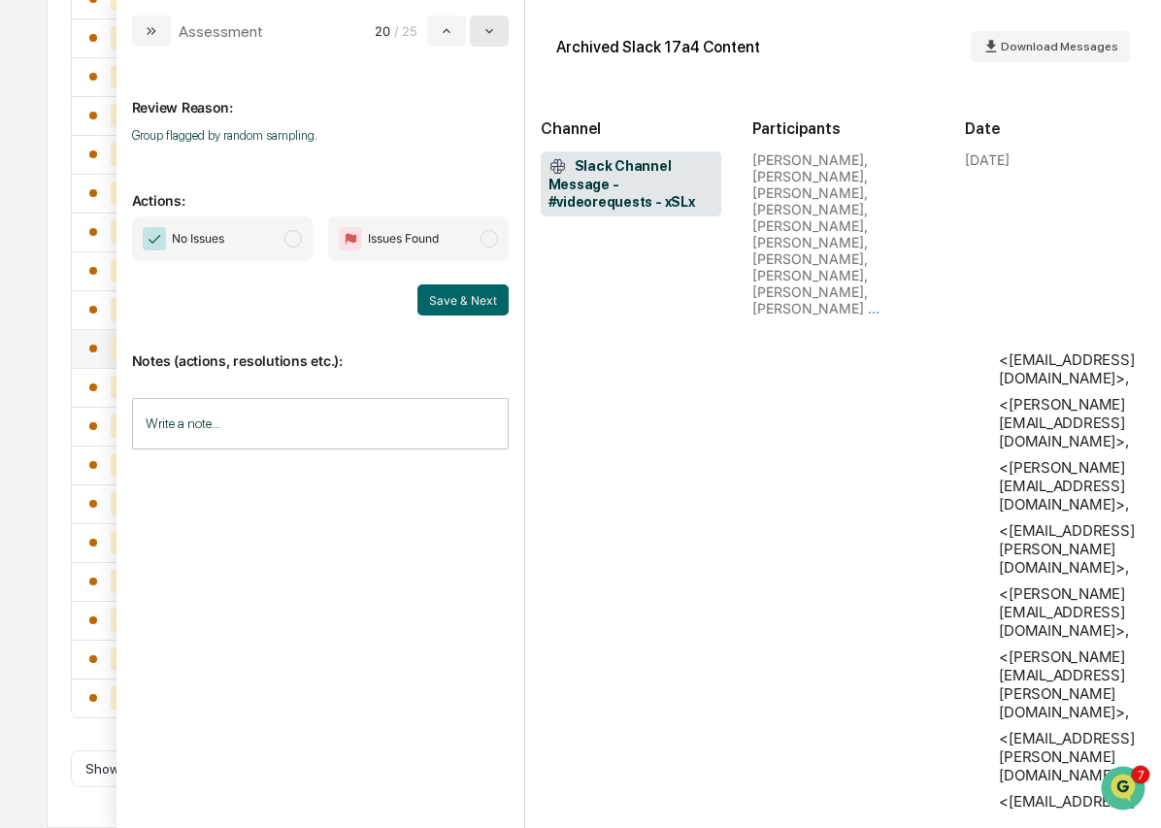
click at [496, 28] on icon "modal" at bounding box center [489, 31] width 16 height 16
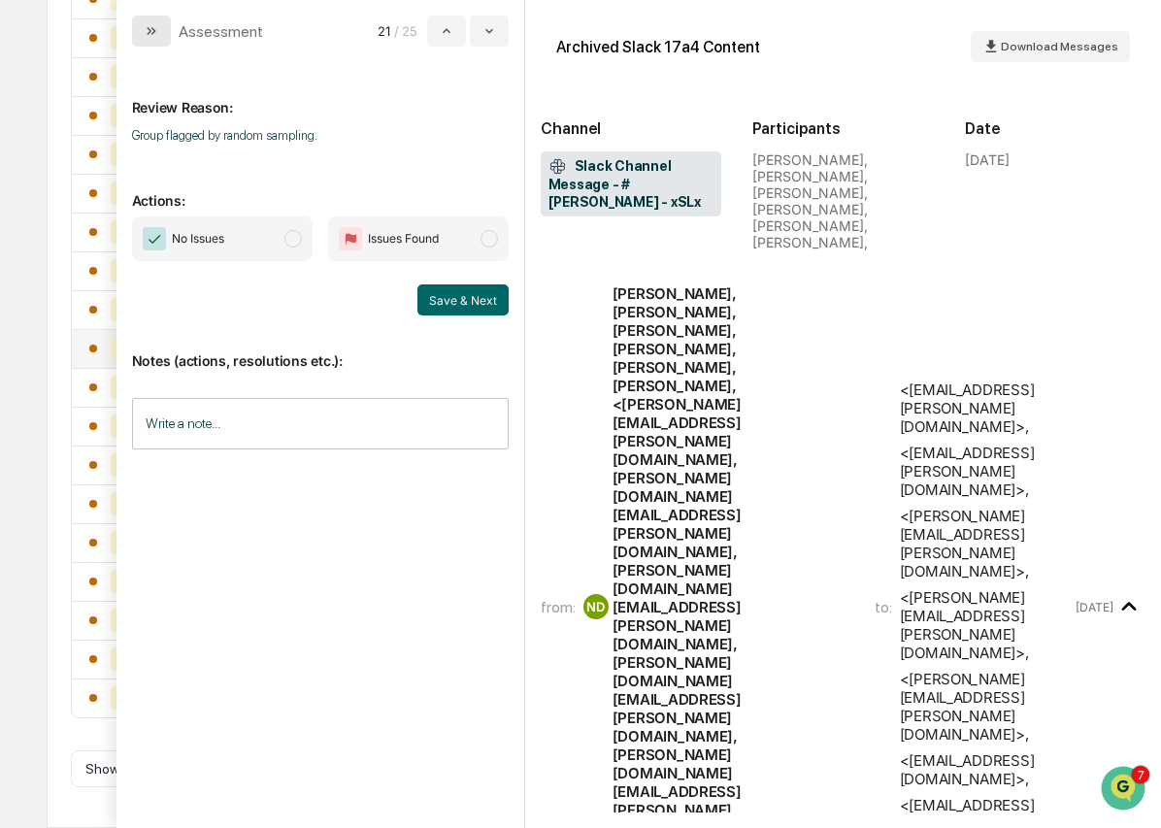
click at [166, 27] on button "modal" at bounding box center [151, 31] width 39 height 31
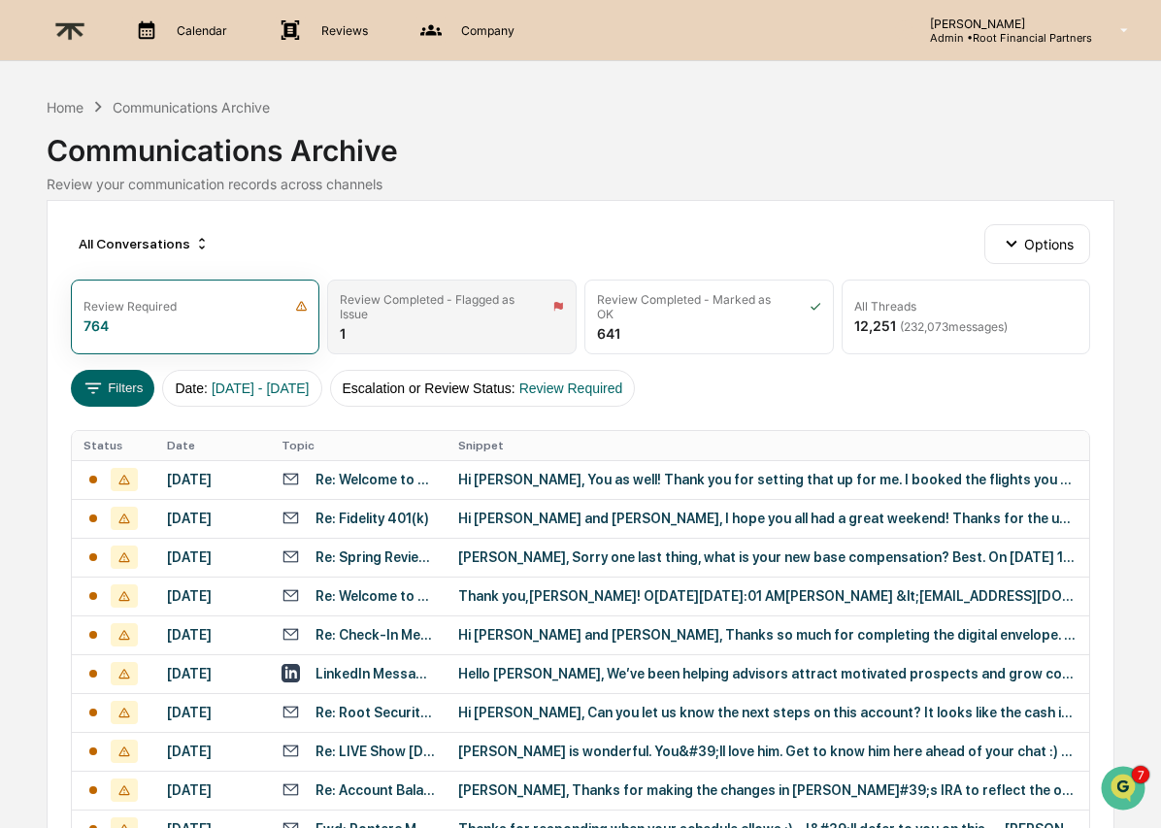
click at [436, 316] on div "Review Completed - Flagged as Issue" at bounding box center [434, 306] width 188 height 29
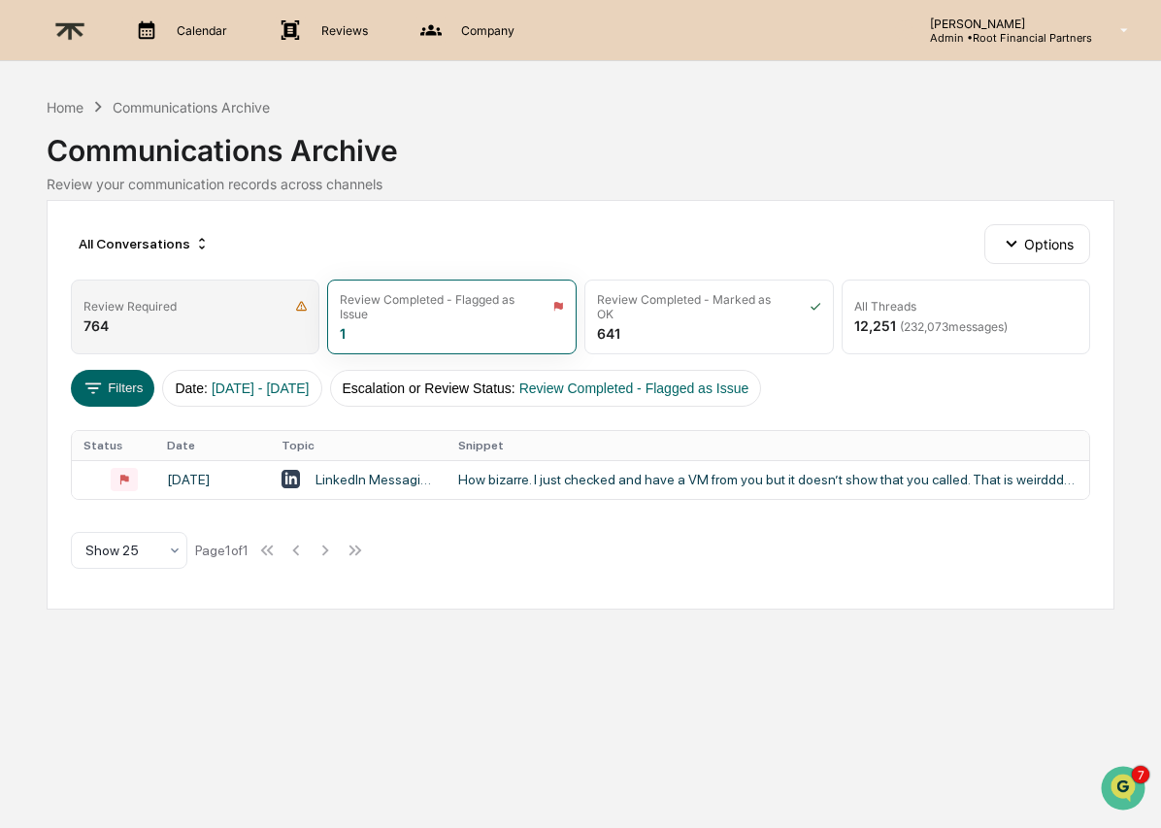
click at [165, 319] on div "Review Required 764" at bounding box center [195, 317] width 249 height 75
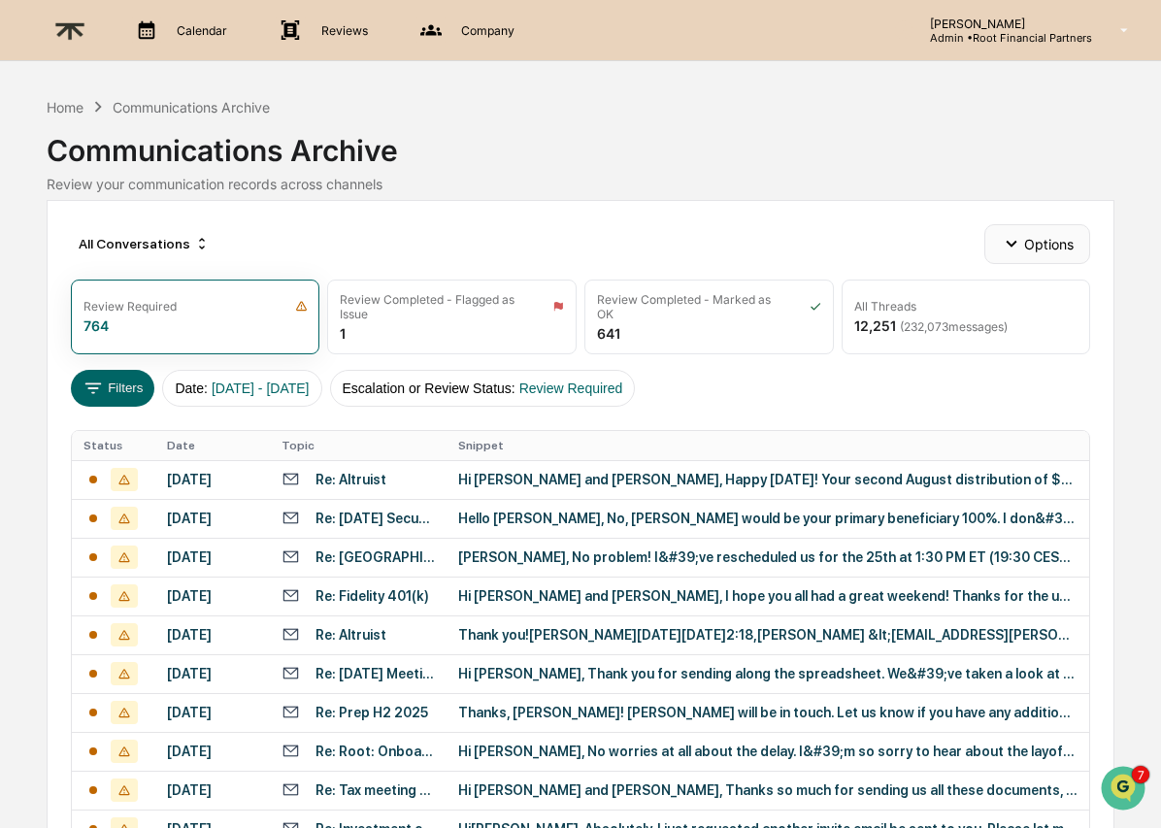
click at [1063, 249] on button "Options" at bounding box center [1037, 243] width 106 height 39
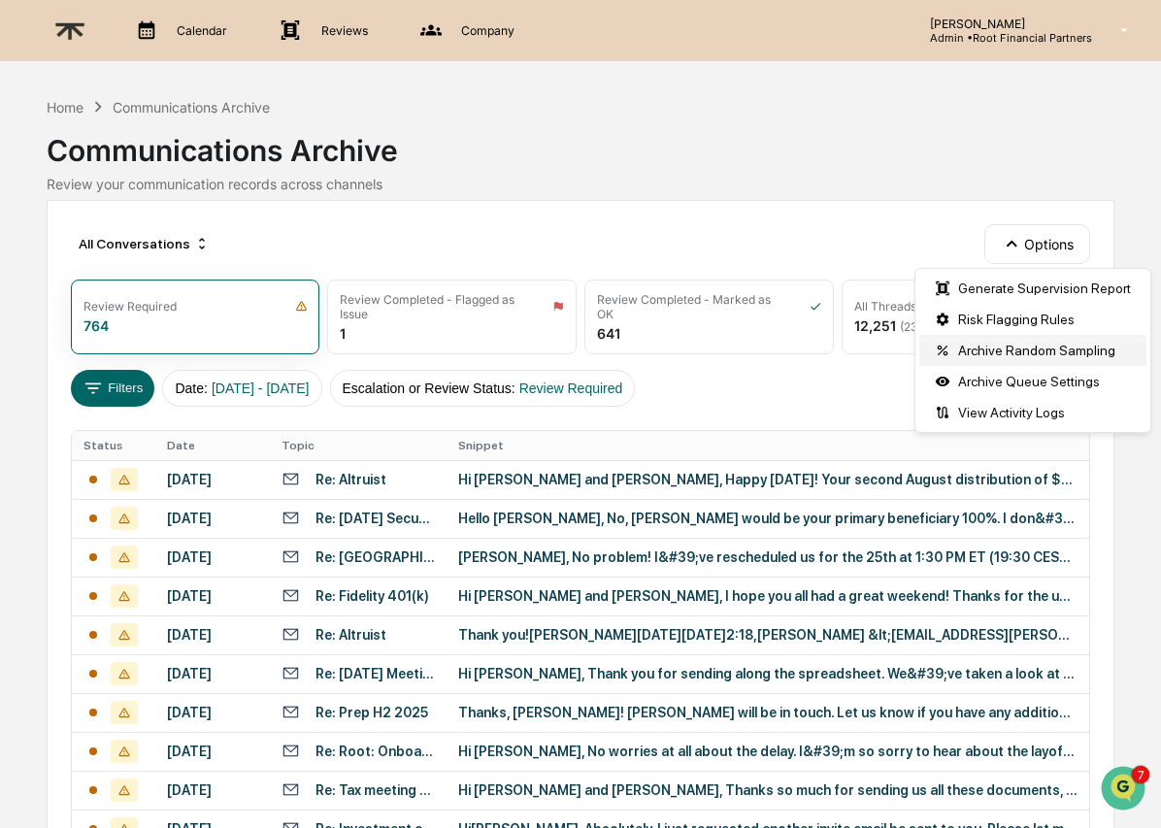
click at [1057, 355] on div "Archive Random Sampling" at bounding box center [1032, 350] width 227 height 31
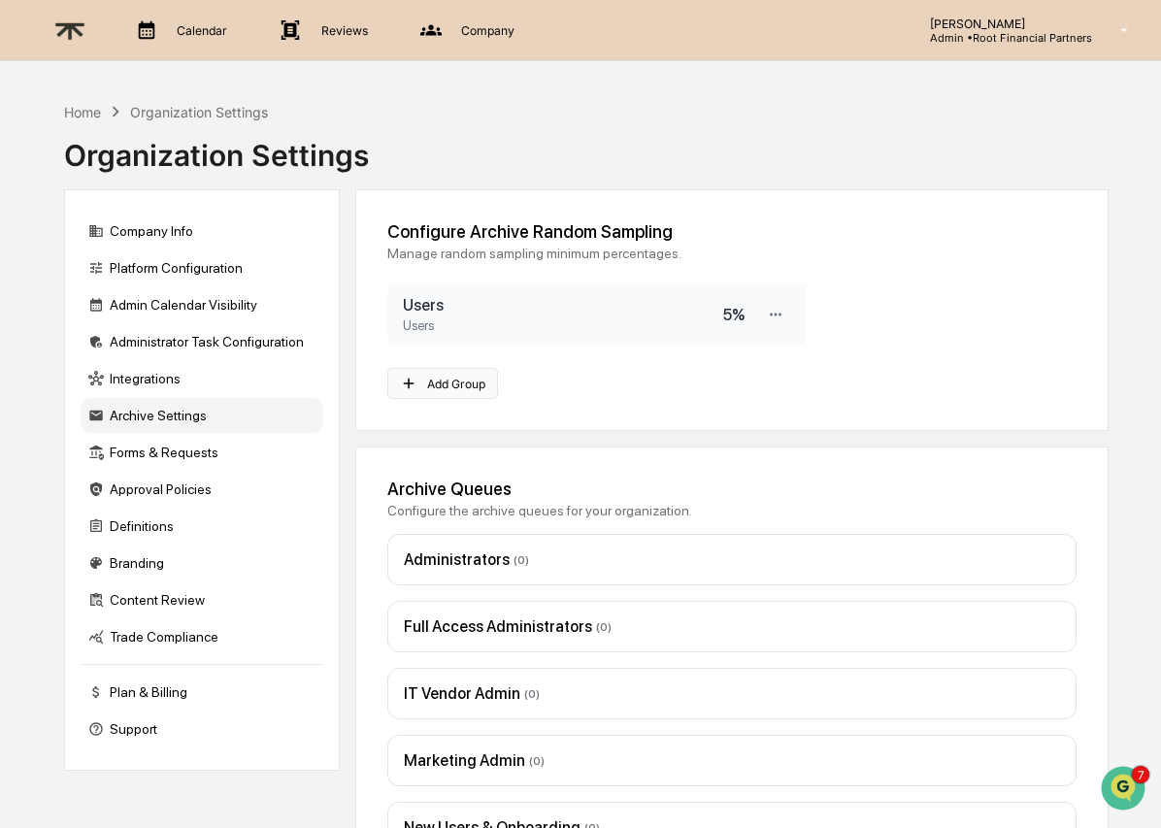
click at [480, 379] on button "Add Group" at bounding box center [443, 383] width 112 height 31
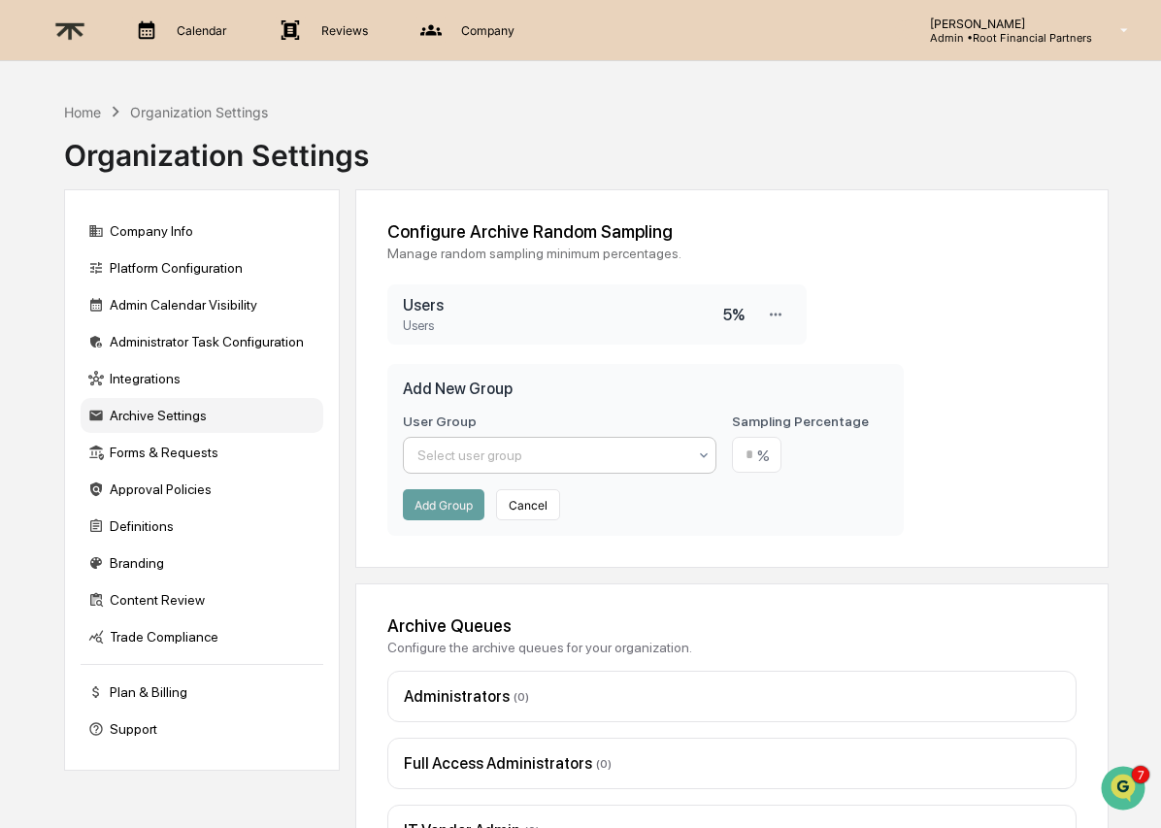
click at [536, 454] on div at bounding box center [551, 454] width 269 height 19
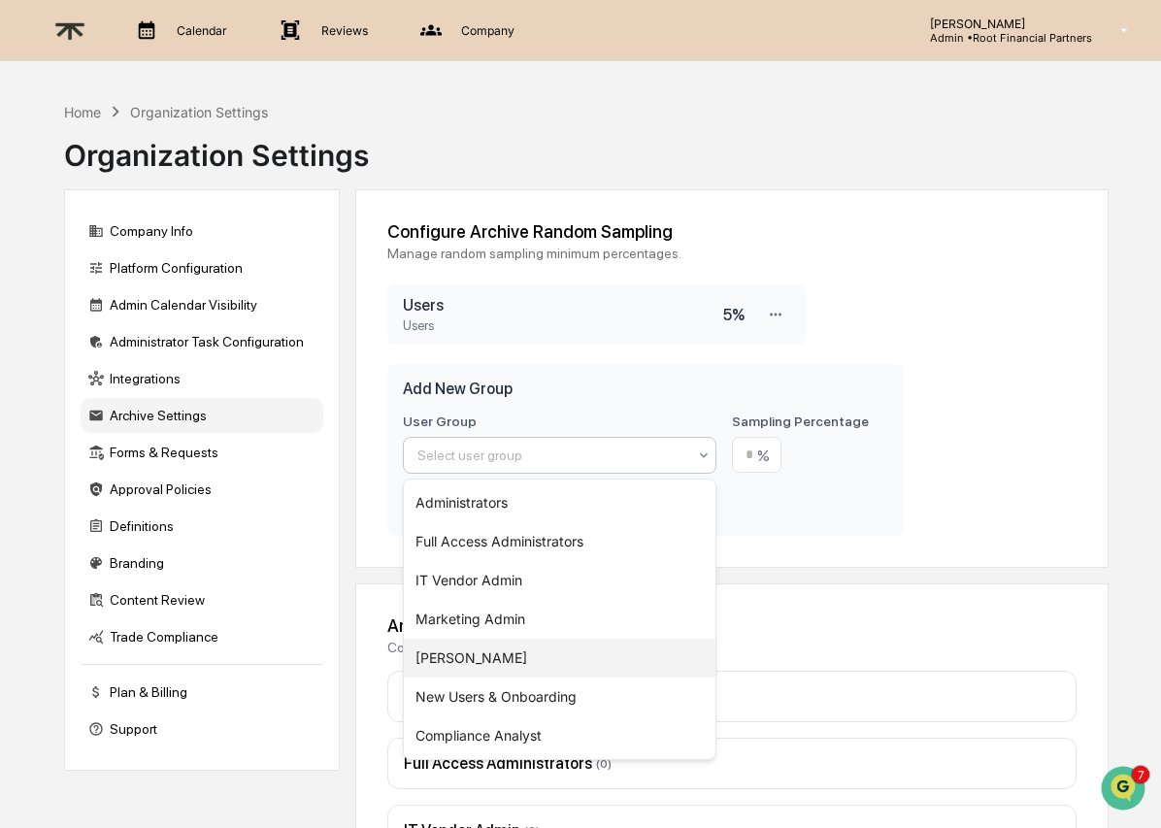
click at [445, 652] on div "[PERSON_NAME]" at bounding box center [560, 658] width 312 height 39
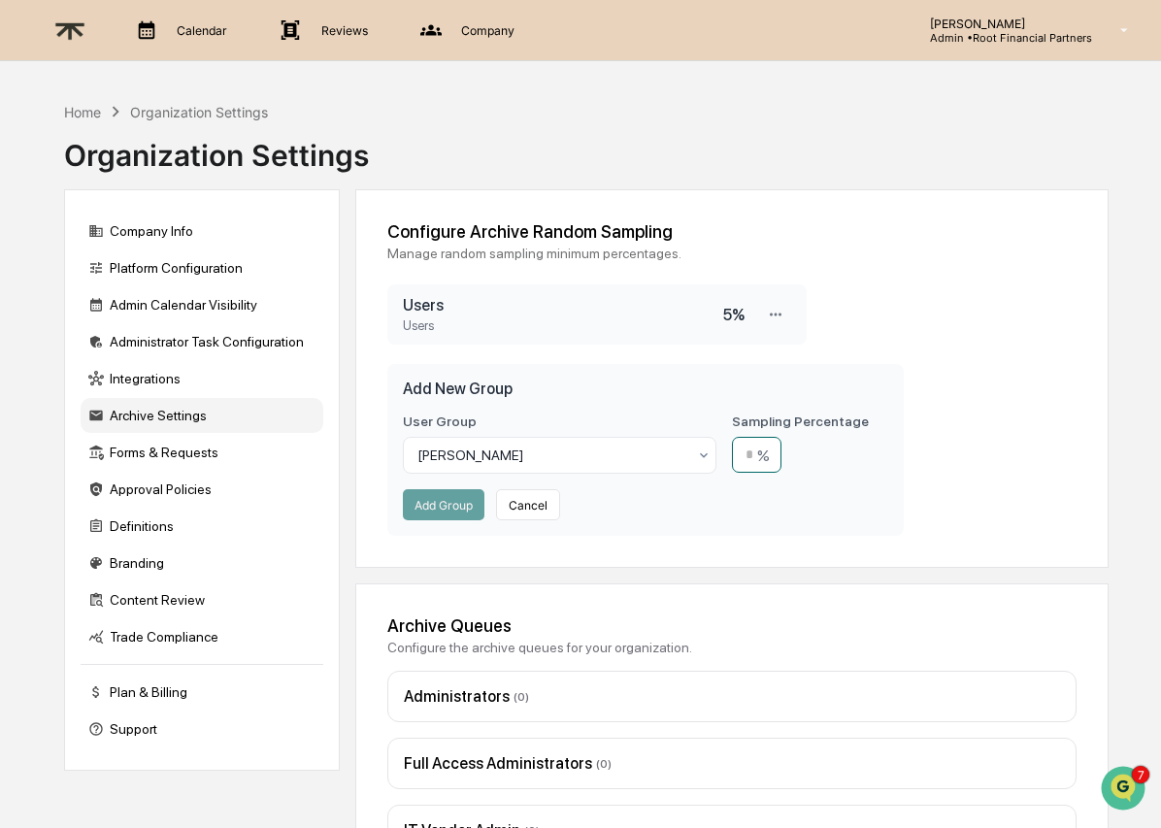
click at [740, 453] on input "number" at bounding box center [756, 455] width 49 height 36
type input "***"
click at [1063, 483] on div "Configure Archive Random Sampling Manage random sampling minimum percentages. U…" at bounding box center [731, 378] width 753 height 379
click at [449, 503] on button "Add Group" at bounding box center [444, 504] width 82 height 31
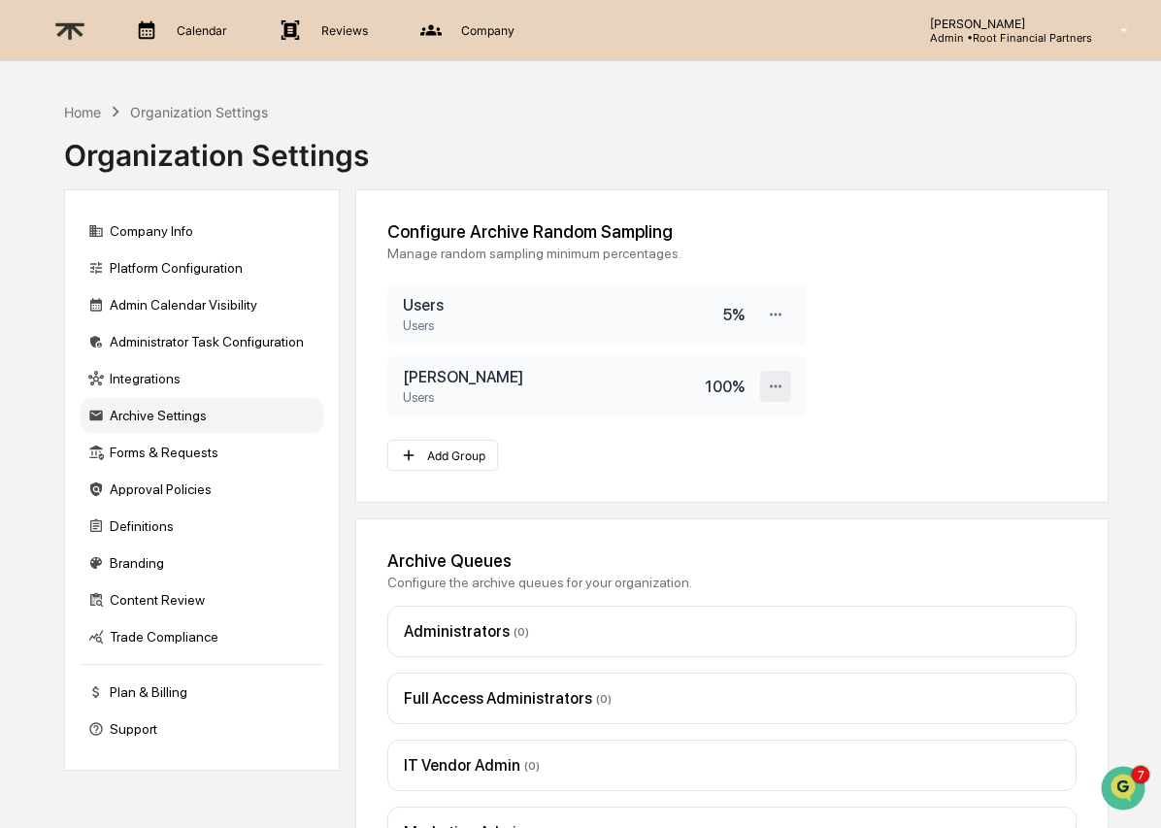
click at [773, 383] on icon at bounding box center [776, 387] width 18 height 18
click at [738, 455] on div "Delete" at bounding box center [713, 453] width 155 height 34
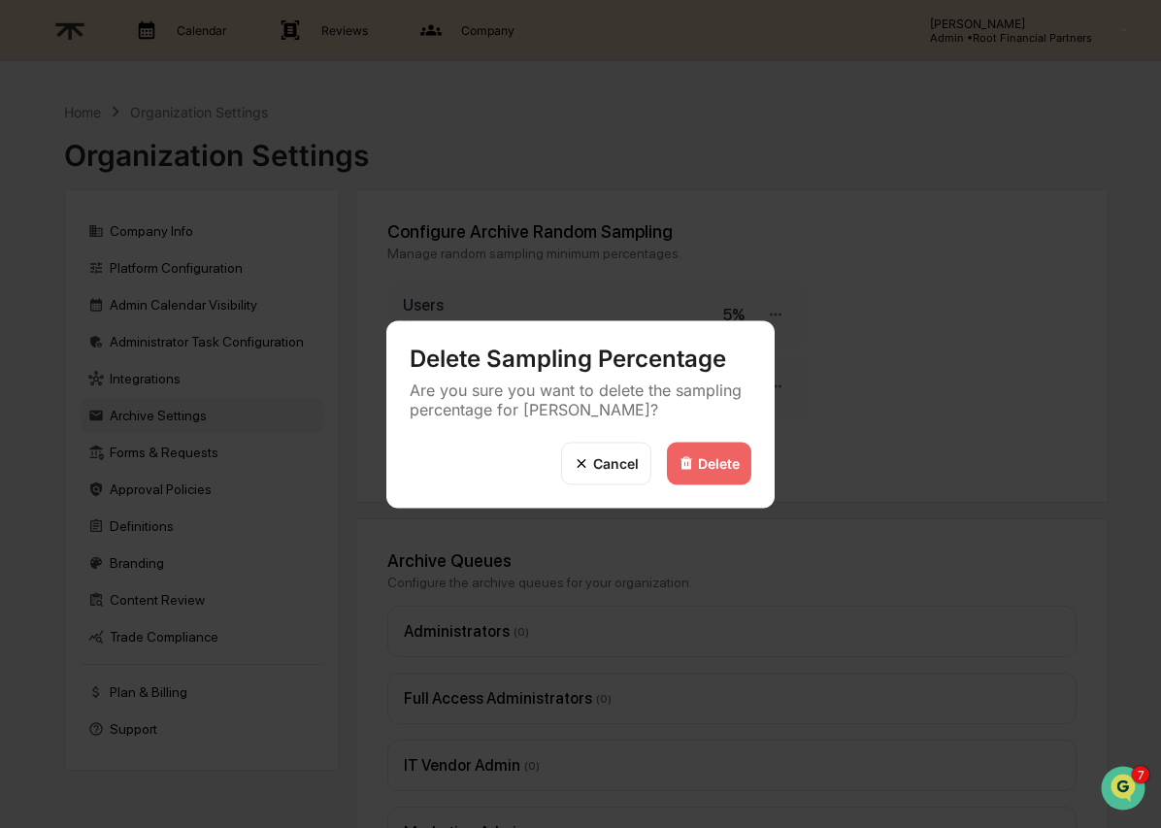
click at [694, 445] on div "Delete" at bounding box center [709, 463] width 84 height 43
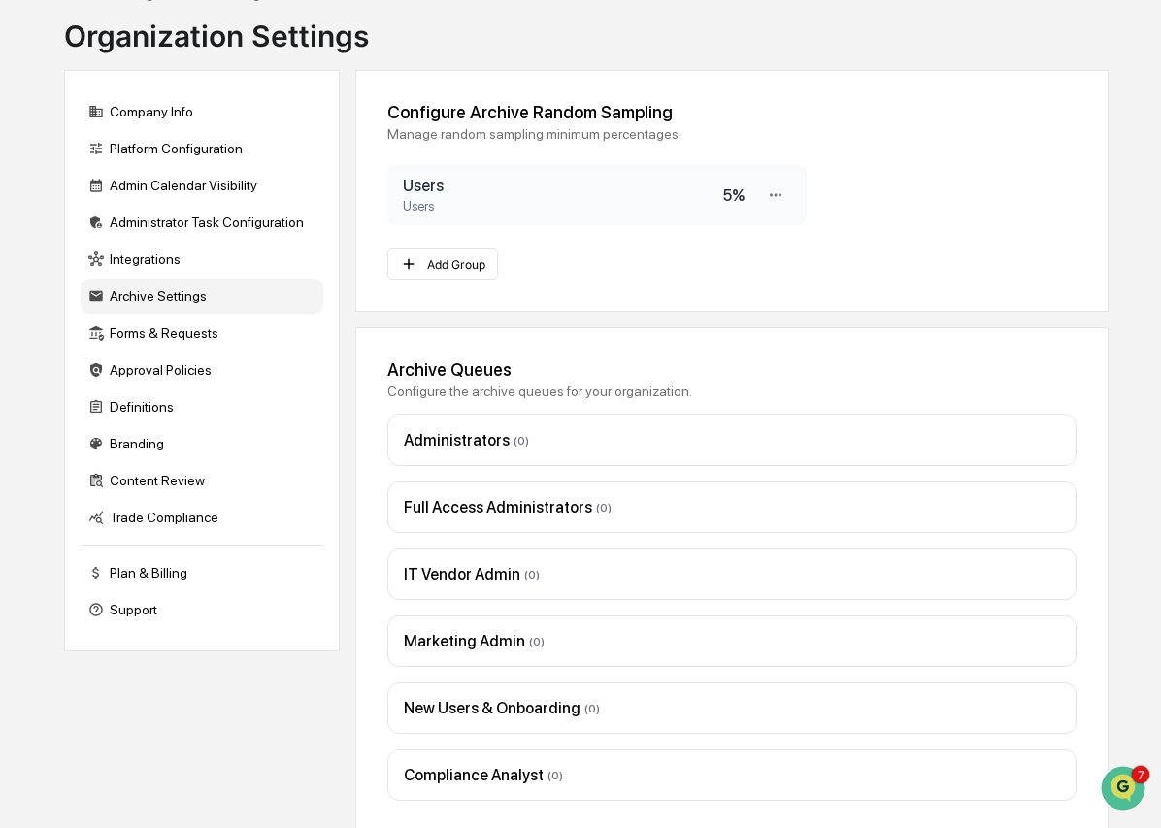
scroll to position [120, 0]
drag, startPoint x: 379, startPoint y: 369, endPoint x: 617, endPoint y: 368, distance: 237.8
click at [617, 368] on div "Archive Queues Configure the archive queues for your organization. Administrato…" at bounding box center [731, 579] width 753 height 506
click at [635, 372] on div "Archive Queues" at bounding box center [731, 368] width 689 height 20
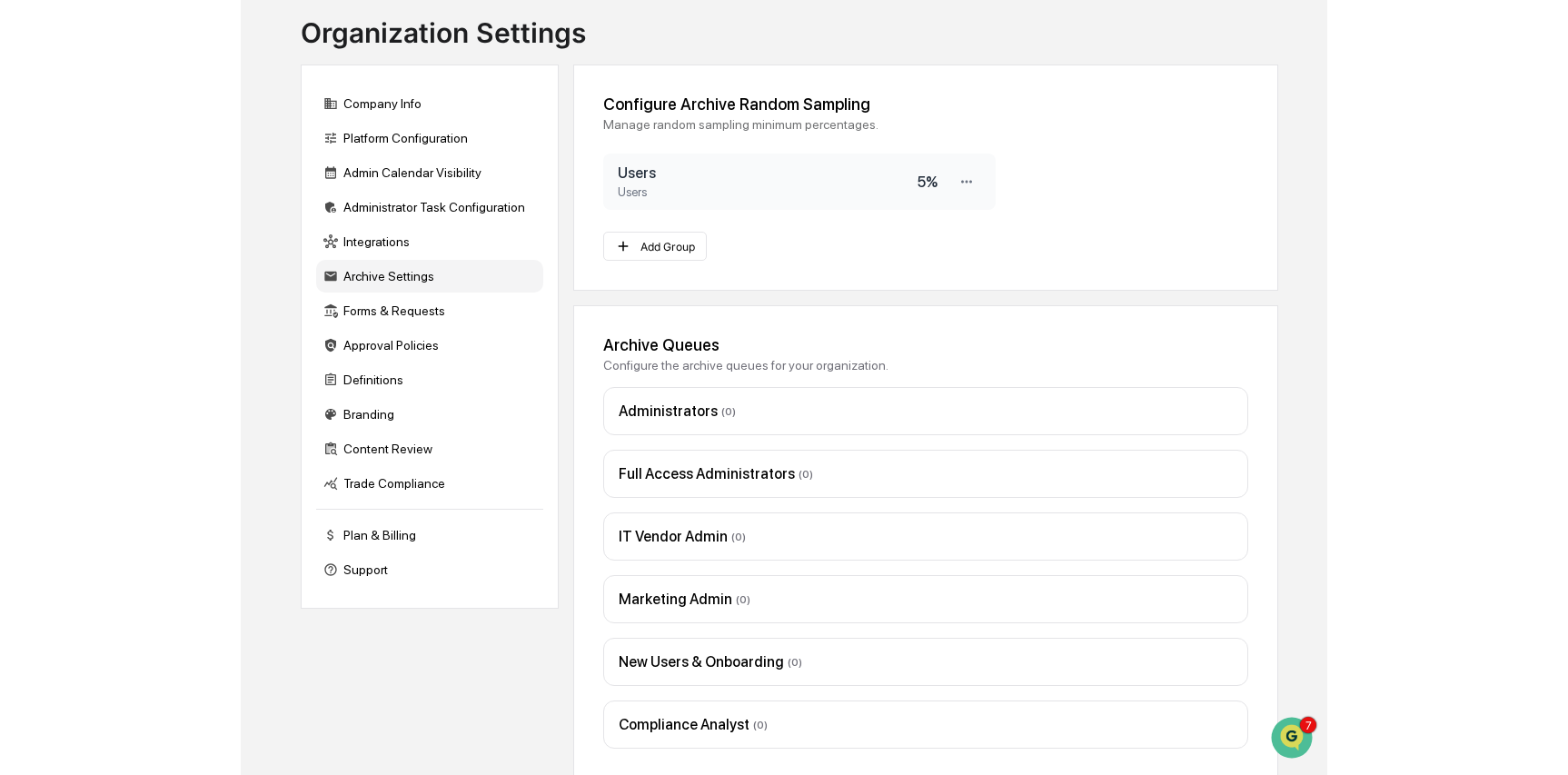
scroll to position [0, 0]
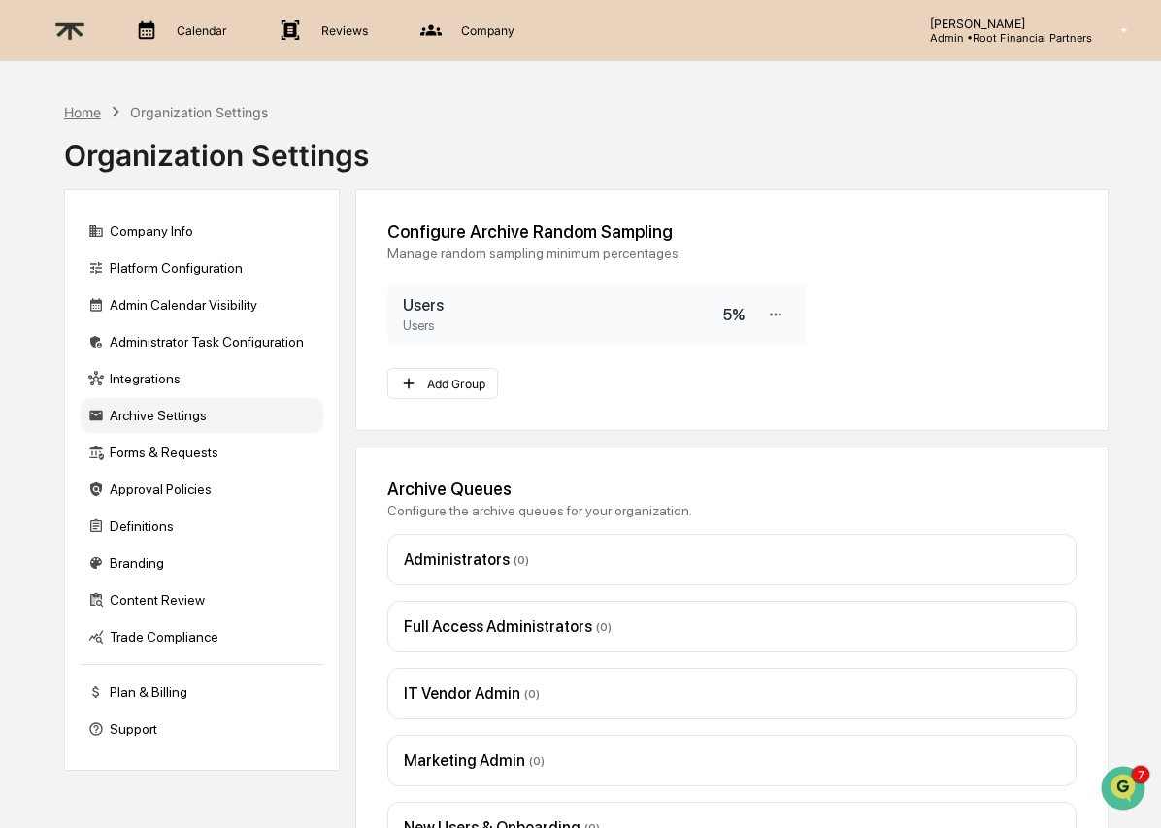
click at [74, 110] on div "Home" at bounding box center [82, 112] width 37 height 16
